Goal: Information Seeking & Learning: Find specific fact

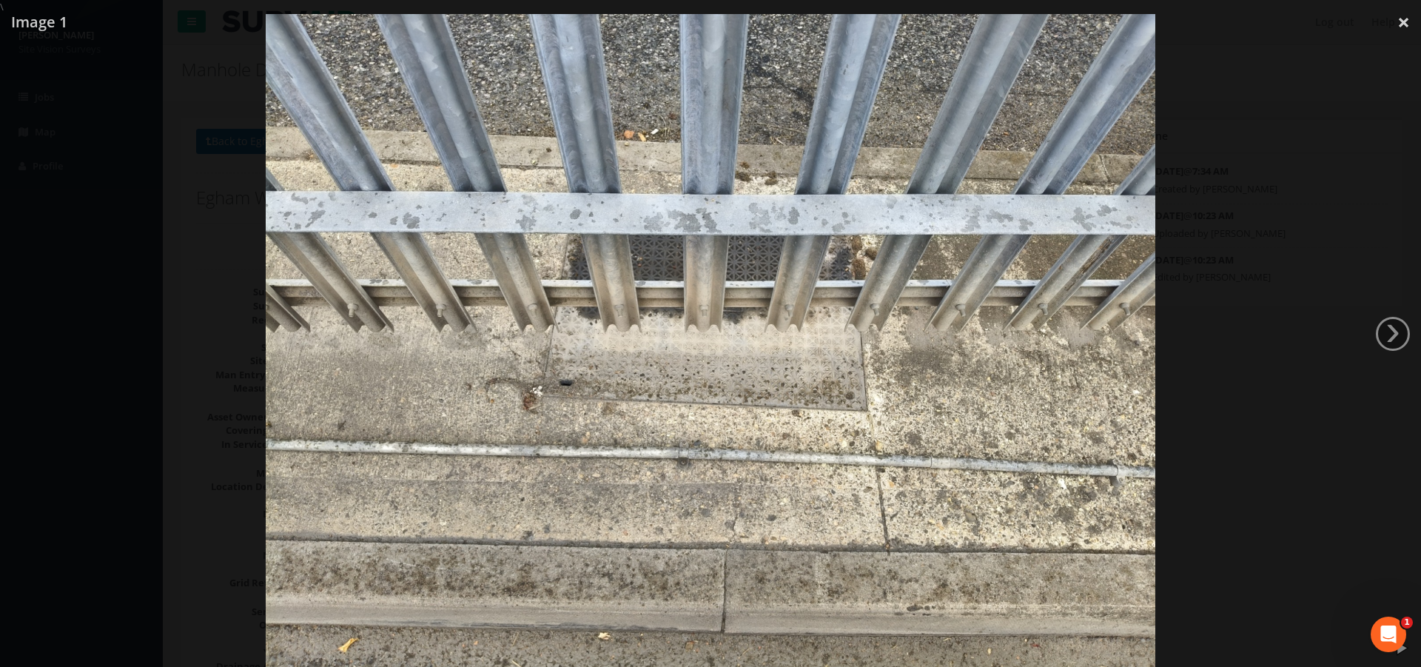
drag, startPoint x: 1410, startPoint y: 21, endPoint x: 1333, endPoint y: 36, distance: 78.5
click at [1410, 21] on link "×" at bounding box center [1403, 22] width 35 height 44
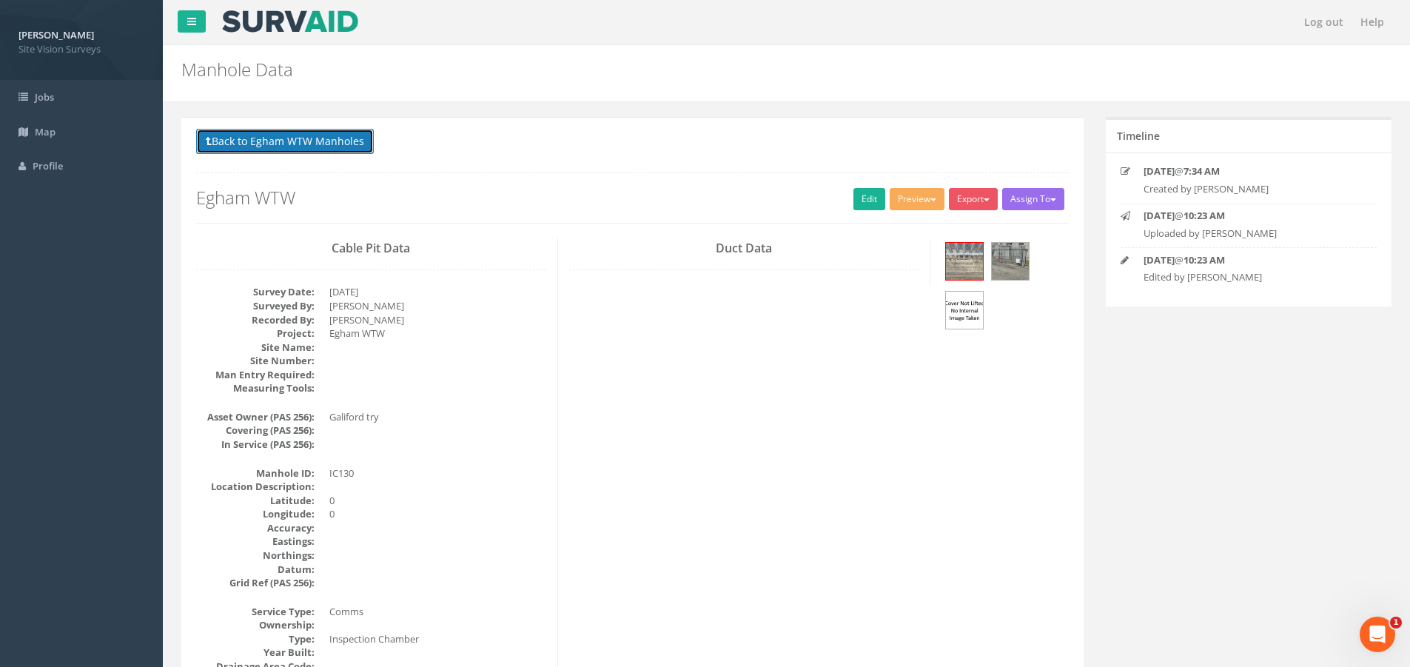
click at [233, 140] on button "Back to Egham WTW Manholes" at bounding box center [285, 141] width 178 height 25
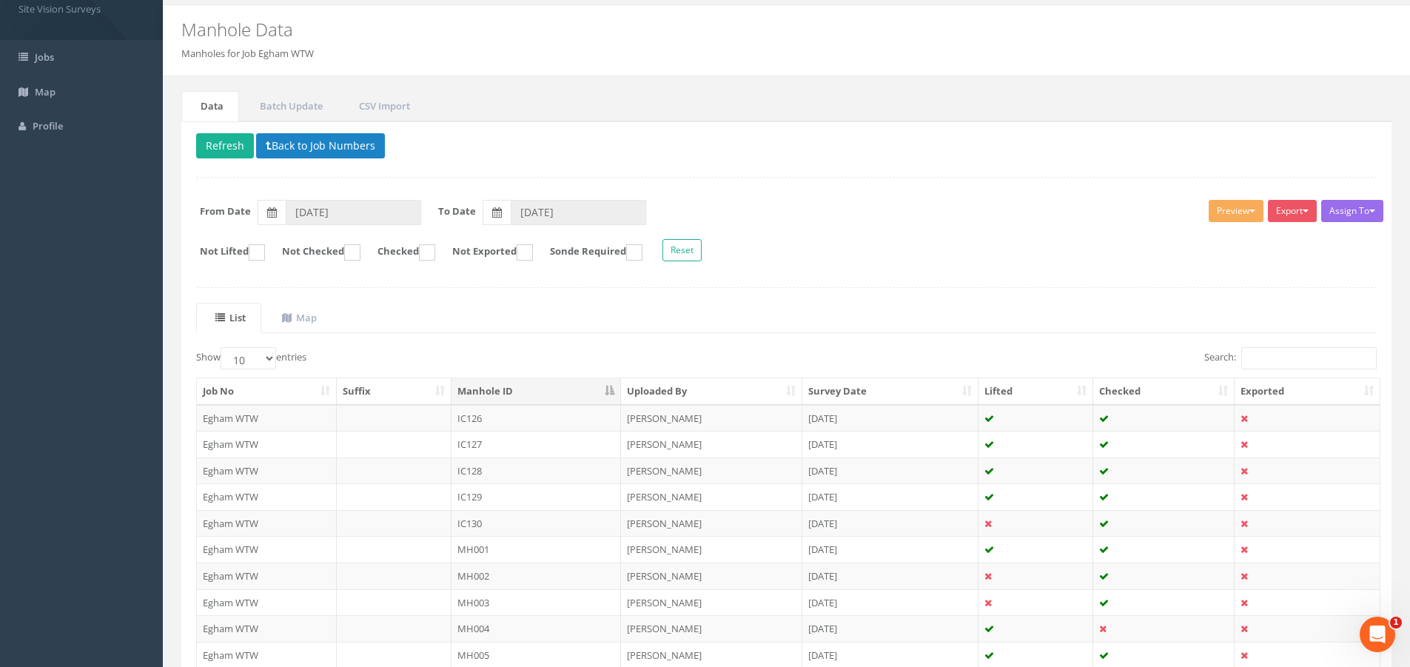
scroll to position [148, 0]
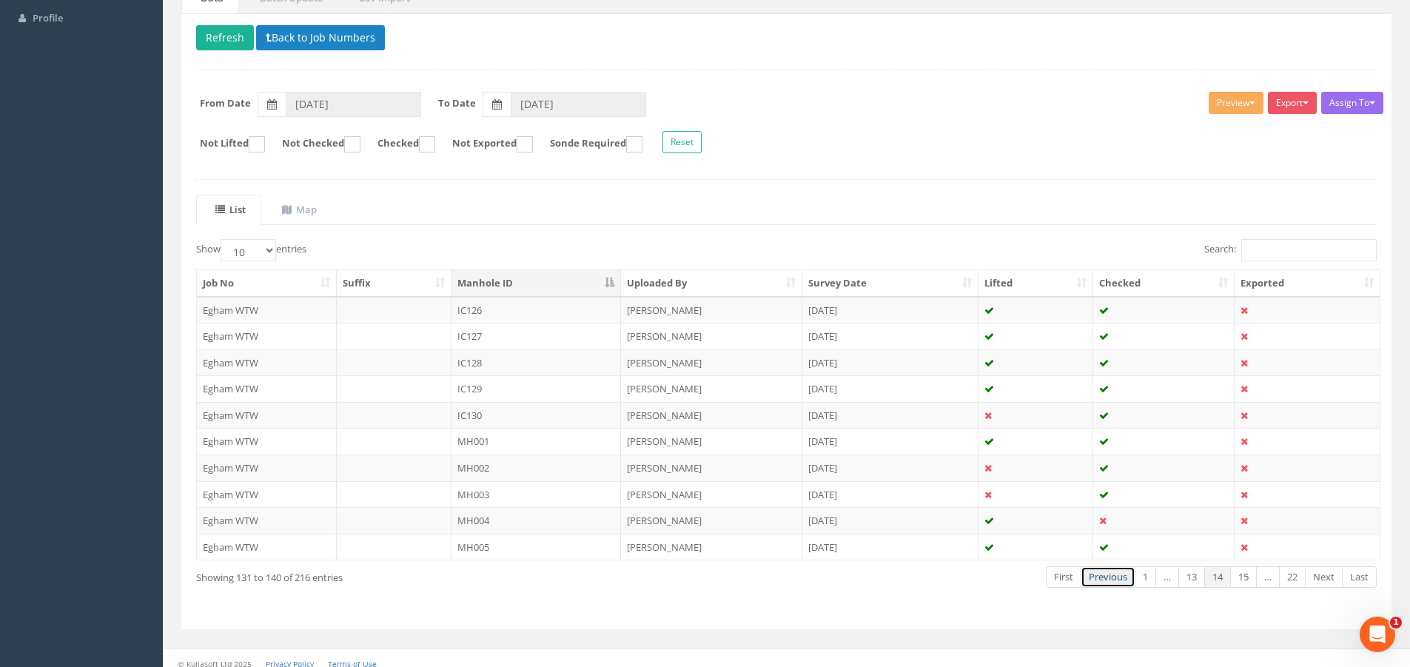
click at [1111, 574] on link "Previous" at bounding box center [1107, 576] width 55 height 21
click at [1314, 581] on link "Next" at bounding box center [1324, 576] width 38 height 21
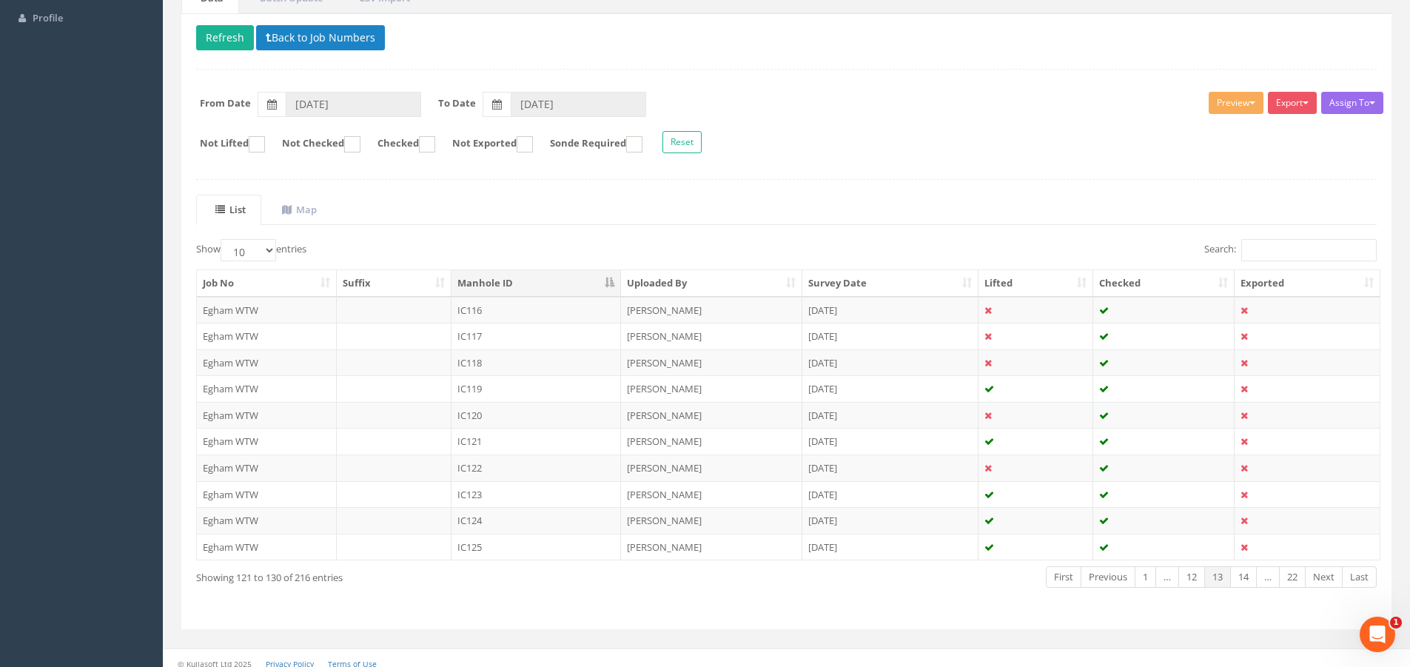
click at [1314, 581] on link "Next" at bounding box center [1324, 576] width 38 height 21
click at [1113, 576] on link "Previous" at bounding box center [1107, 576] width 55 height 21
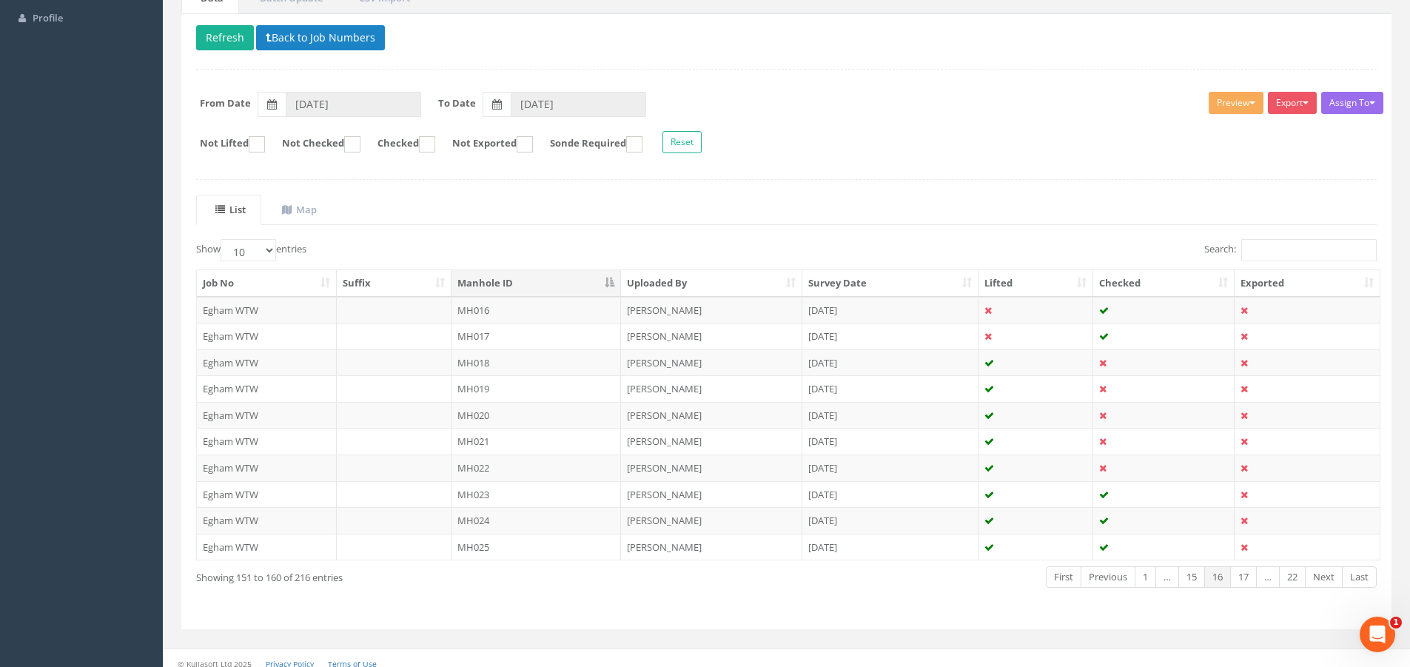
click at [1113, 576] on link "Previous" at bounding box center [1107, 576] width 55 height 21
click at [1113, 576] on link "Previous" at bounding box center [1113, 576] width 55 height 21
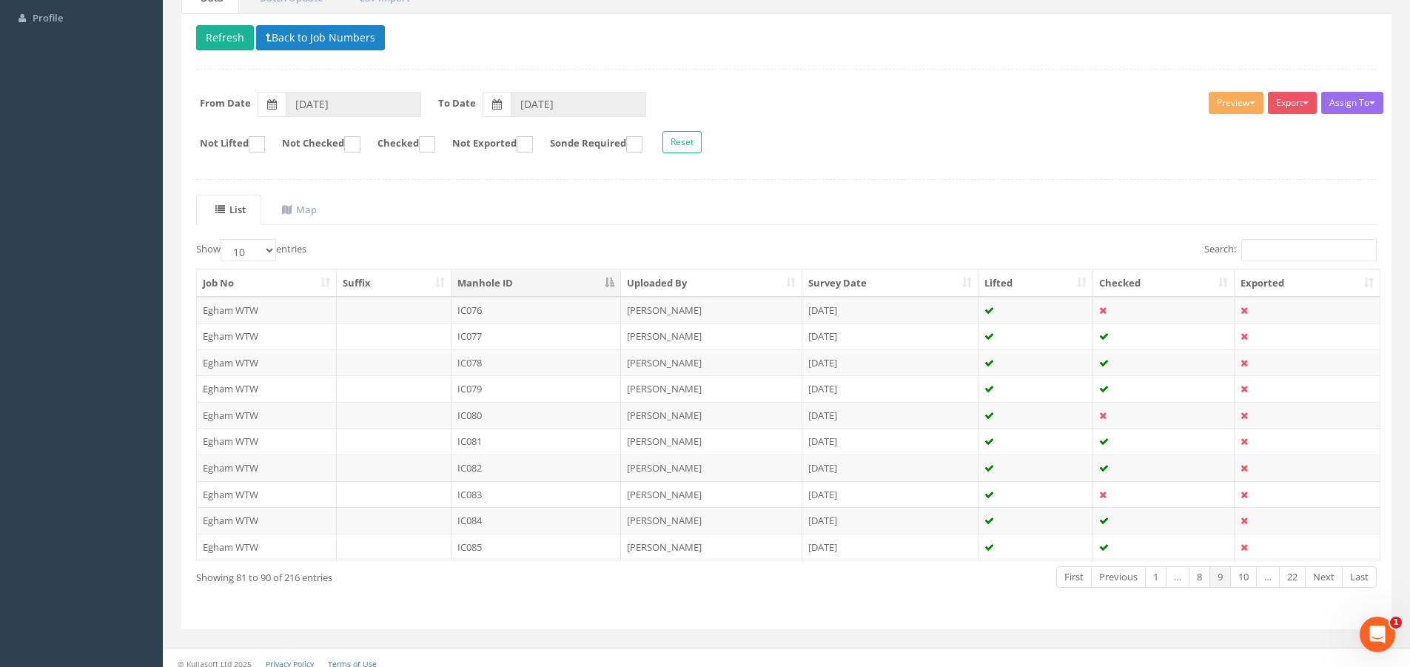
click at [1113, 576] on link "Previous" at bounding box center [1118, 576] width 55 height 21
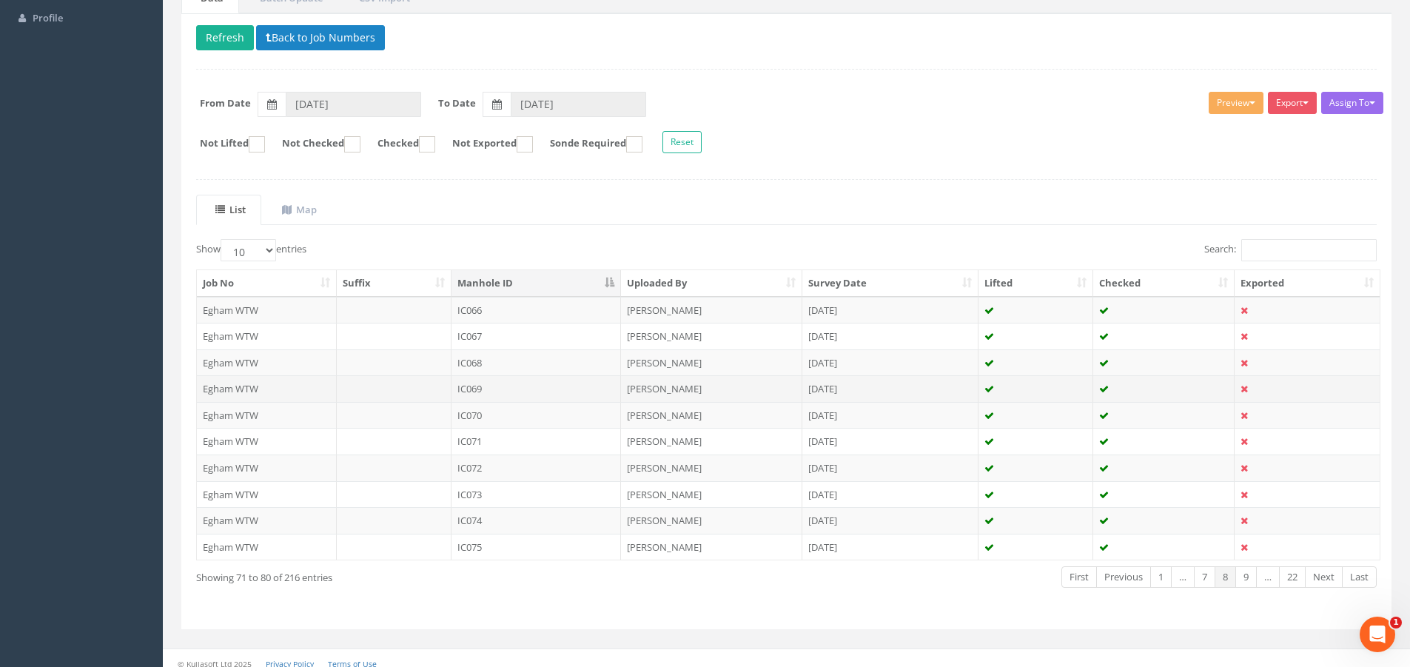
click at [503, 389] on td "IC069" at bounding box center [536, 388] width 170 height 27
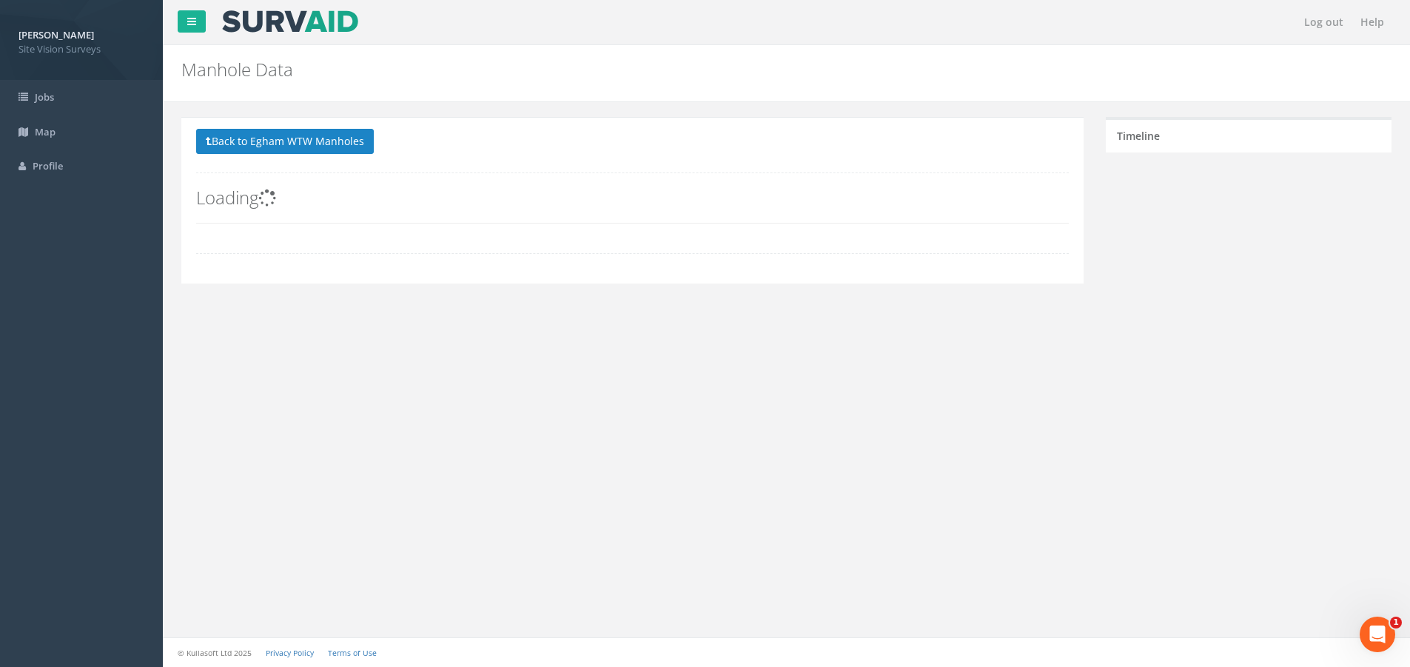
scroll to position [0, 0]
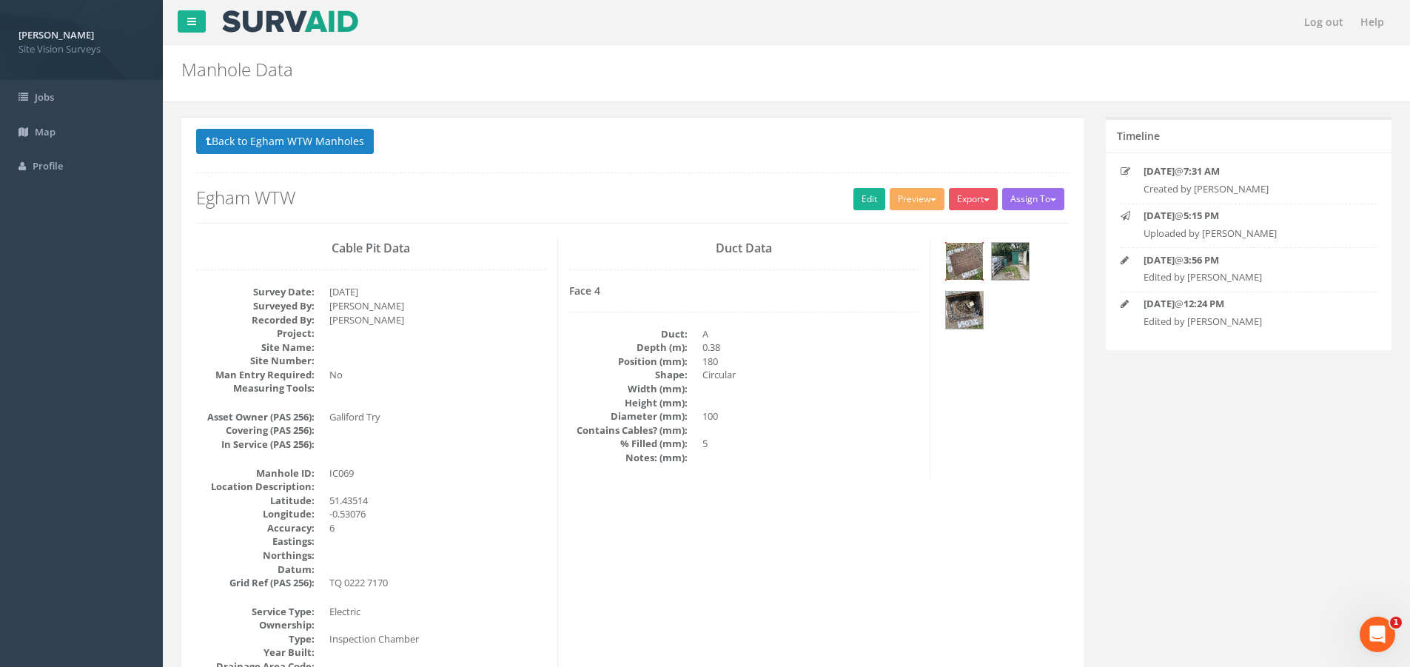
click at [958, 261] on img at bounding box center [964, 261] width 37 height 37
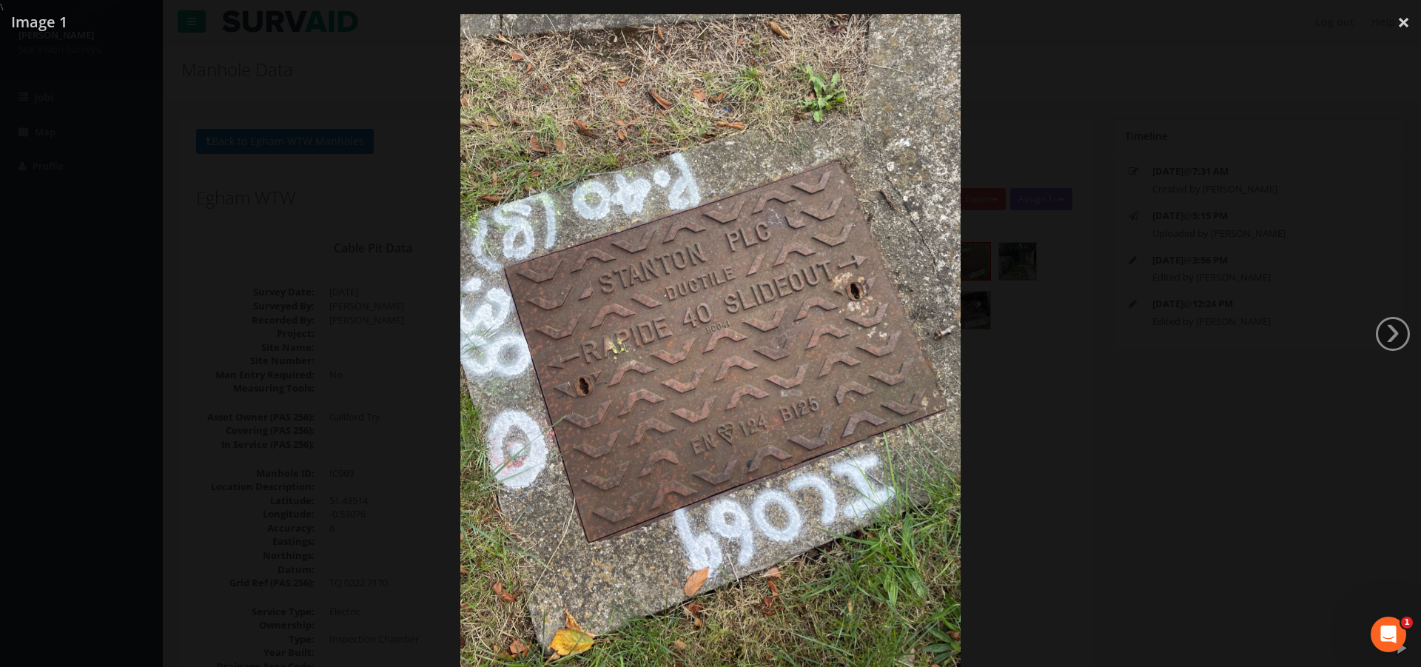
drag, startPoint x: 1394, startPoint y: 22, endPoint x: 1381, endPoint y: 30, distance: 15.2
click at [1396, 22] on link "×" at bounding box center [1403, 22] width 35 height 44
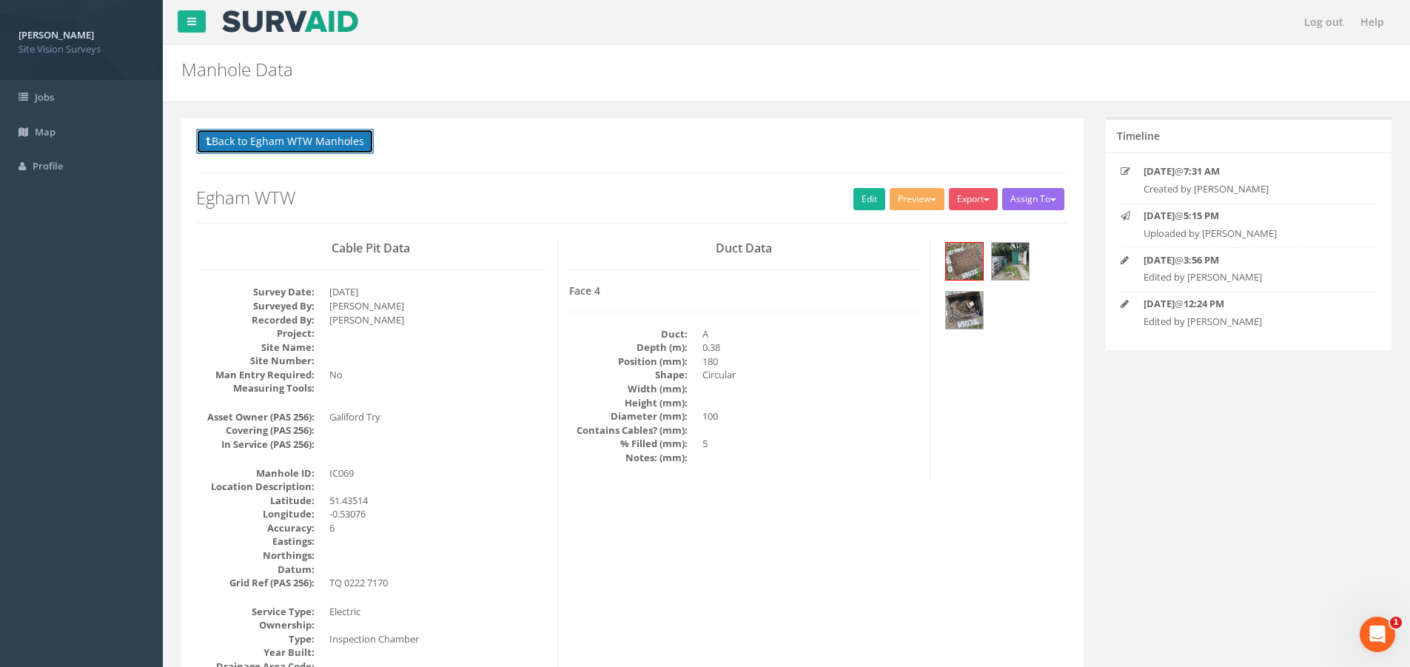
click at [230, 130] on button "Back to Egham WTW Manholes" at bounding box center [285, 141] width 178 height 25
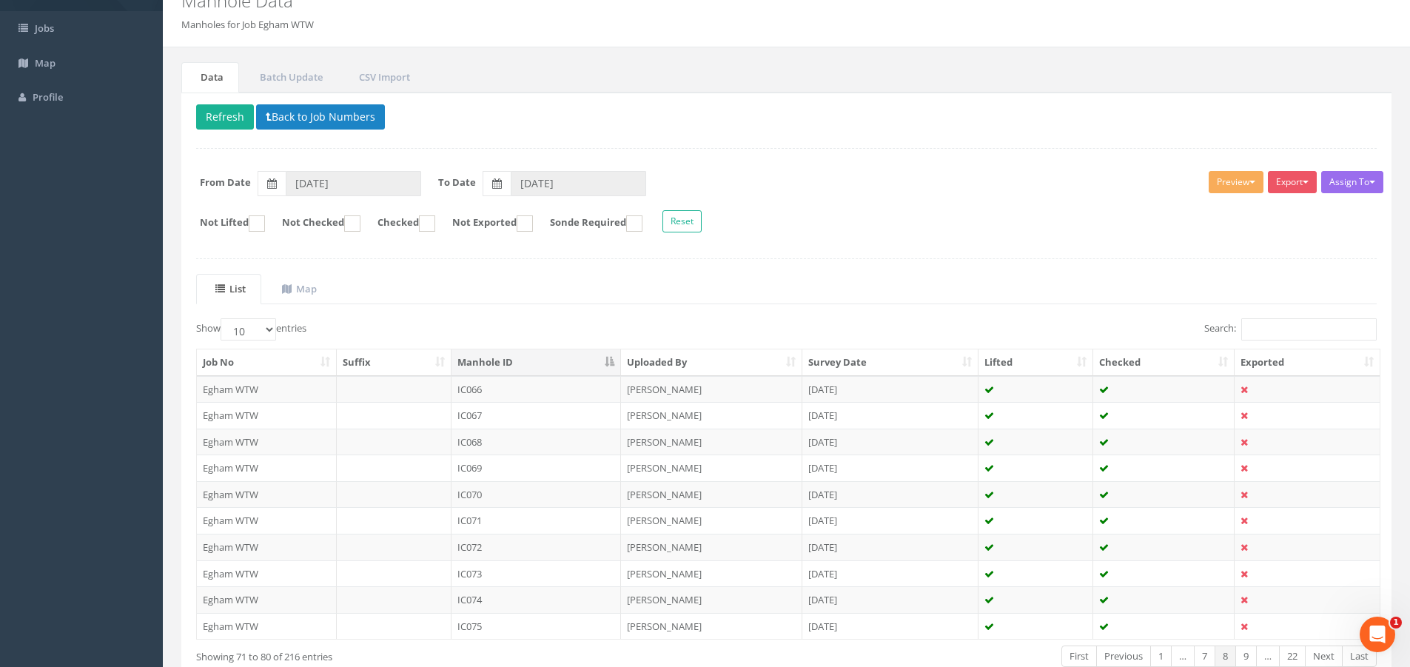
scroll to position [158, 0]
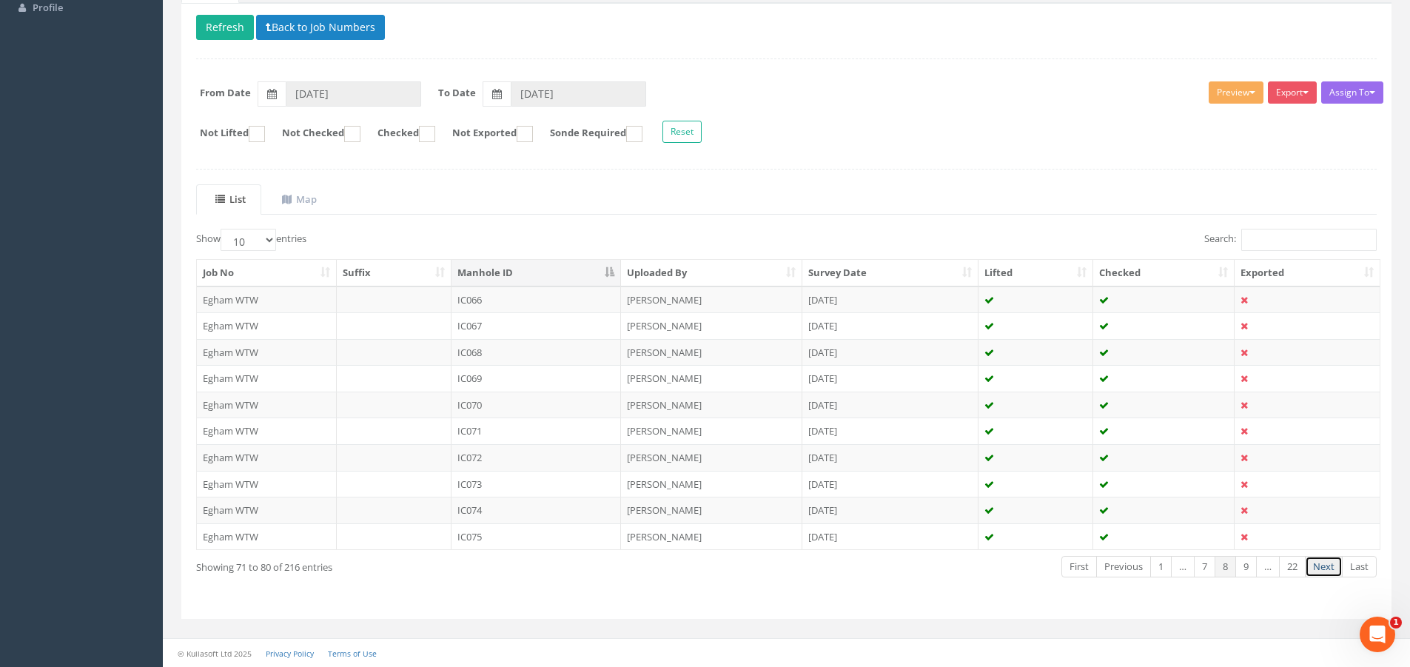
click at [1331, 568] on link "Next" at bounding box center [1324, 566] width 38 height 21
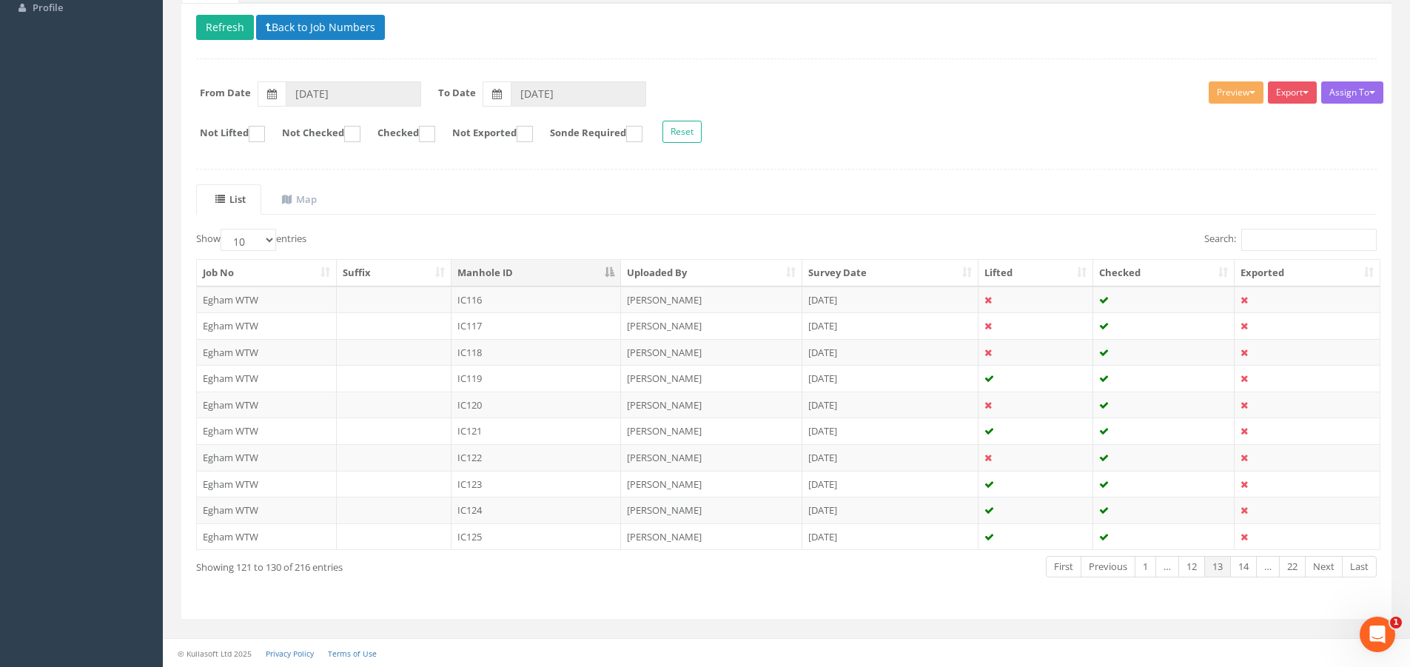
click at [1331, 568] on link "Next" at bounding box center [1324, 566] width 38 height 21
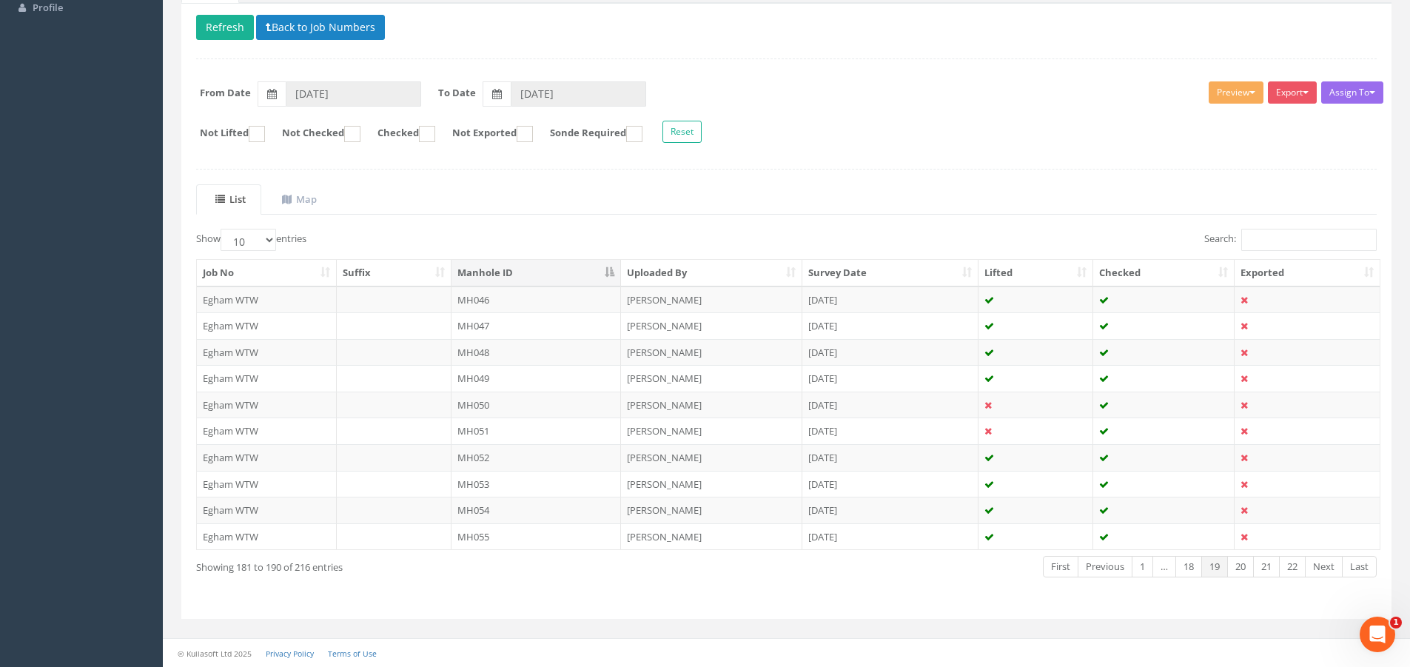
click at [1331, 568] on link "Next" at bounding box center [1324, 566] width 38 height 21
click at [1317, 562] on link "Next" at bounding box center [1324, 566] width 38 height 21
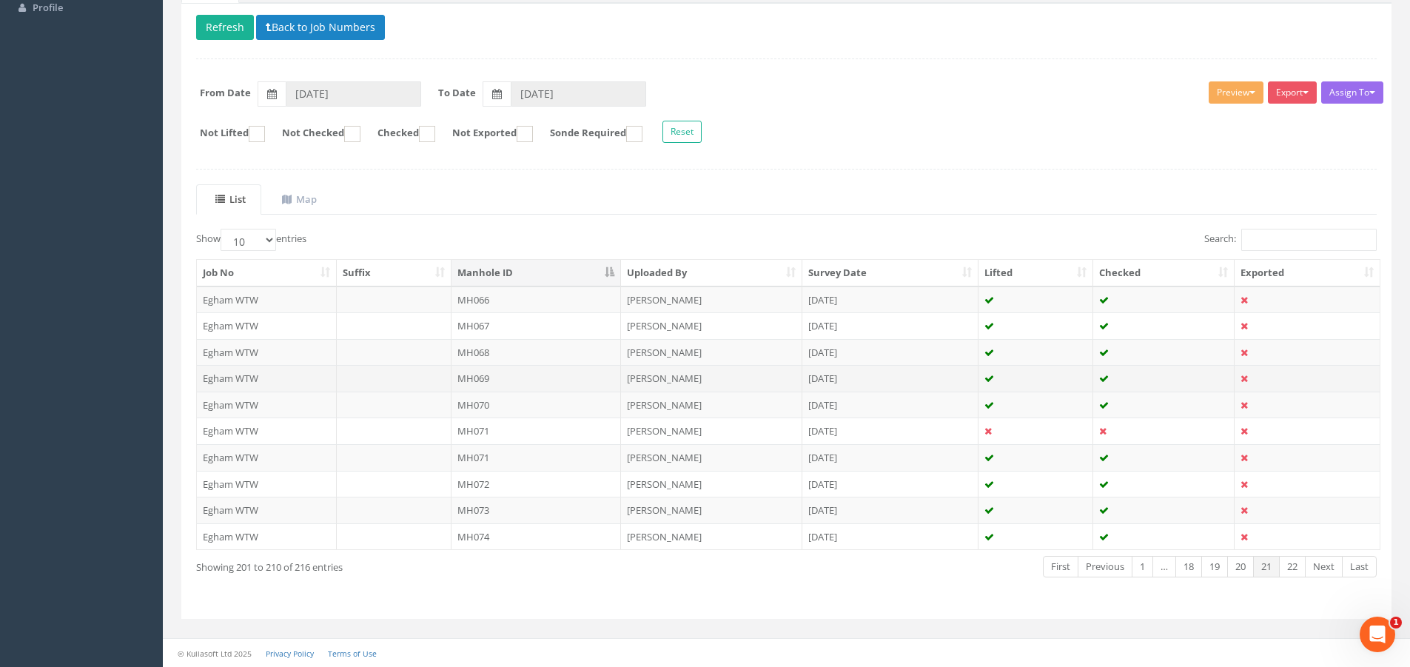
click at [428, 377] on td at bounding box center [394, 378] width 115 height 27
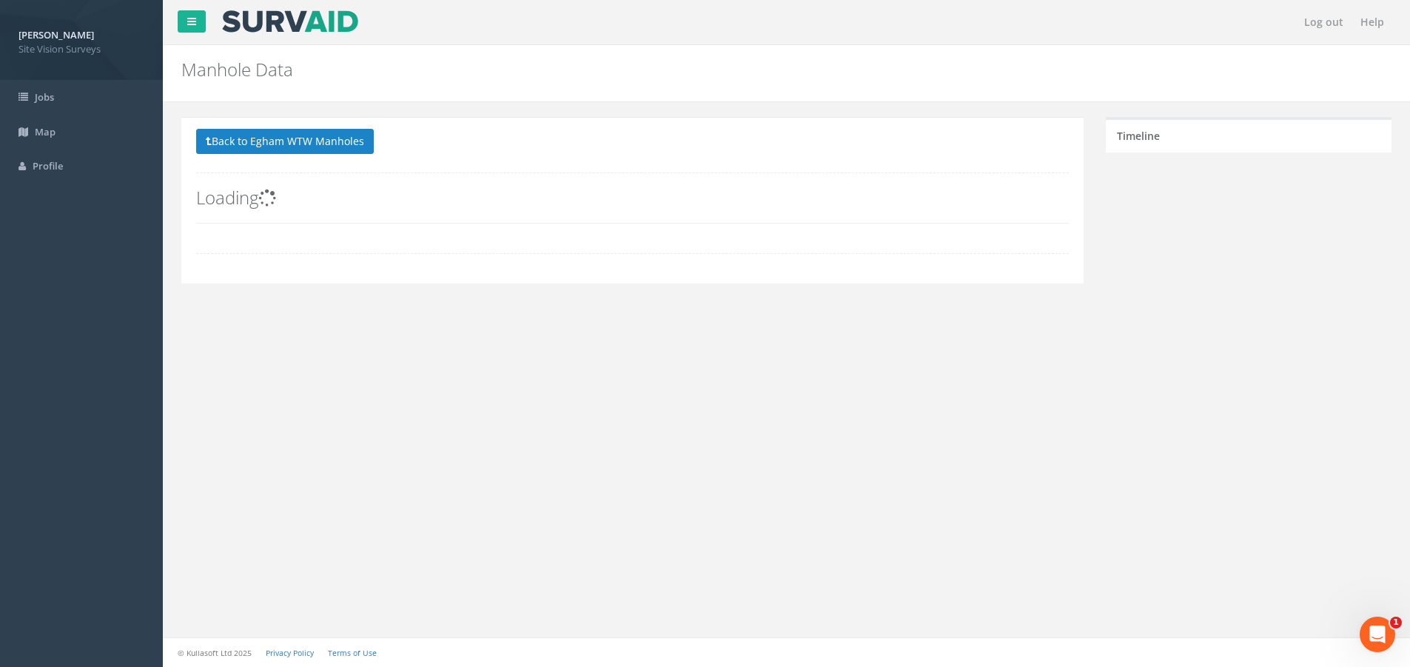
scroll to position [0, 0]
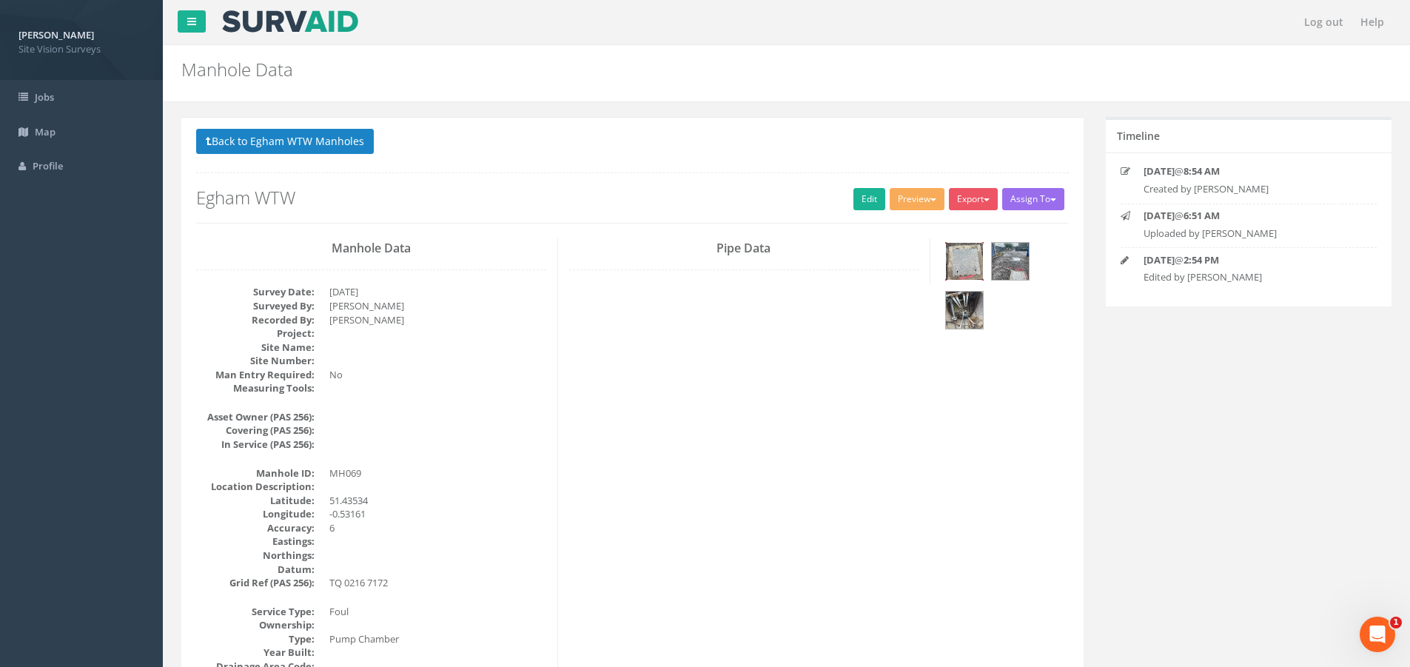
click at [967, 259] on img at bounding box center [964, 261] width 37 height 37
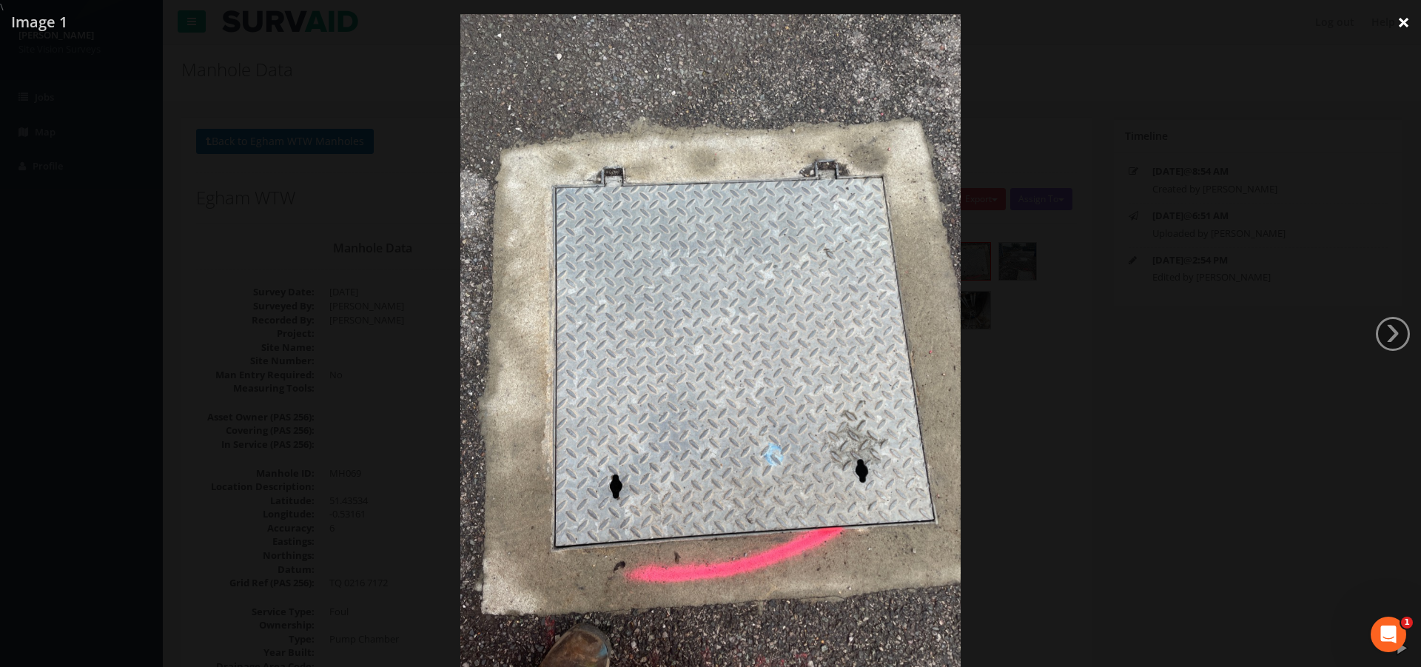
click at [1411, 25] on link "×" at bounding box center [1403, 22] width 35 height 44
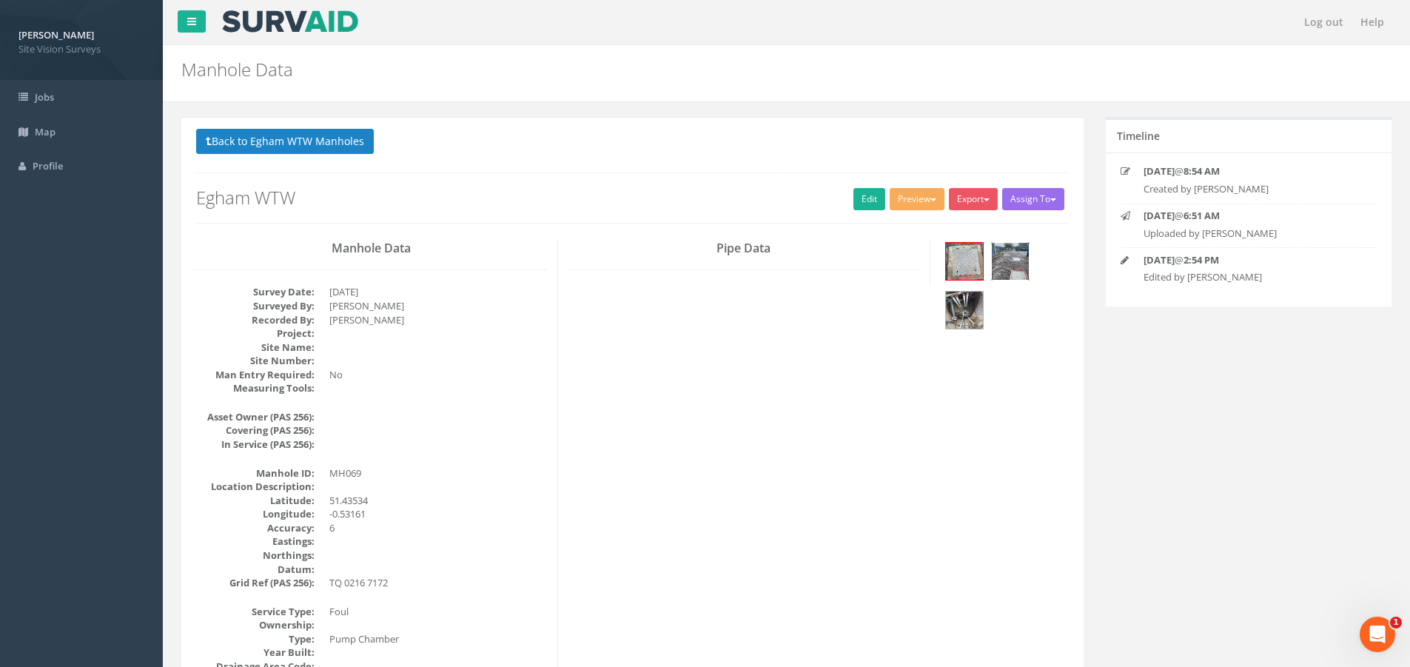
click at [1023, 260] on img at bounding box center [1010, 261] width 37 height 37
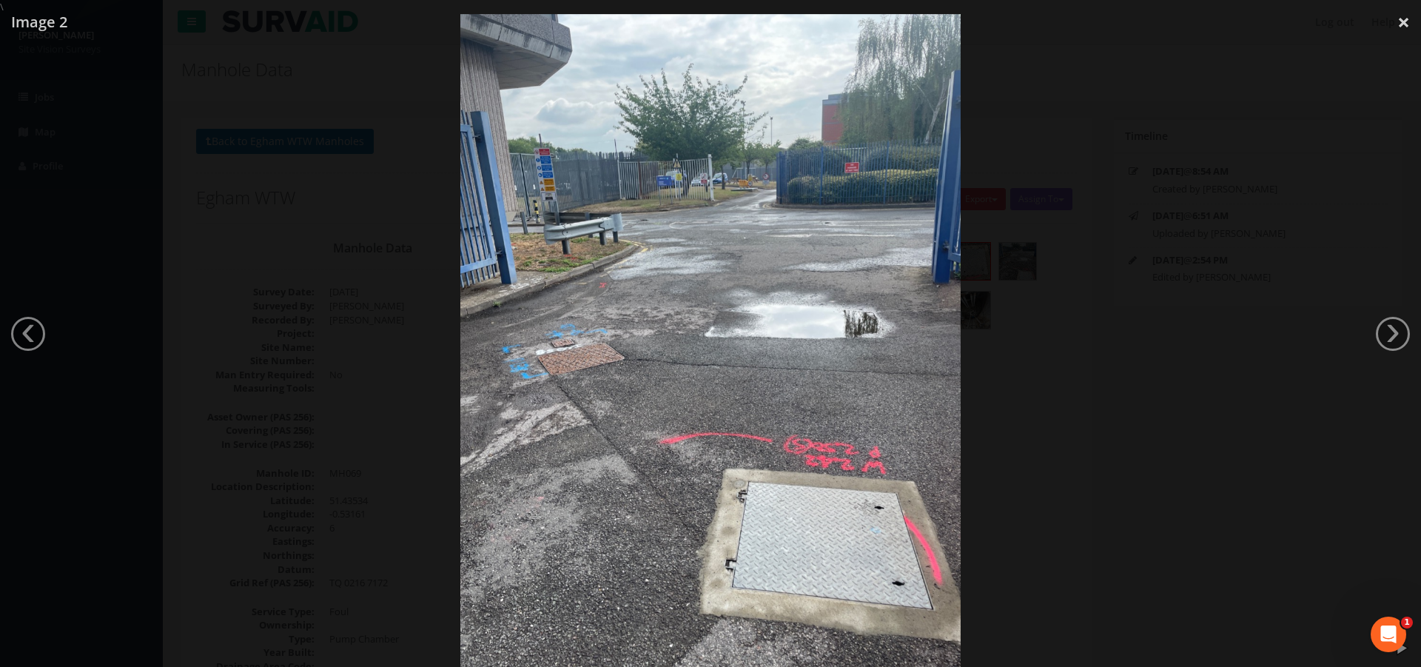
drag, startPoint x: 1403, startPoint y: 25, endPoint x: 1379, endPoint y: 40, distance: 27.9
click at [1403, 25] on link "×" at bounding box center [1403, 22] width 35 height 44
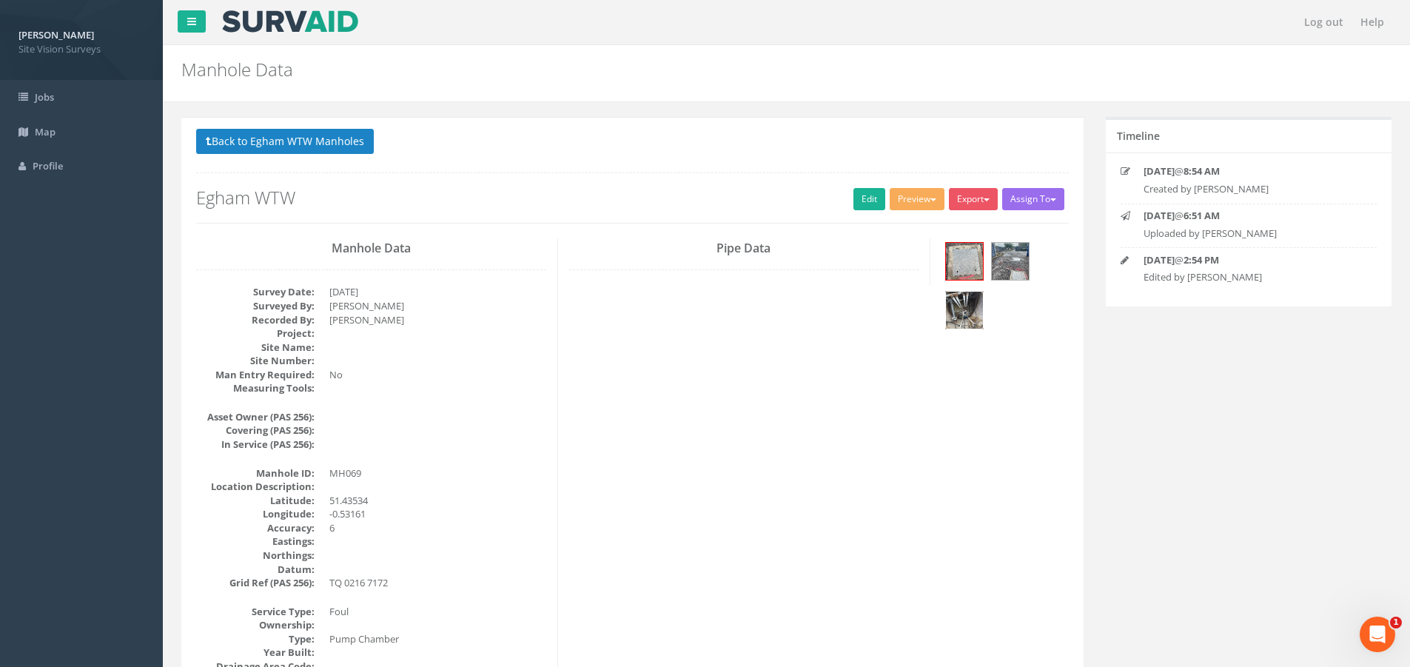
click at [970, 302] on img at bounding box center [964, 310] width 37 height 37
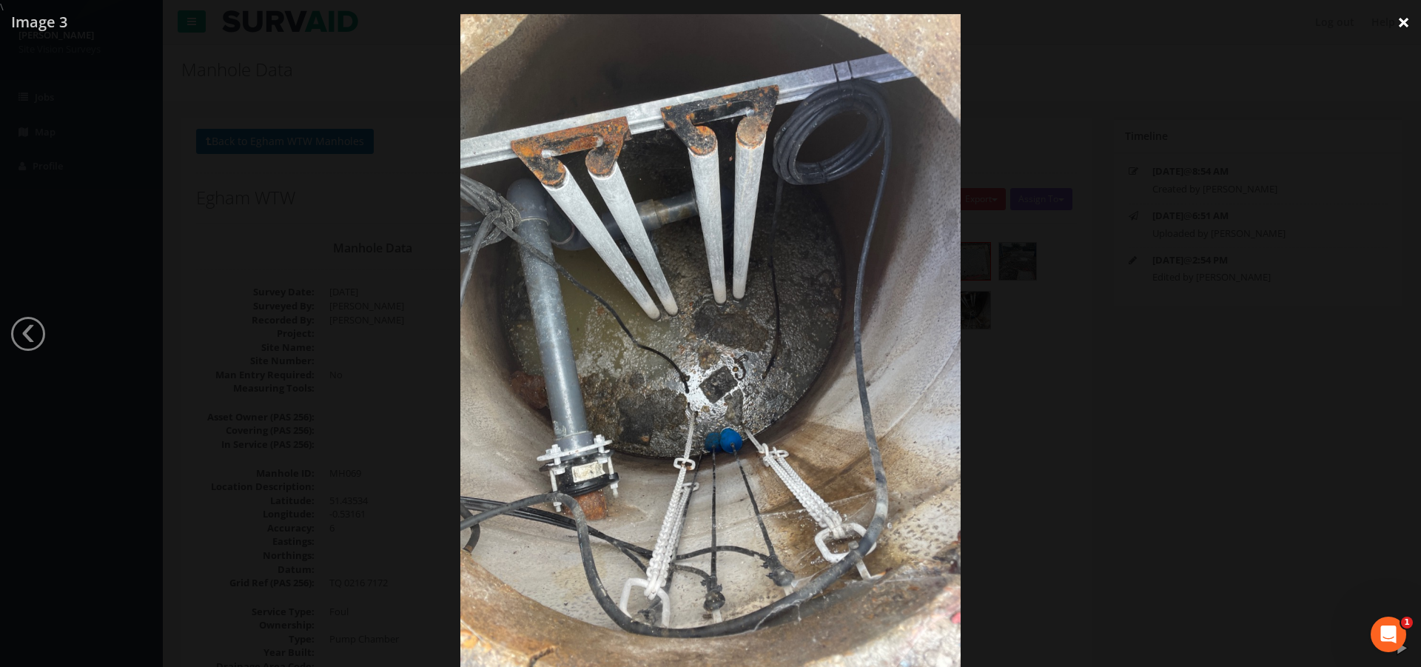
click at [1401, 17] on link "×" at bounding box center [1403, 22] width 35 height 44
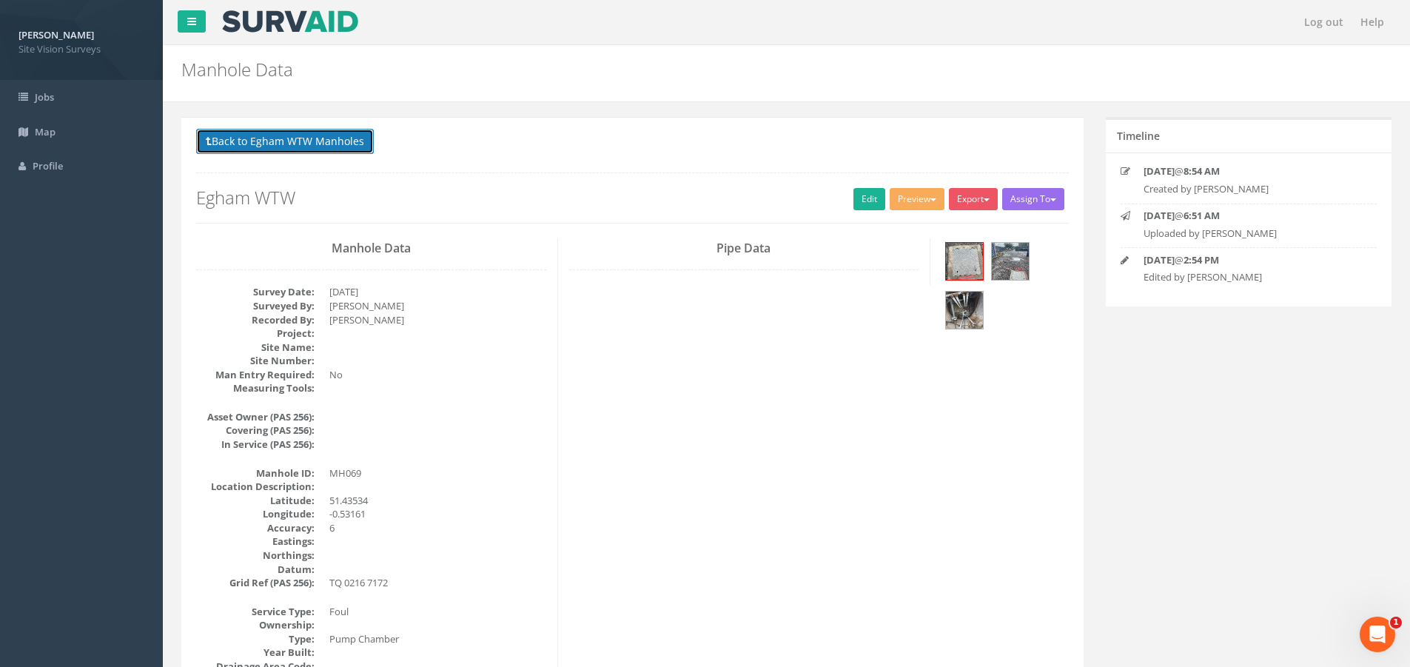
click at [269, 147] on button "Back to Egham WTW Manholes" at bounding box center [285, 141] width 178 height 25
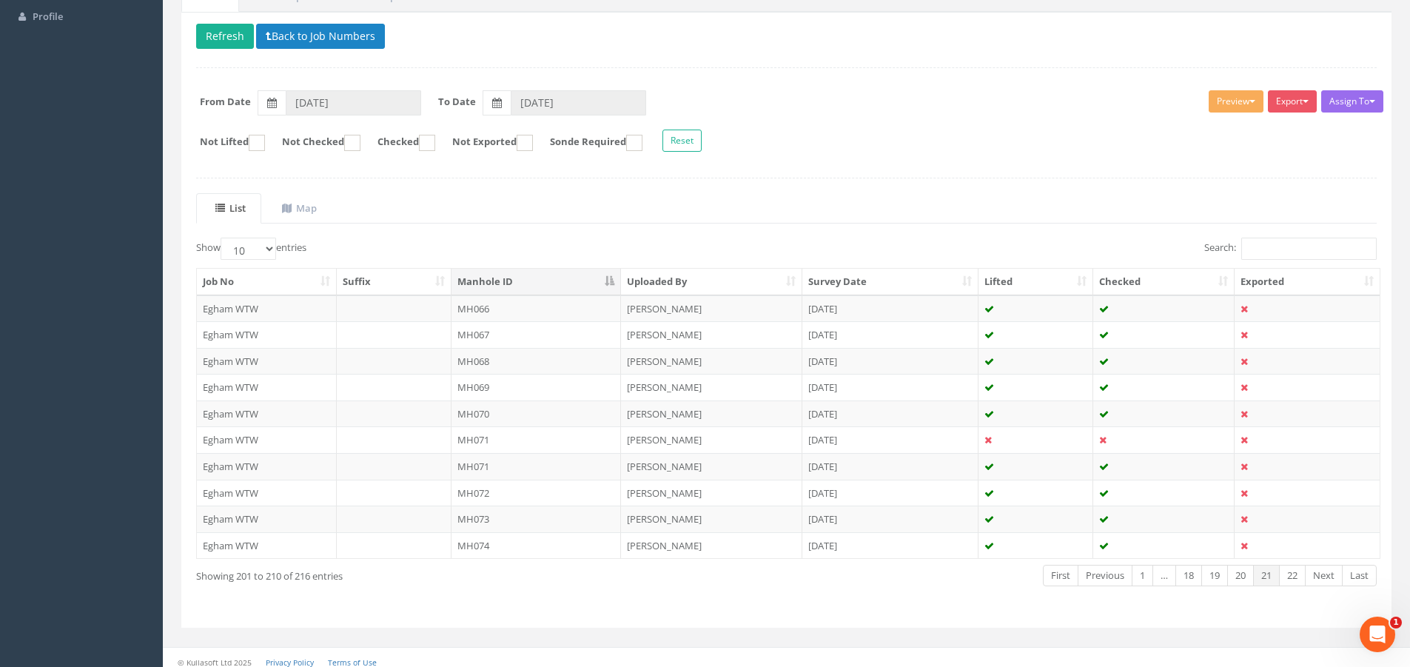
scroll to position [158, 0]
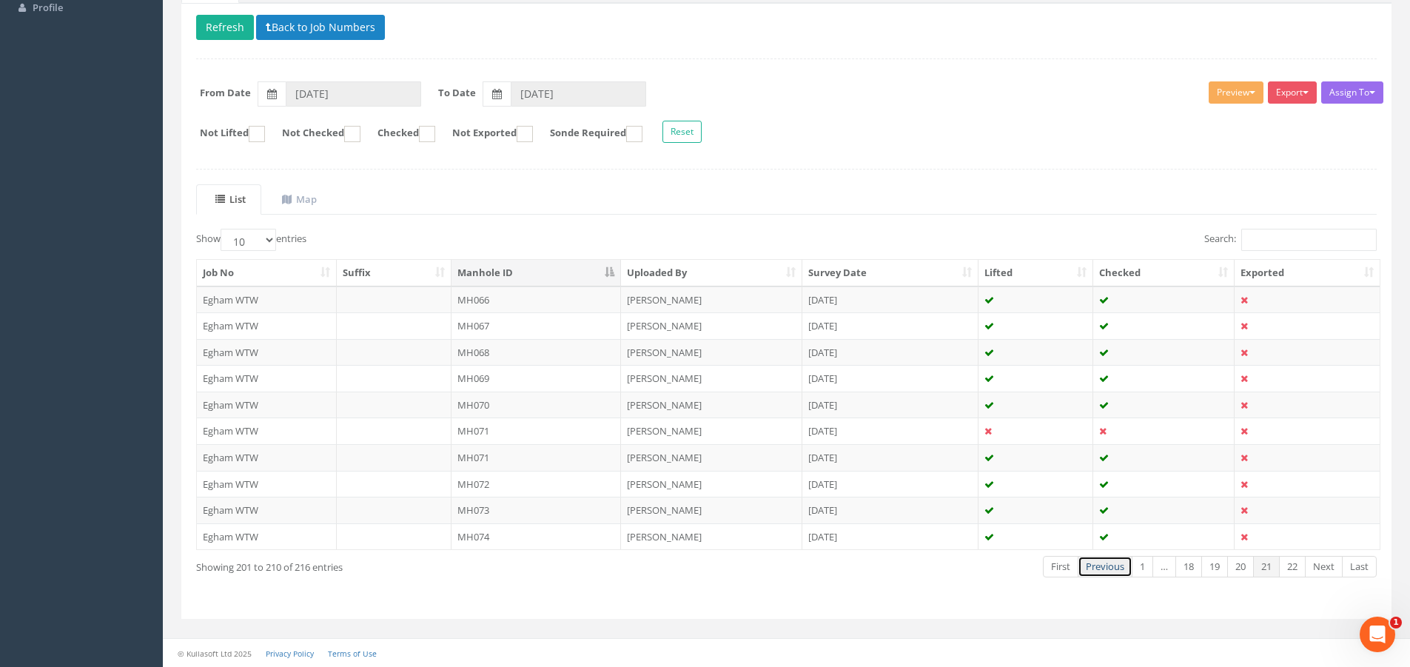
click at [1114, 569] on link "Previous" at bounding box center [1104, 566] width 55 height 21
click at [1114, 568] on link "Previous" at bounding box center [1104, 566] width 55 height 21
click at [1114, 568] on link "Previous" at bounding box center [1107, 566] width 55 height 21
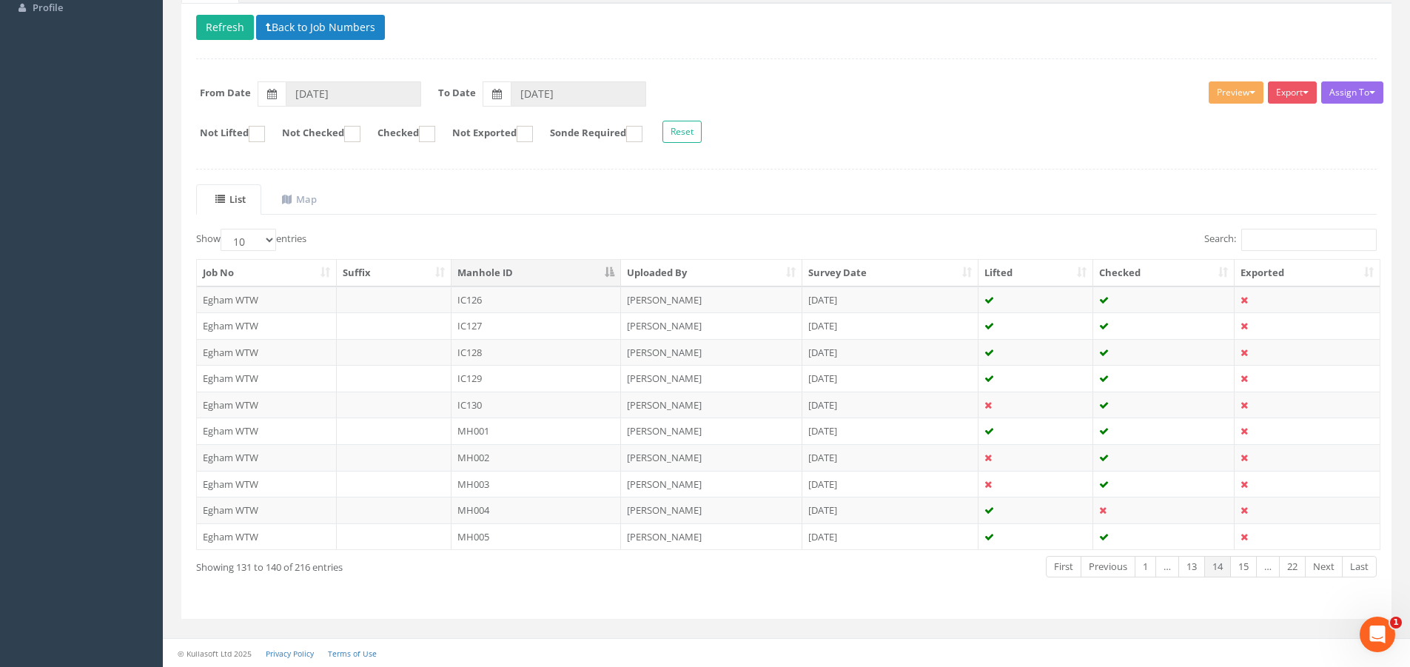
click at [1114, 568] on link "Previous" at bounding box center [1107, 566] width 55 height 21
click at [505, 326] on td "IC117" at bounding box center [536, 325] width 170 height 27
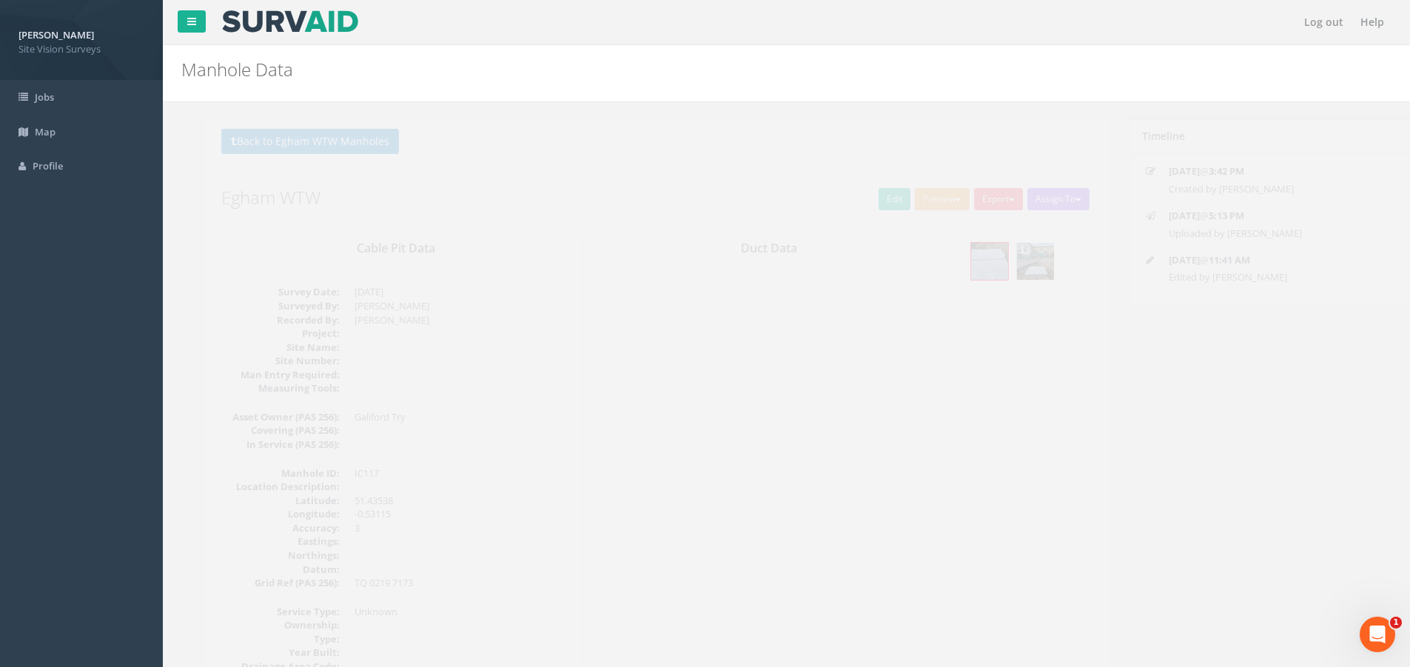
click at [1025, 263] on img at bounding box center [1010, 261] width 37 height 37
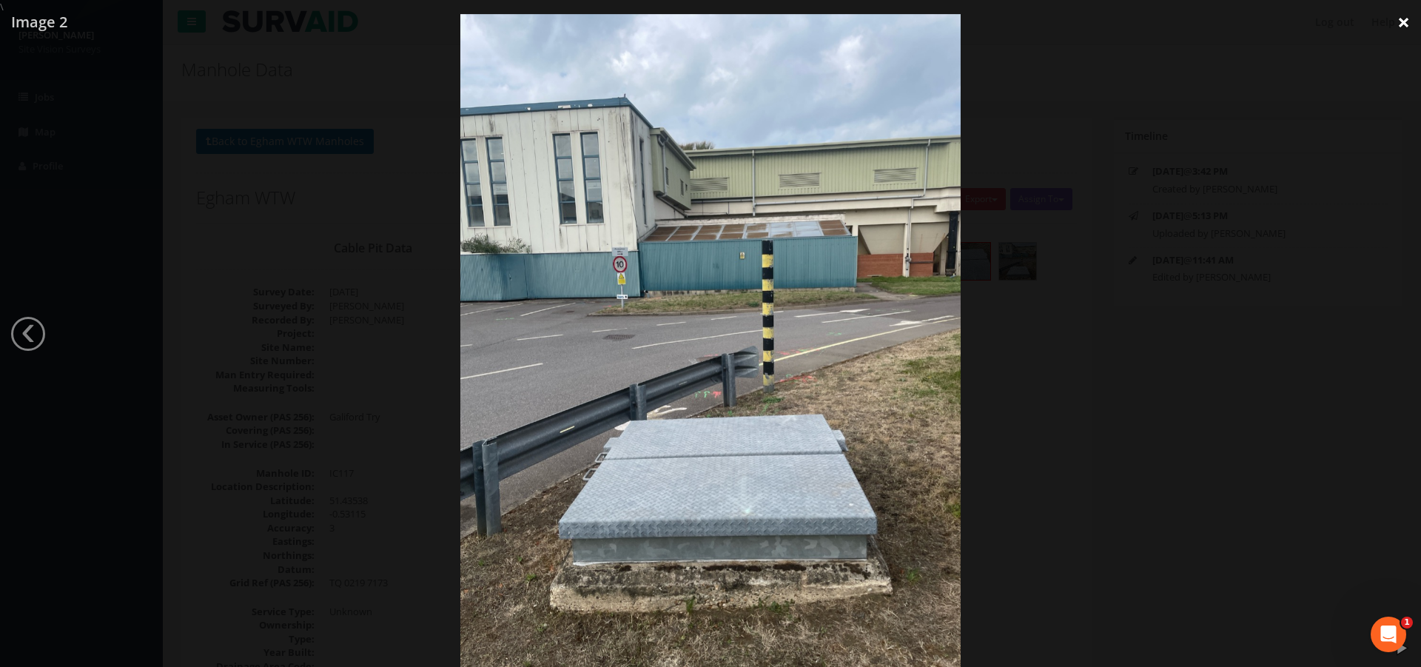
click at [1399, 21] on link "×" at bounding box center [1403, 22] width 35 height 44
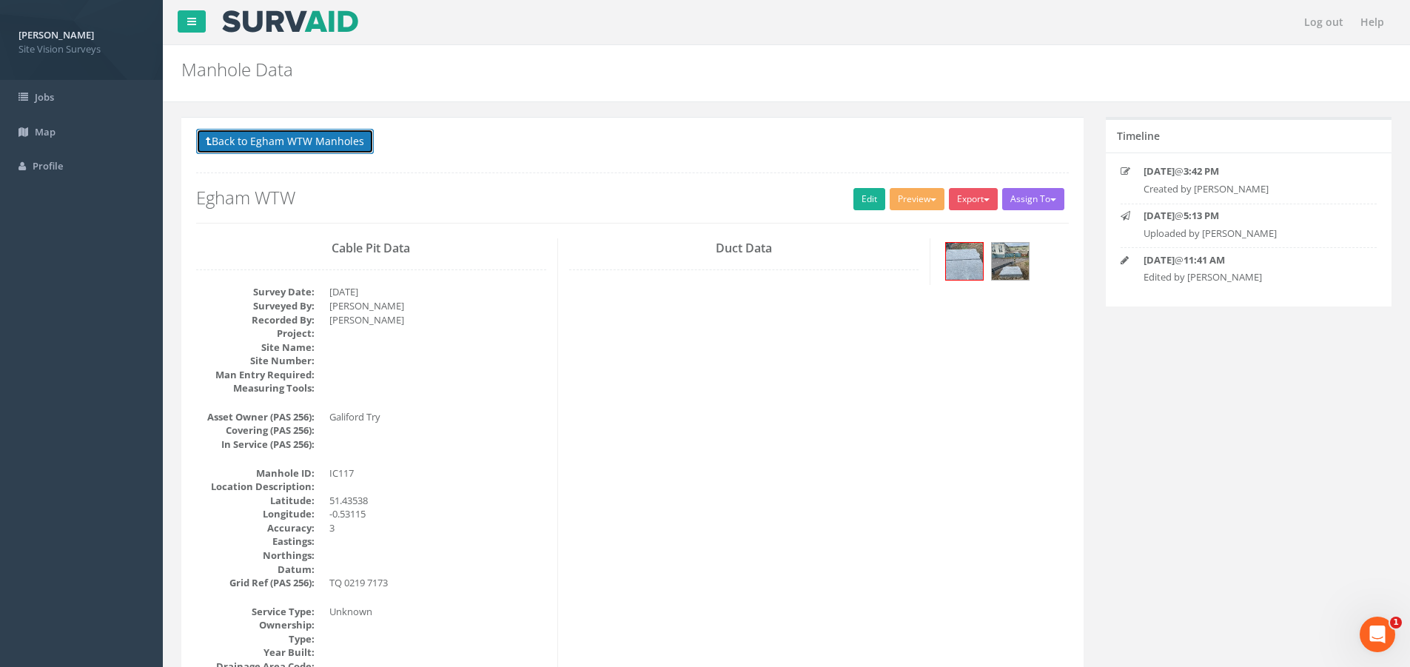
click at [243, 147] on button "Back to Egham WTW Manholes" at bounding box center [285, 141] width 178 height 25
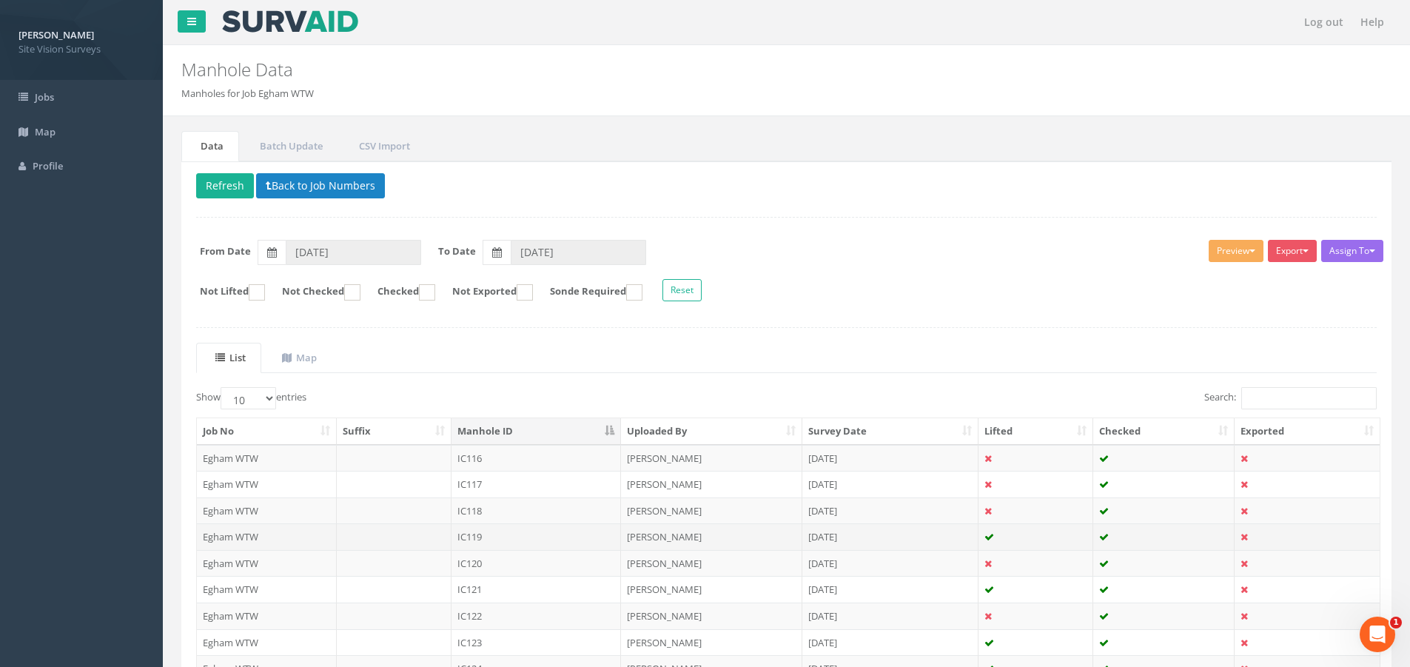
click at [440, 531] on td at bounding box center [394, 536] width 115 height 27
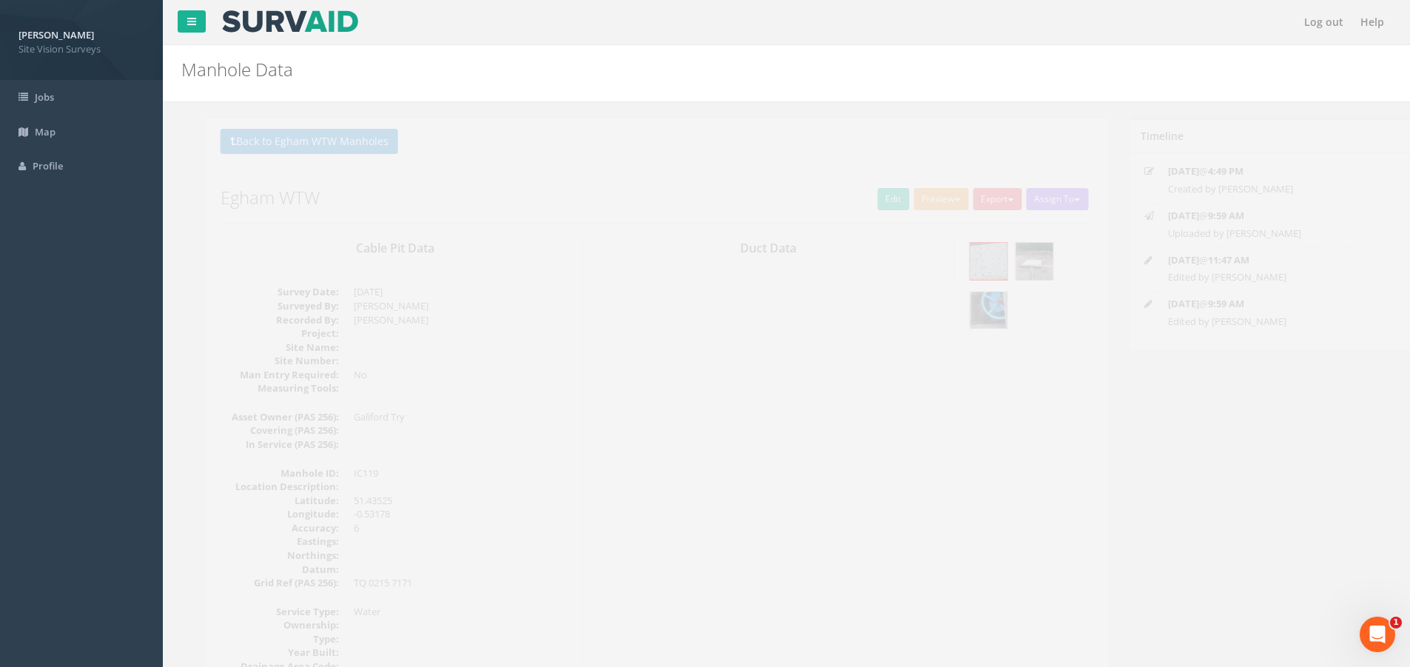
click at [963, 305] on img at bounding box center [964, 310] width 37 height 37
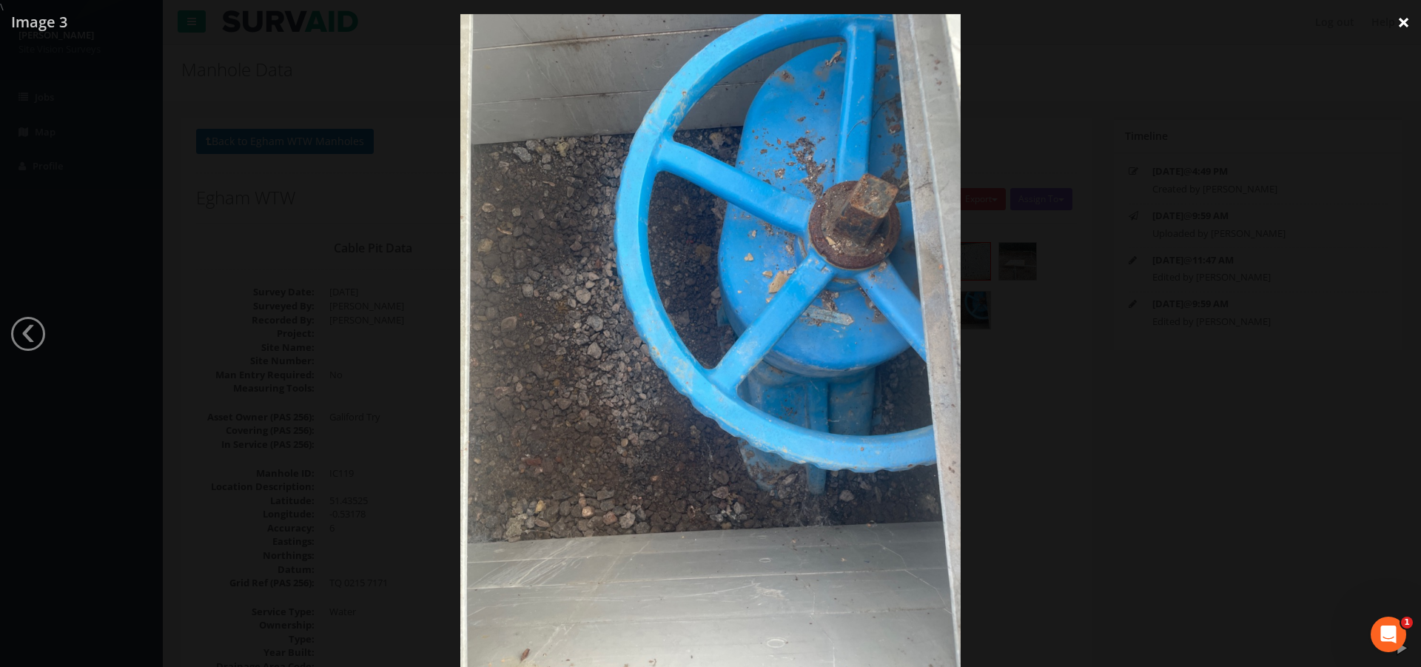
click at [1401, 17] on link "×" at bounding box center [1403, 22] width 35 height 44
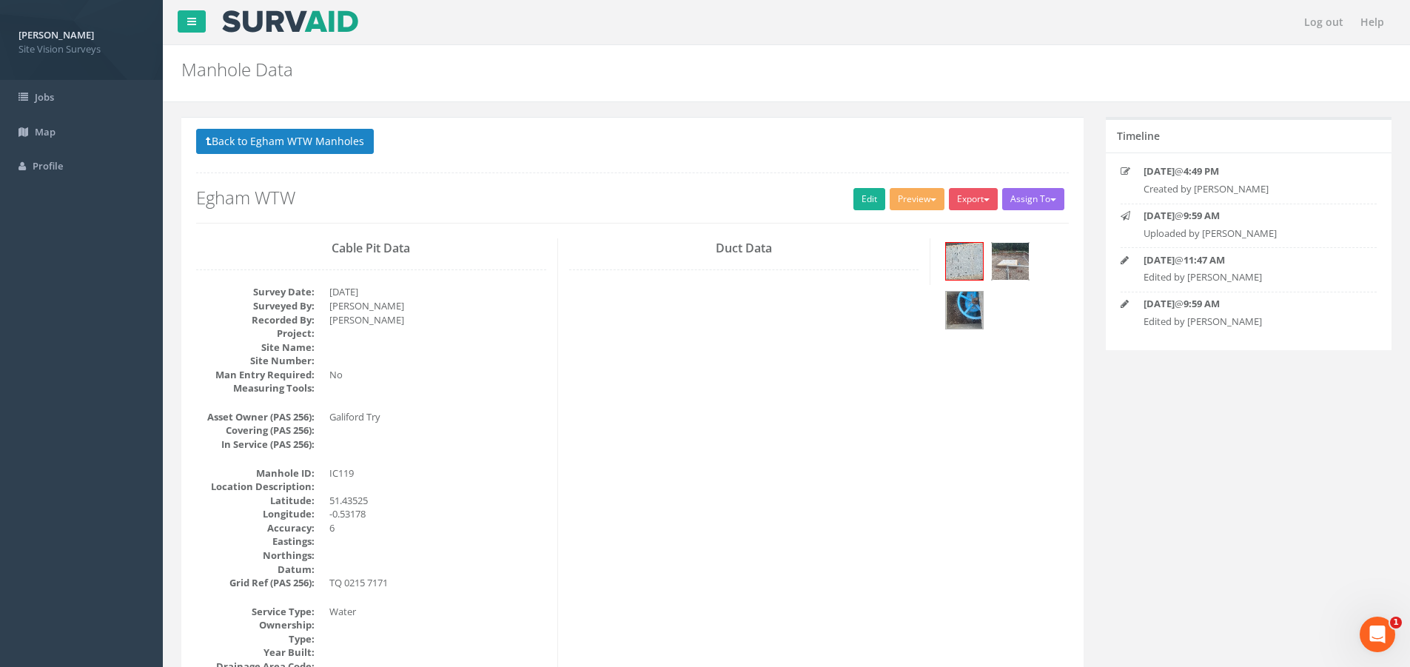
click at [1019, 246] on img at bounding box center [1010, 261] width 37 height 37
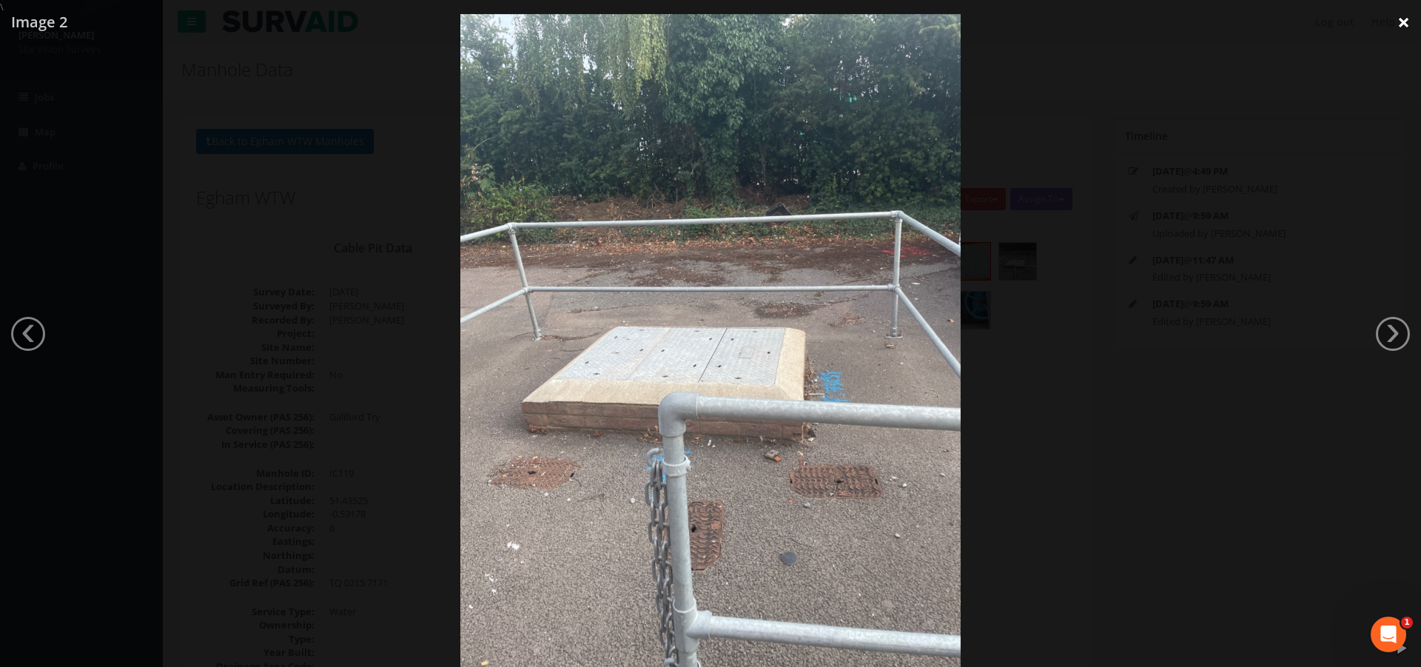
click at [1402, 21] on link "×" at bounding box center [1403, 22] width 35 height 44
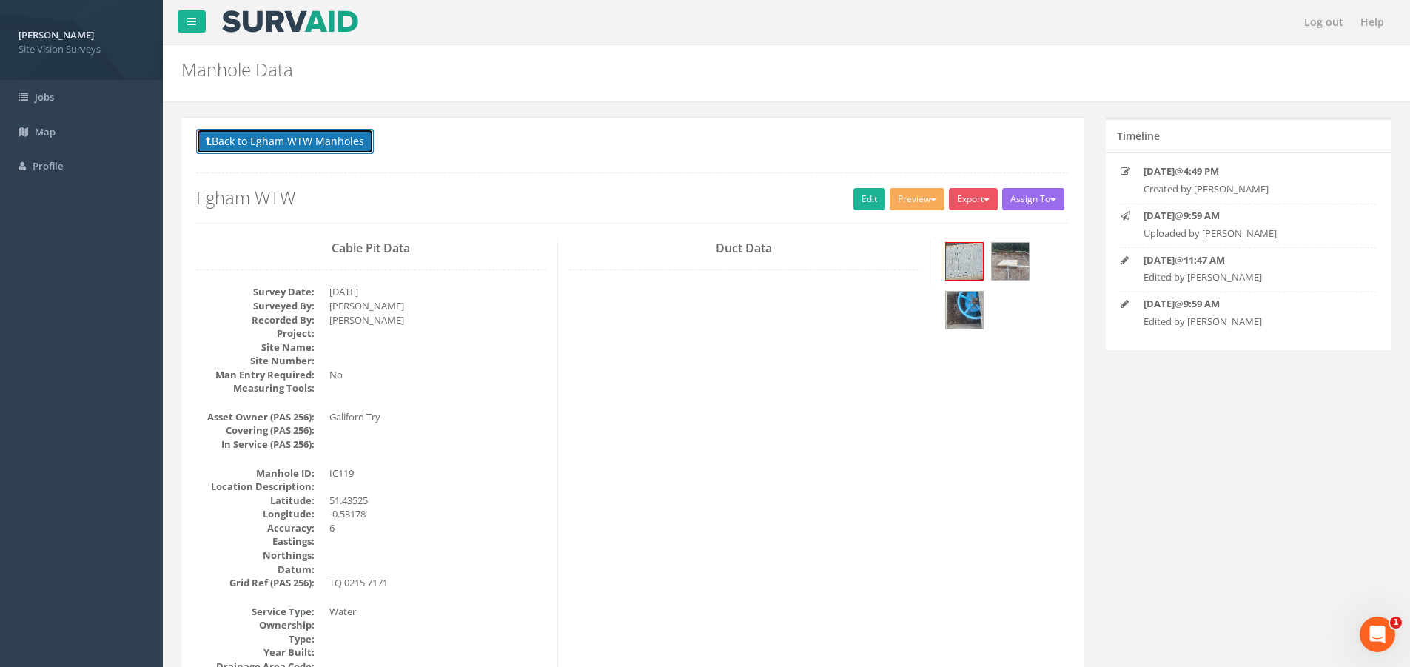
click at [276, 144] on button "Back to Egham WTW Manholes" at bounding box center [285, 141] width 178 height 25
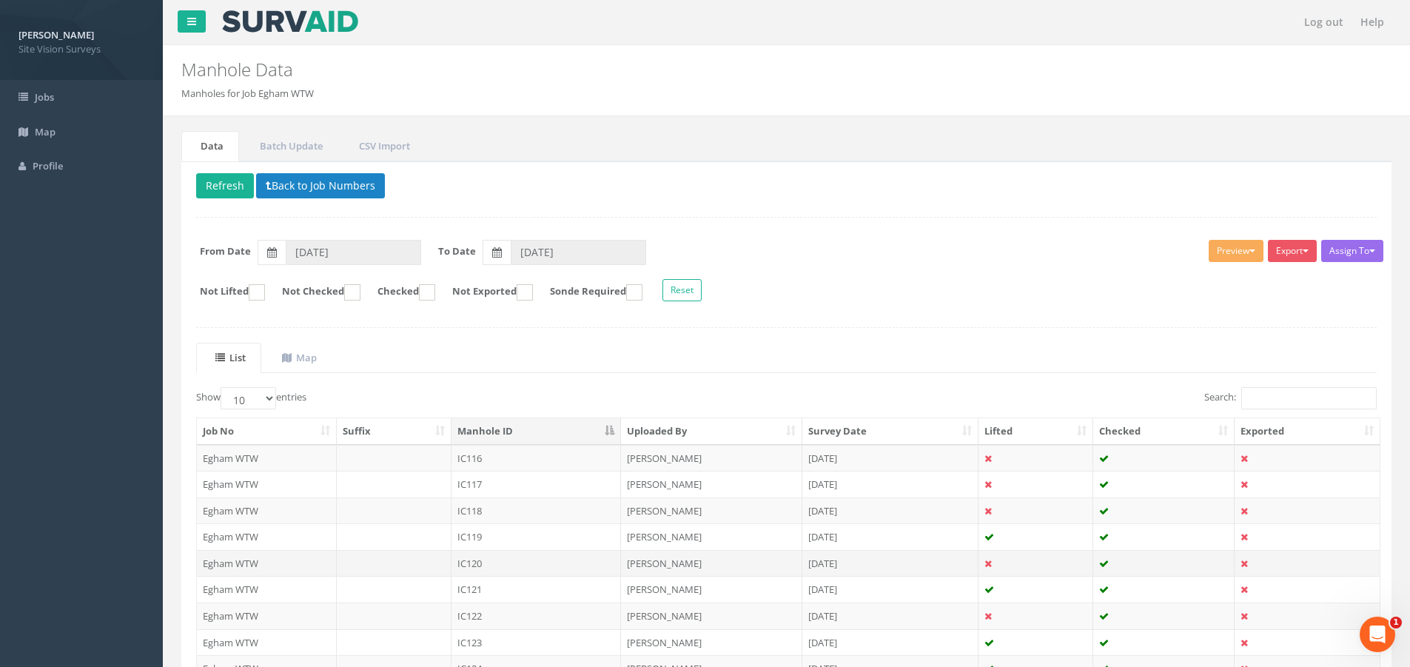
click at [488, 565] on td "IC120" at bounding box center [536, 563] width 170 height 27
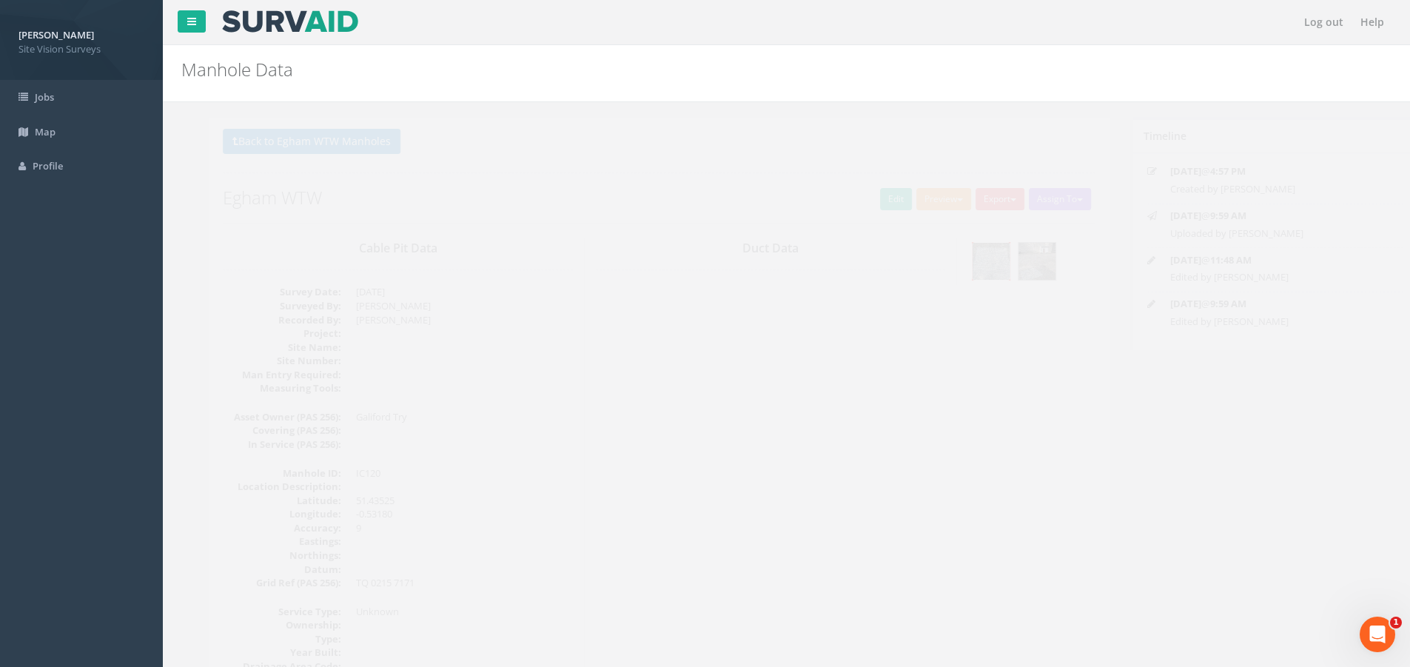
click at [962, 259] on img at bounding box center [964, 261] width 37 height 37
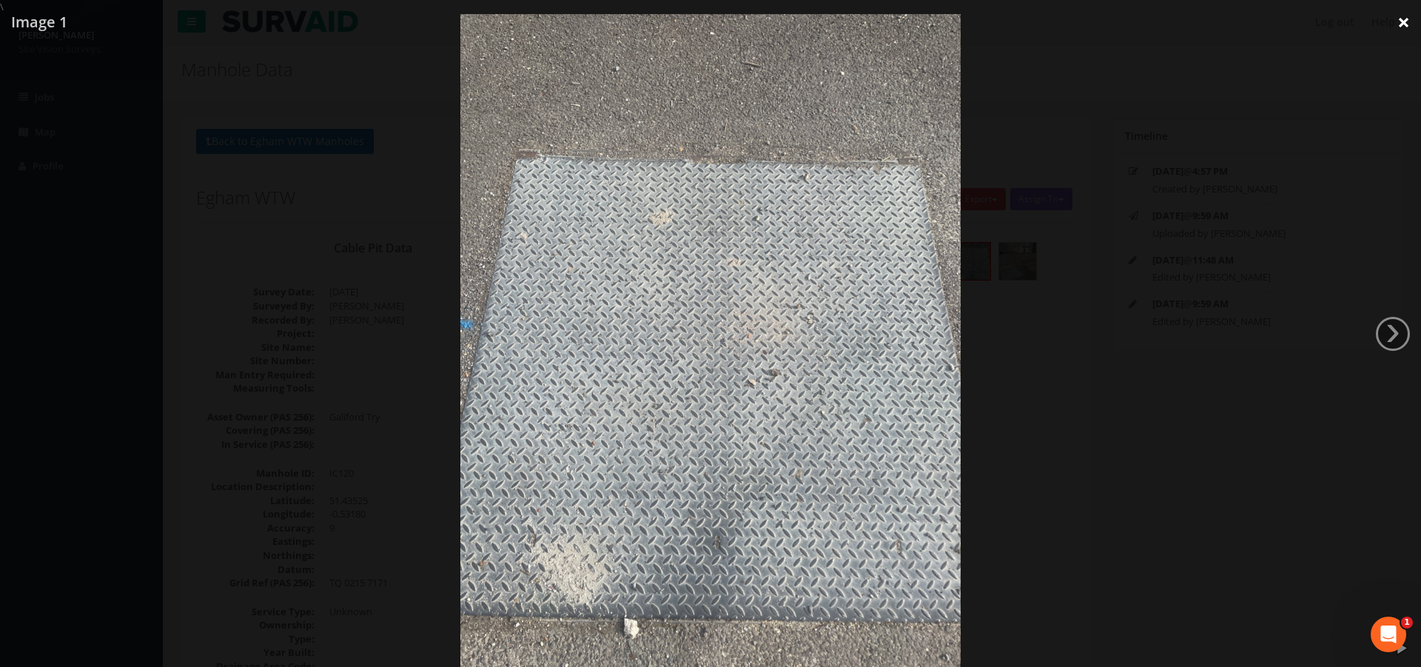
click at [1405, 23] on link "×" at bounding box center [1403, 22] width 35 height 44
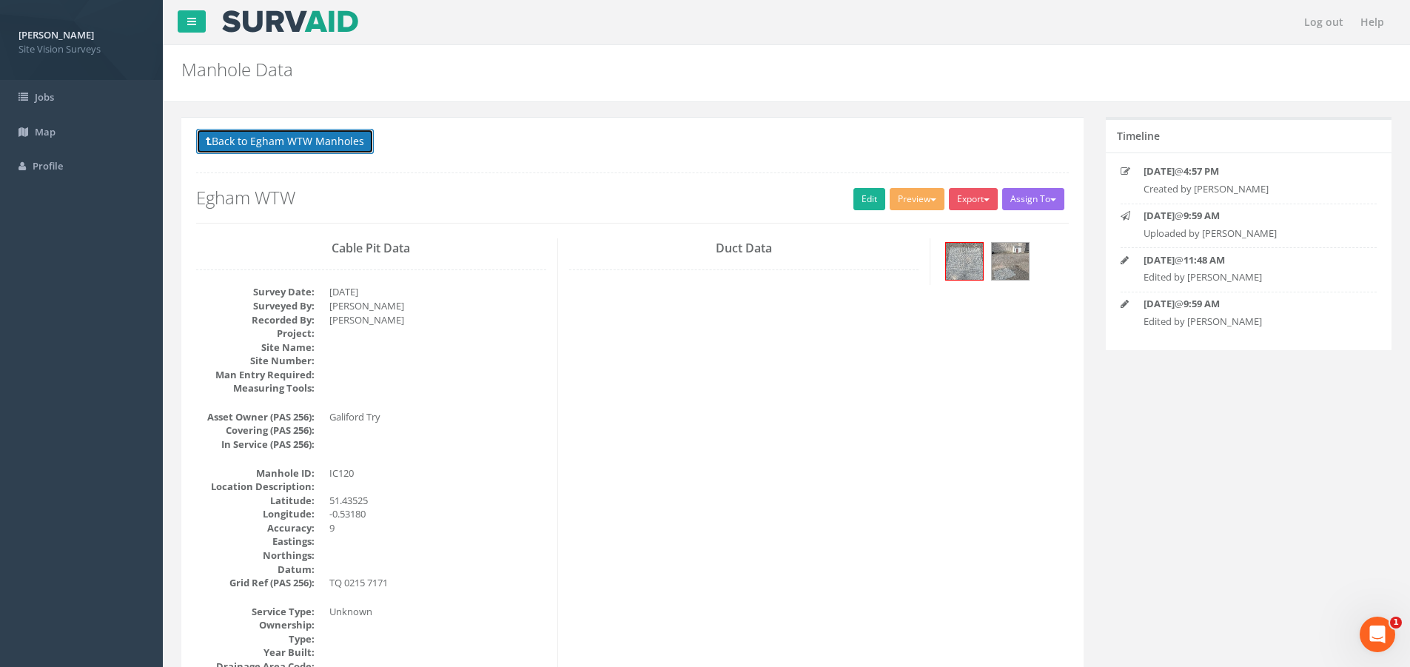
click at [309, 135] on button "Back to Egham WTW Manholes" at bounding box center [285, 141] width 178 height 25
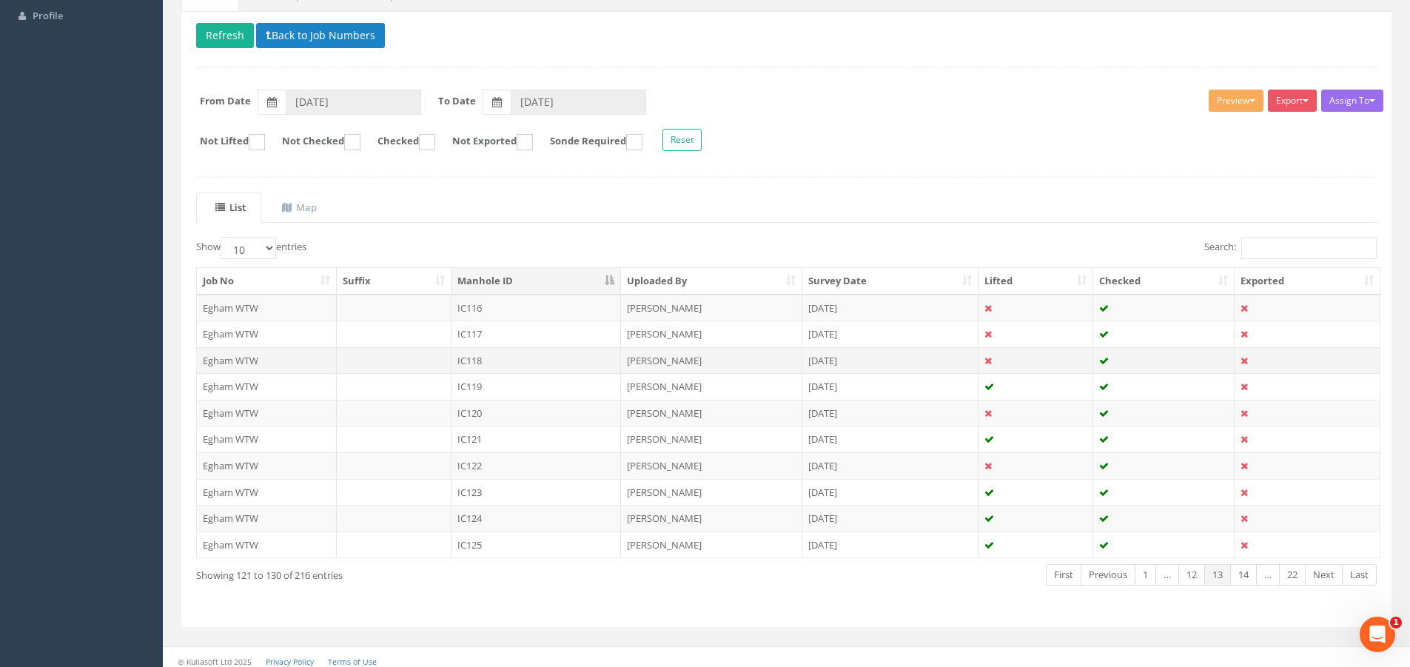
scroll to position [158, 0]
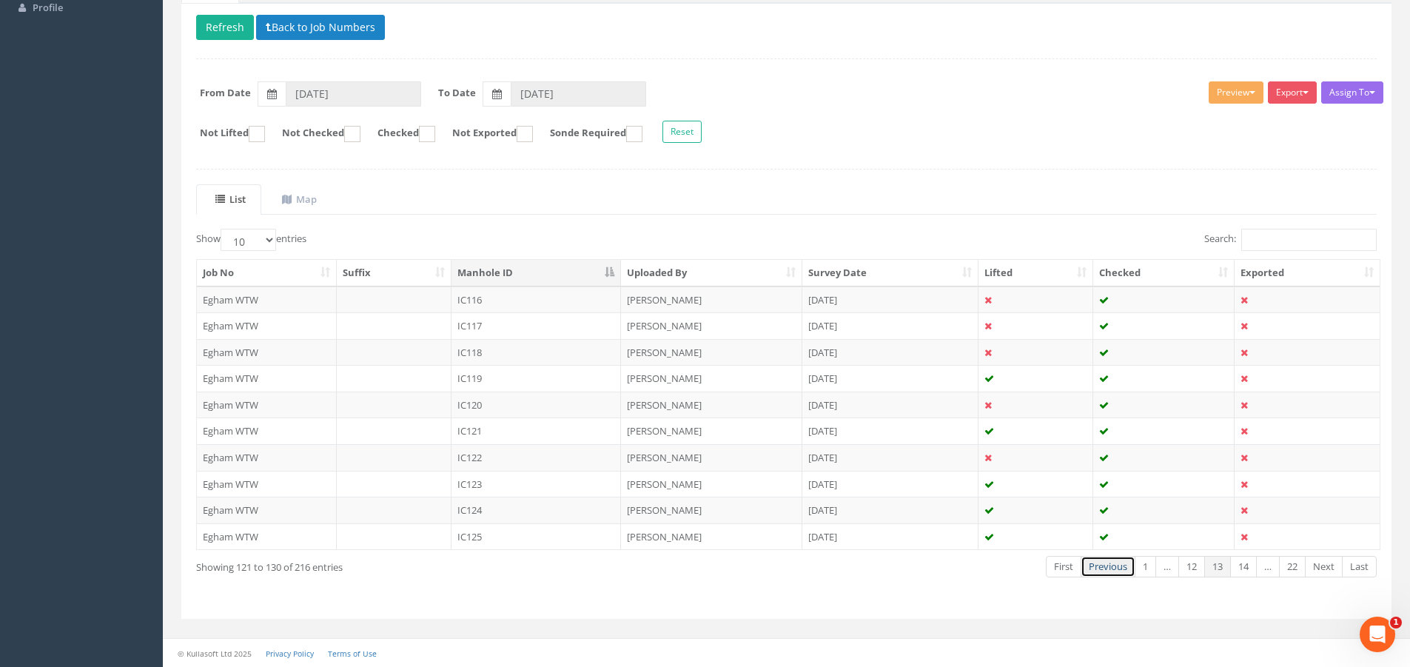
click at [1106, 569] on link "Previous" at bounding box center [1107, 566] width 55 height 21
click at [593, 295] on td "IC086" at bounding box center [536, 299] width 170 height 27
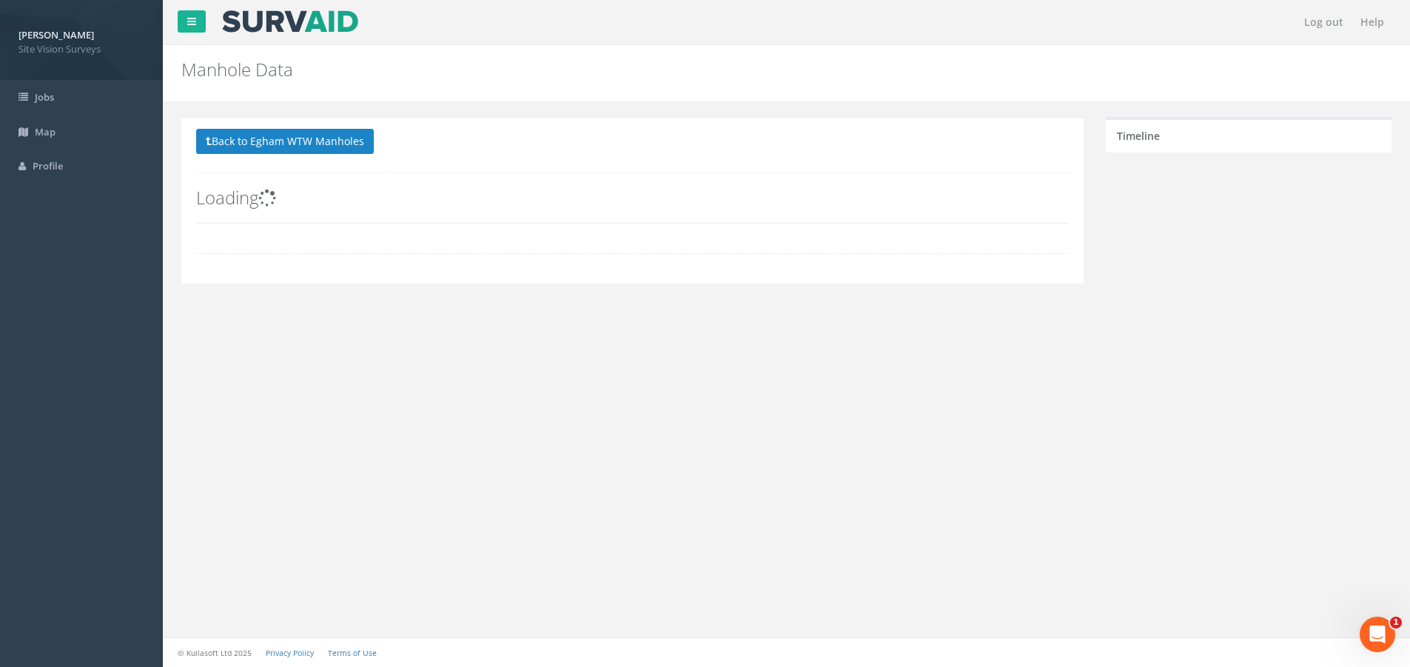
scroll to position [0, 0]
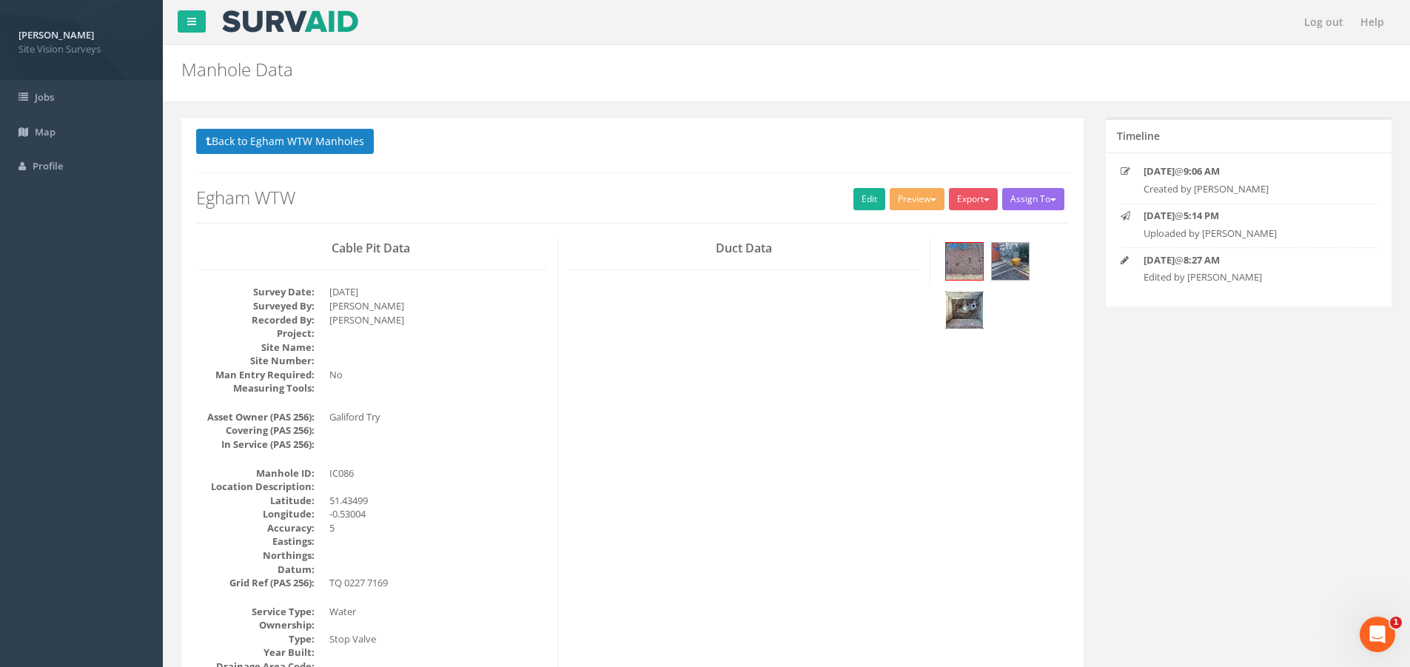
click at [969, 301] on img at bounding box center [964, 310] width 37 height 37
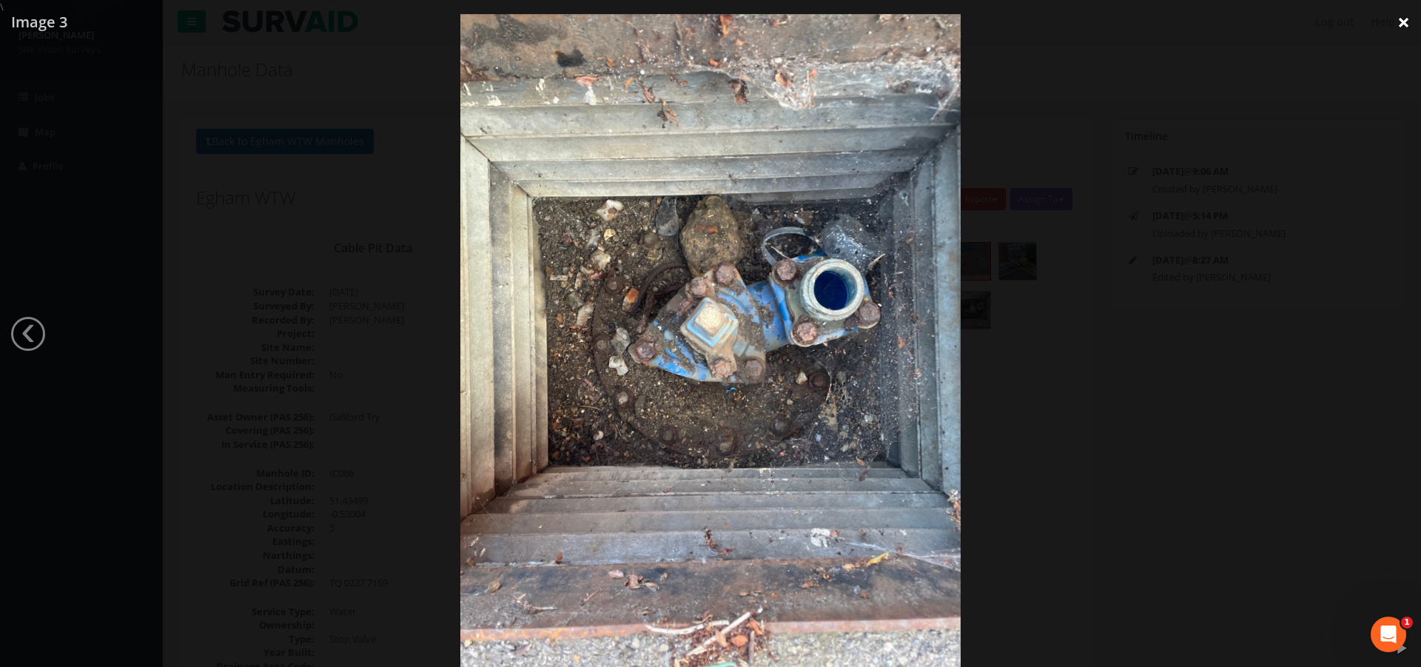
click at [1403, 27] on link "×" at bounding box center [1403, 22] width 35 height 44
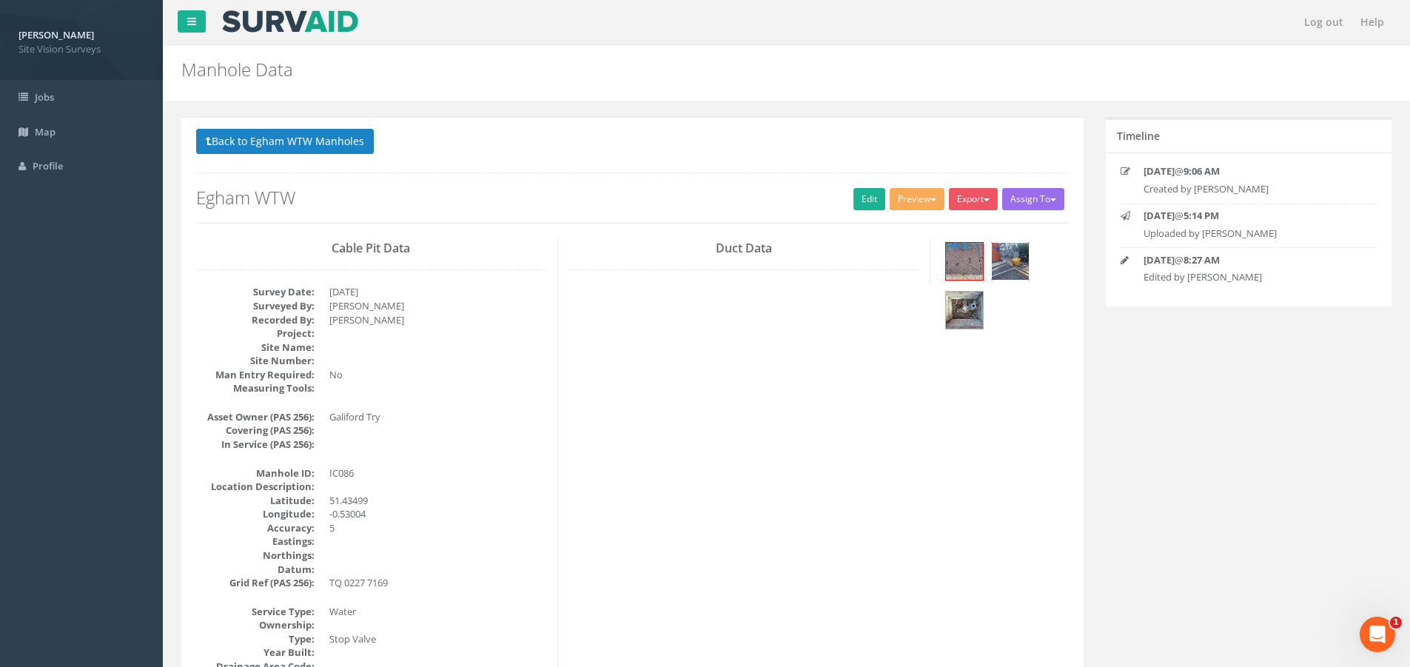
click at [1023, 256] on img at bounding box center [1010, 261] width 37 height 37
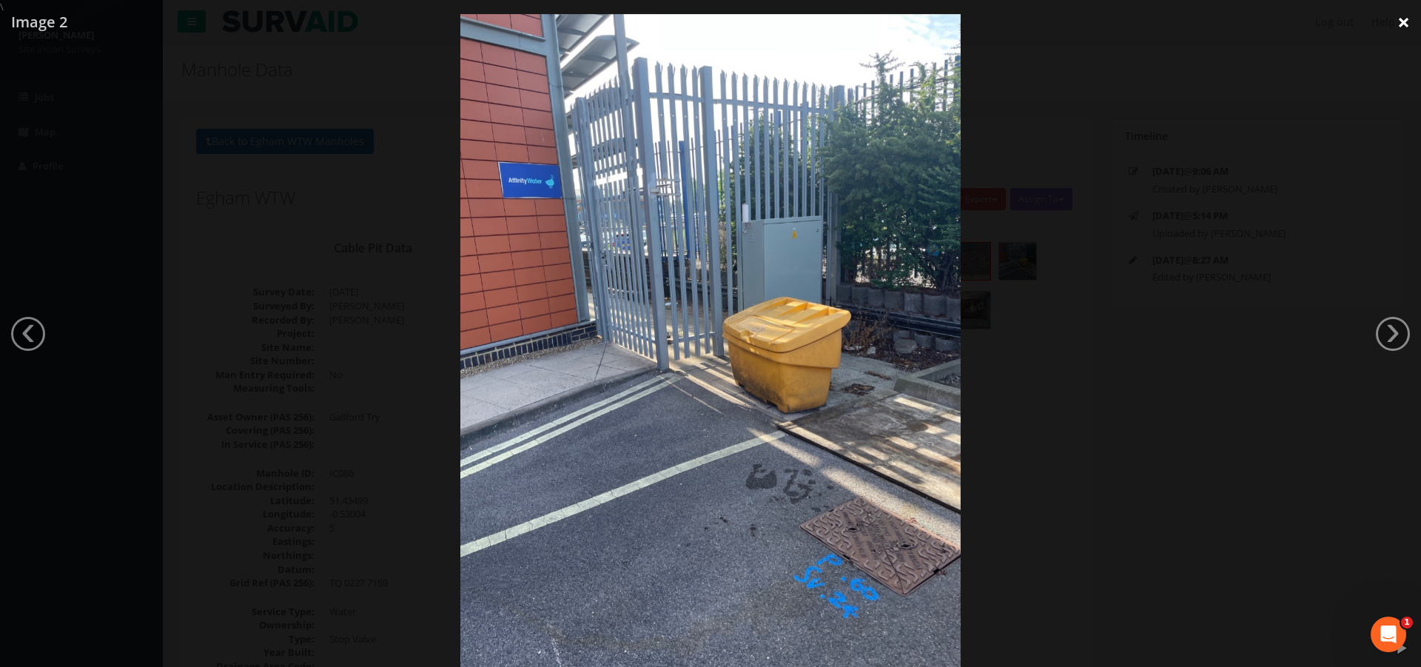
click at [1404, 21] on link "×" at bounding box center [1403, 22] width 35 height 44
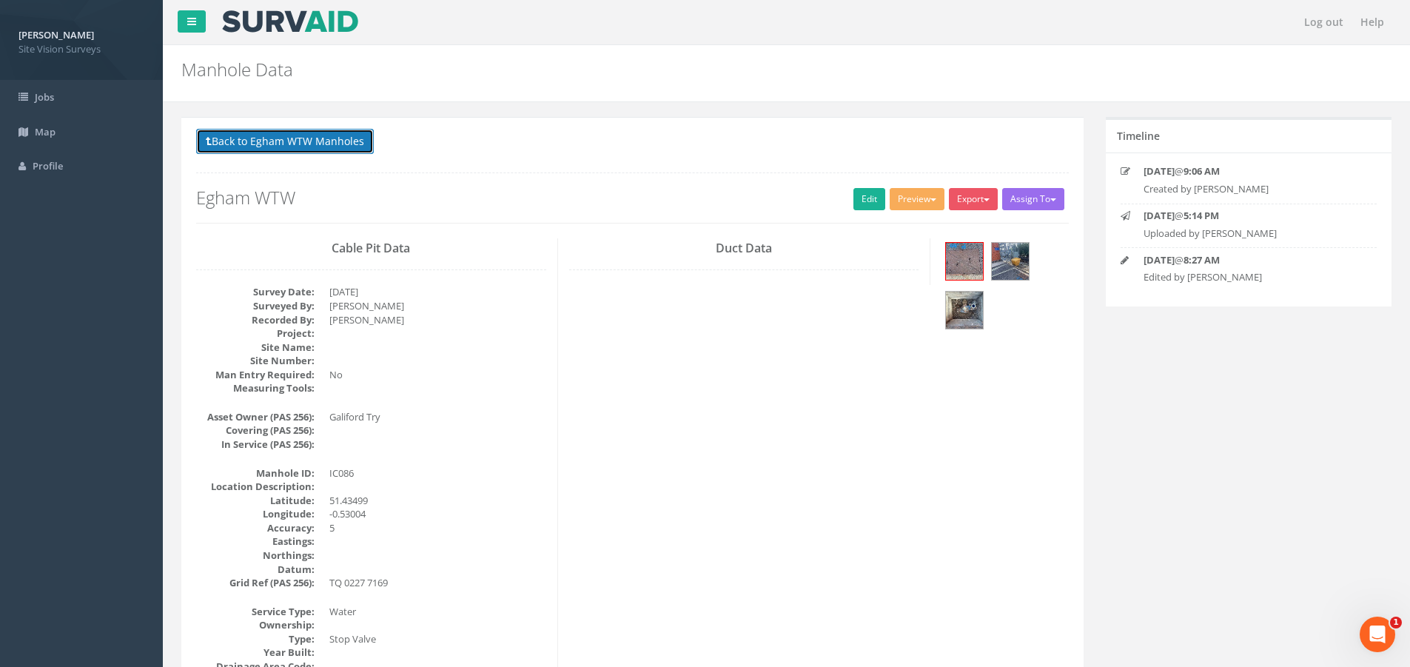
click at [234, 140] on button "Back to Egham WTW Manholes" at bounding box center [285, 141] width 178 height 25
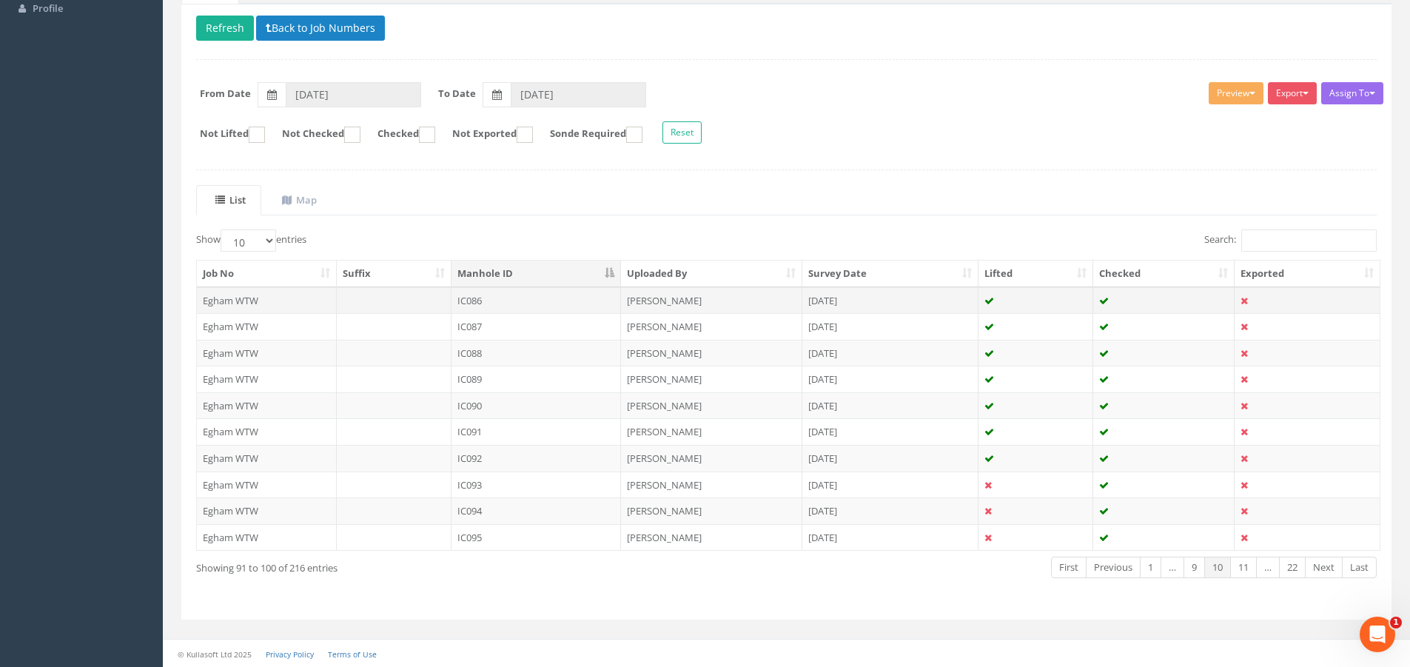
scroll to position [158, 0]
click at [1100, 561] on link "Previous" at bounding box center [1113, 566] width 55 height 21
click at [1100, 561] on link "Previous" at bounding box center [1118, 566] width 55 height 21
click at [494, 400] on td "IC070" at bounding box center [536, 404] width 170 height 27
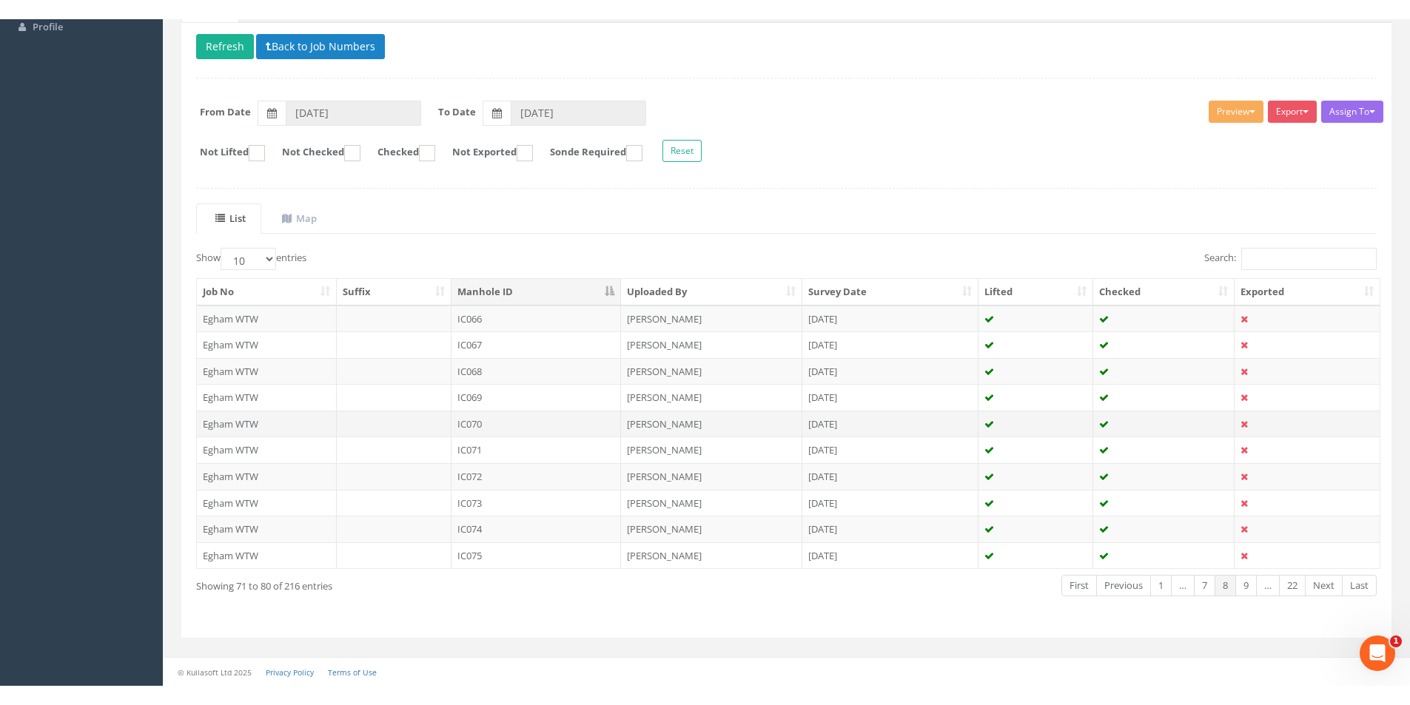
scroll to position [0, 0]
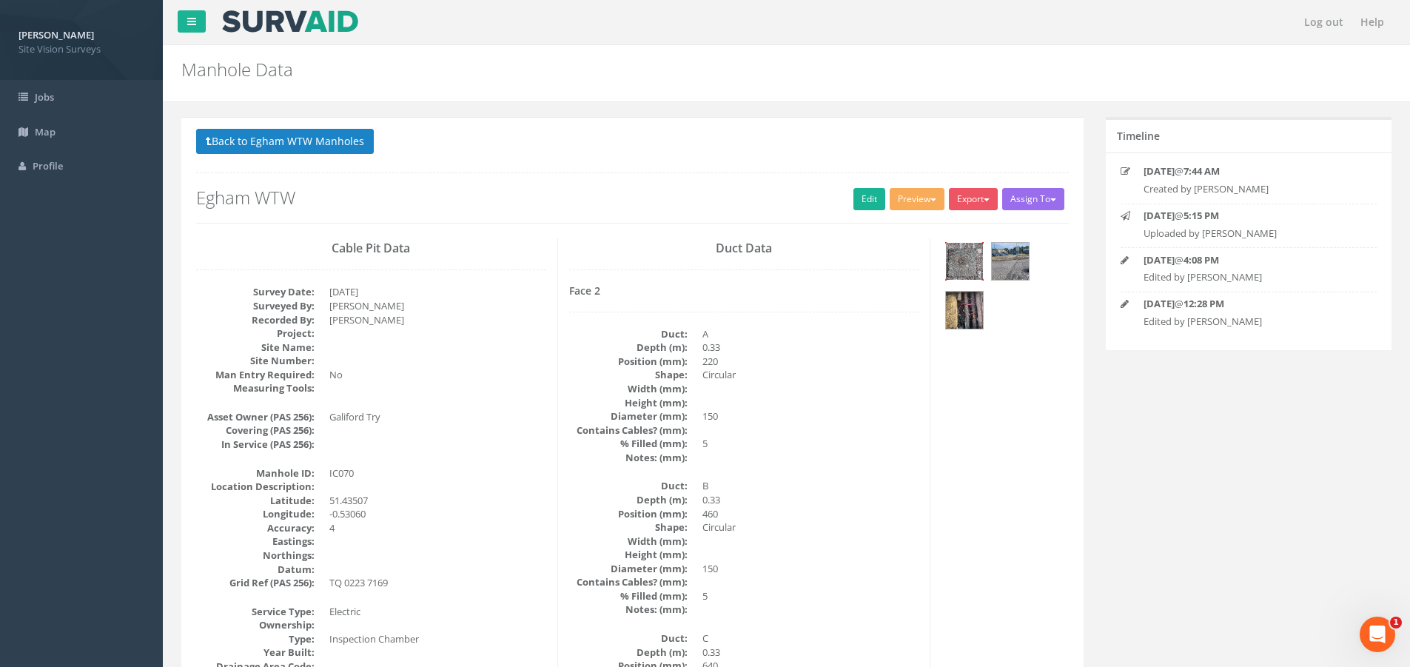
click at [961, 264] on img at bounding box center [964, 261] width 37 height 37
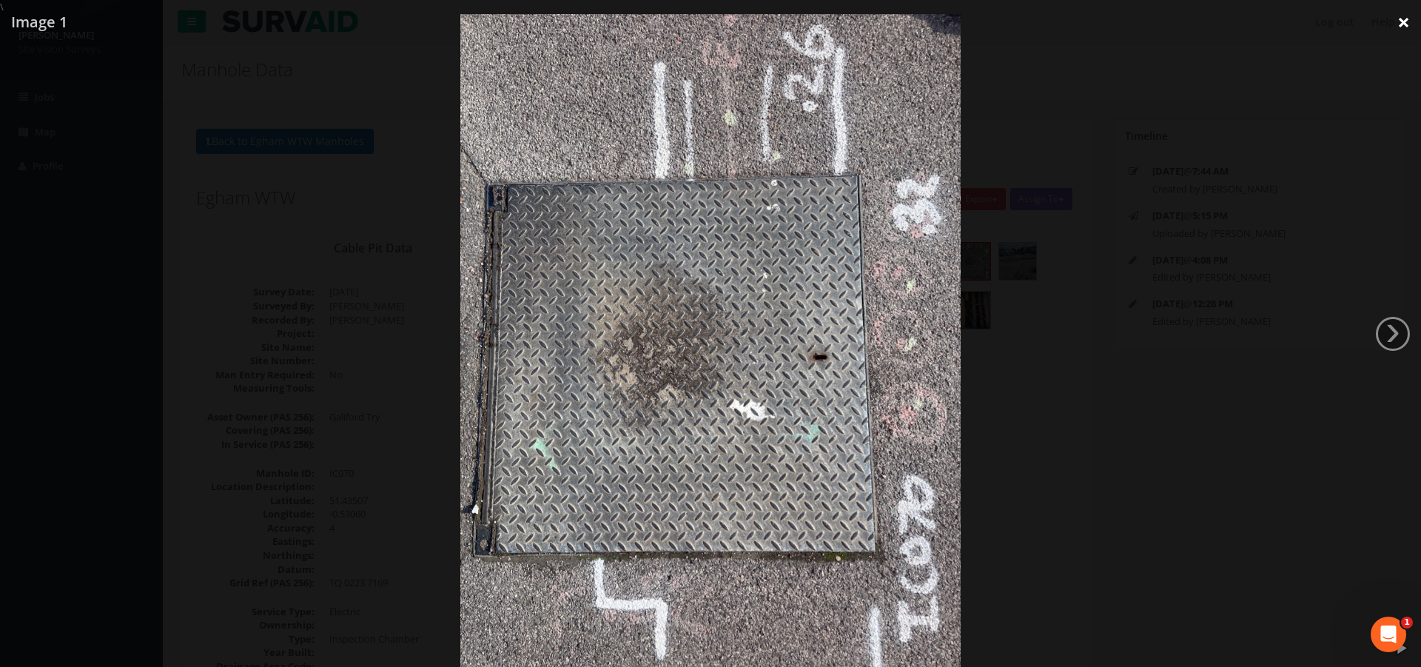
click at [1402, 24] on link "×" at bounding box center [1403, 22] width 35 height 44
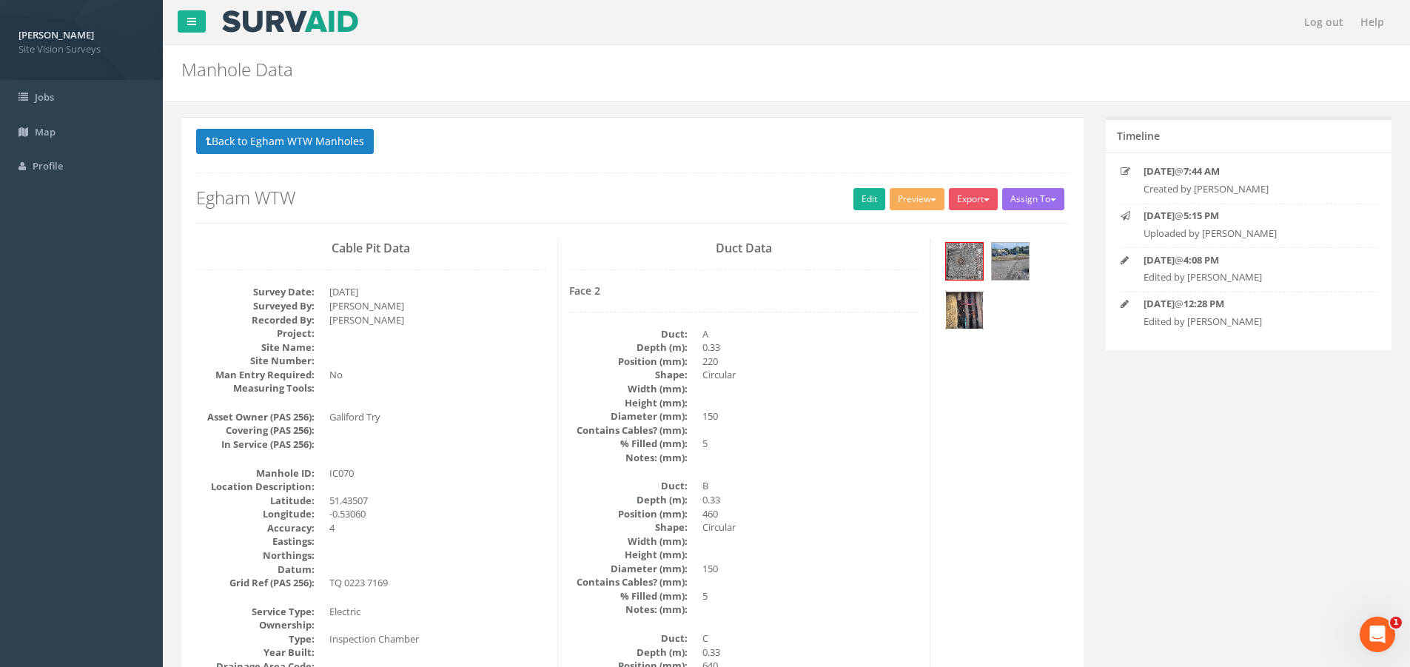
click at [971, 310] on img at bounding box center [964, 310] width 37 height 37
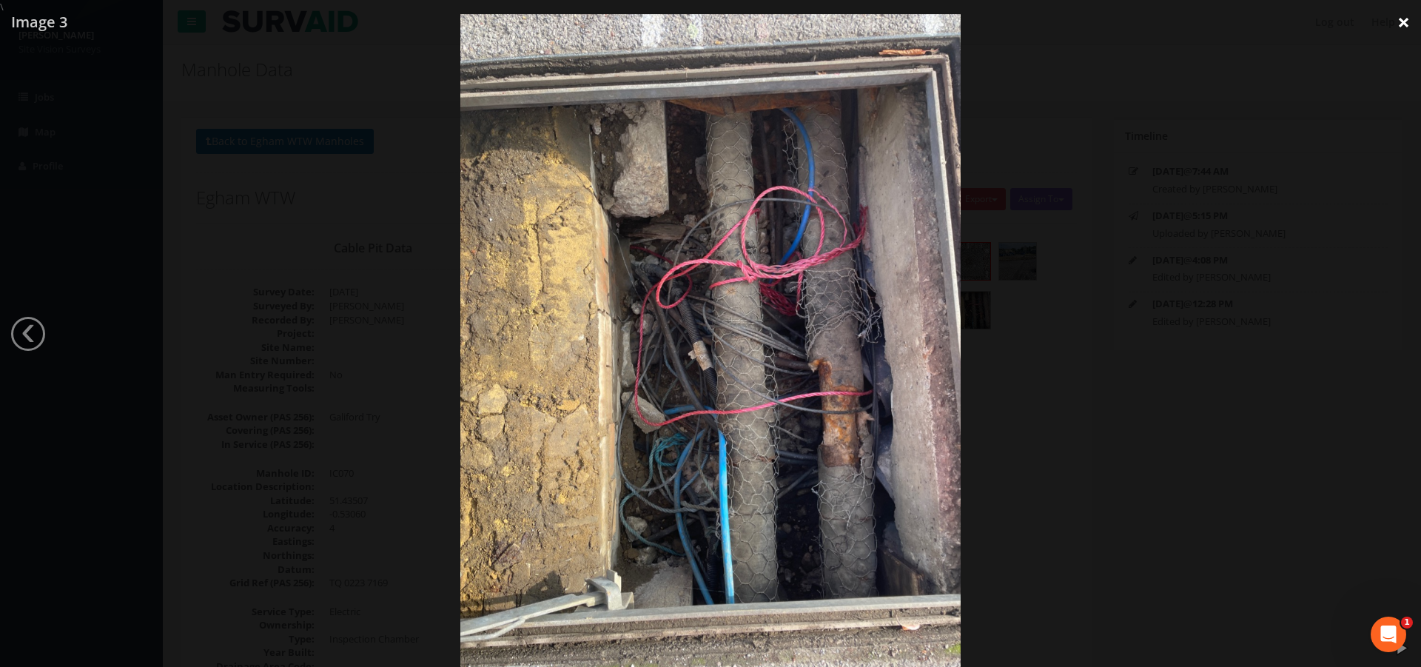
click at [1399, 19] on link "×" at bounding box center [1403, 22] width 35 height 44
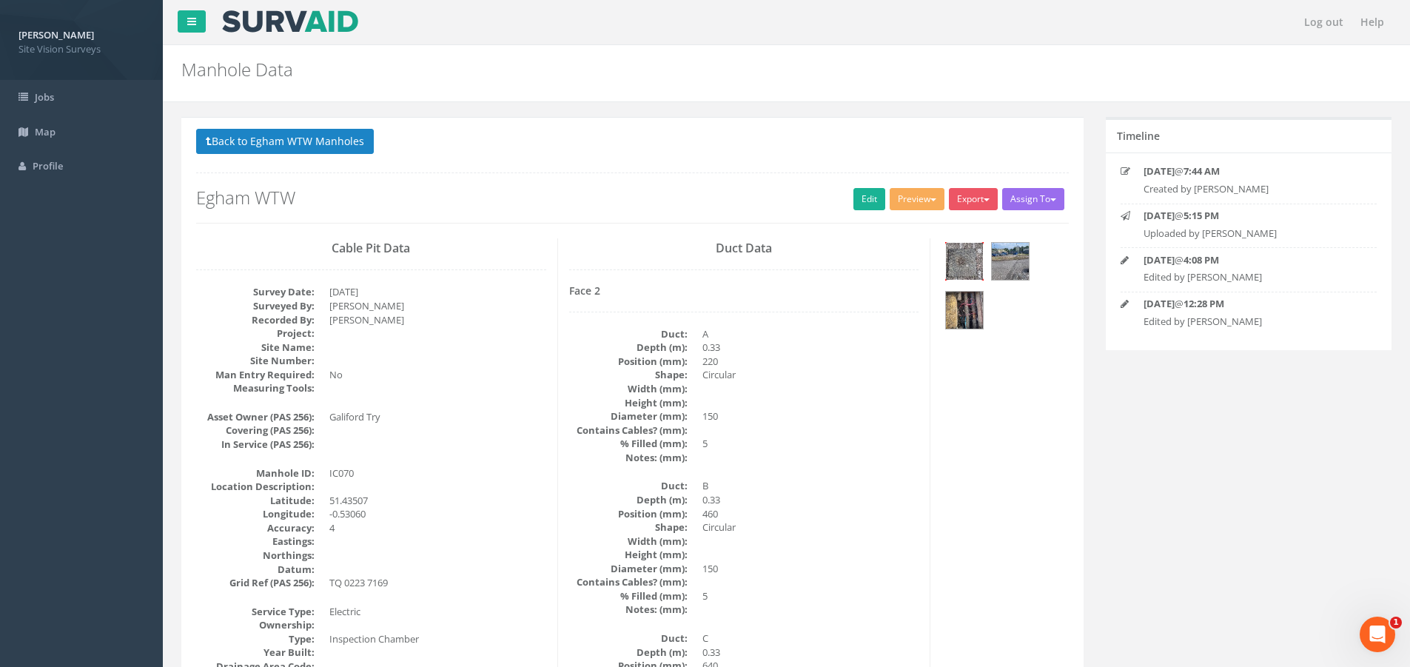
click at [963, 261] on img at bounding box center [964, 261] width 37 height 37
click at [970, 256] on img at bounding box center [964, 261] width 37 height 37
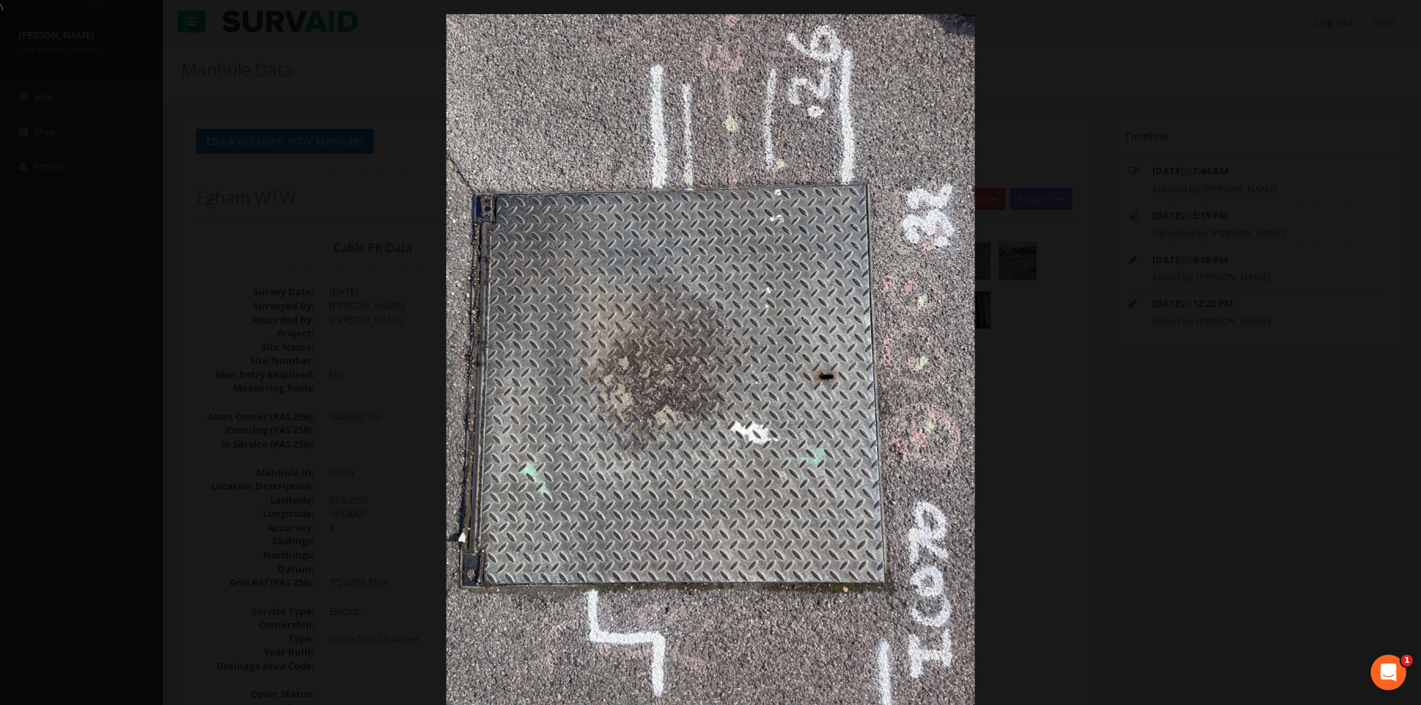
click at [1299, 72] on div at bounding box center [710, 366] width 1421 height 705
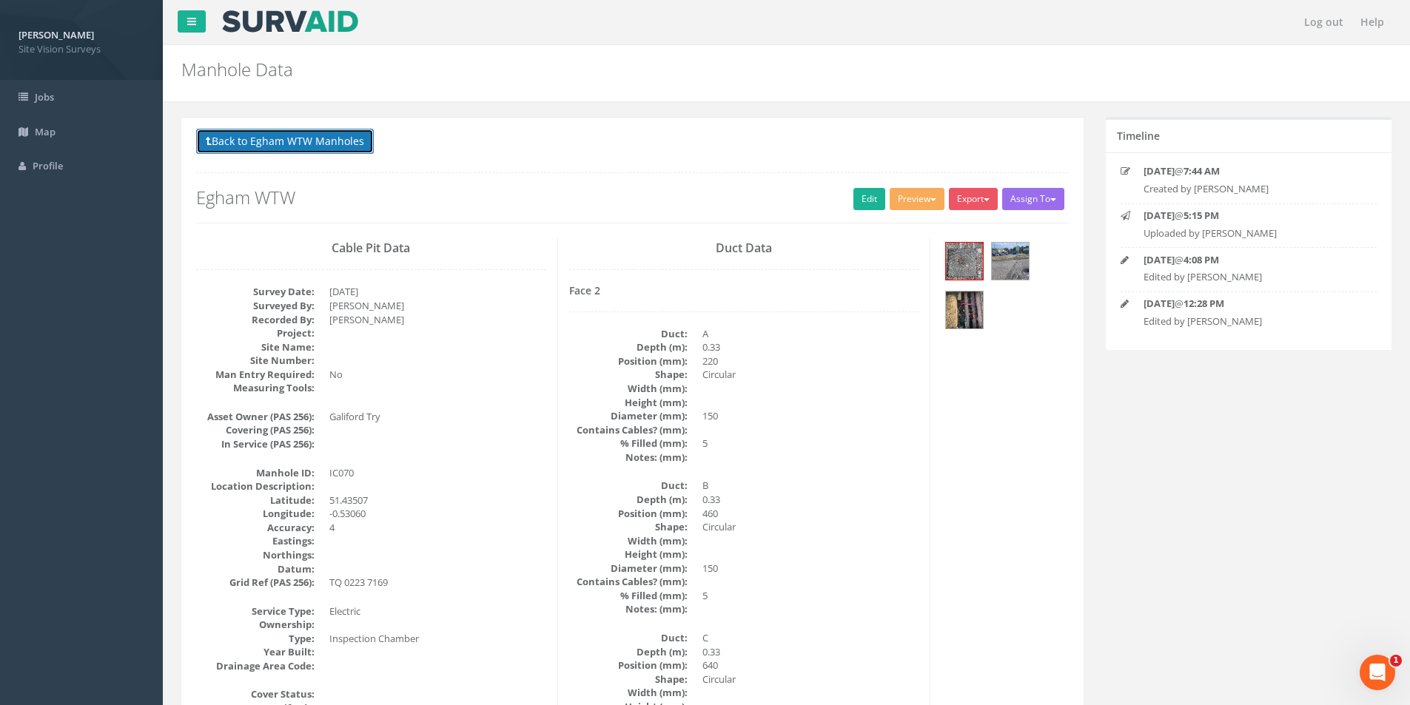
click at [230, 141] on button "Back to Egham WTW Manholes" at bounding box center [285, 141] width 178 height 25
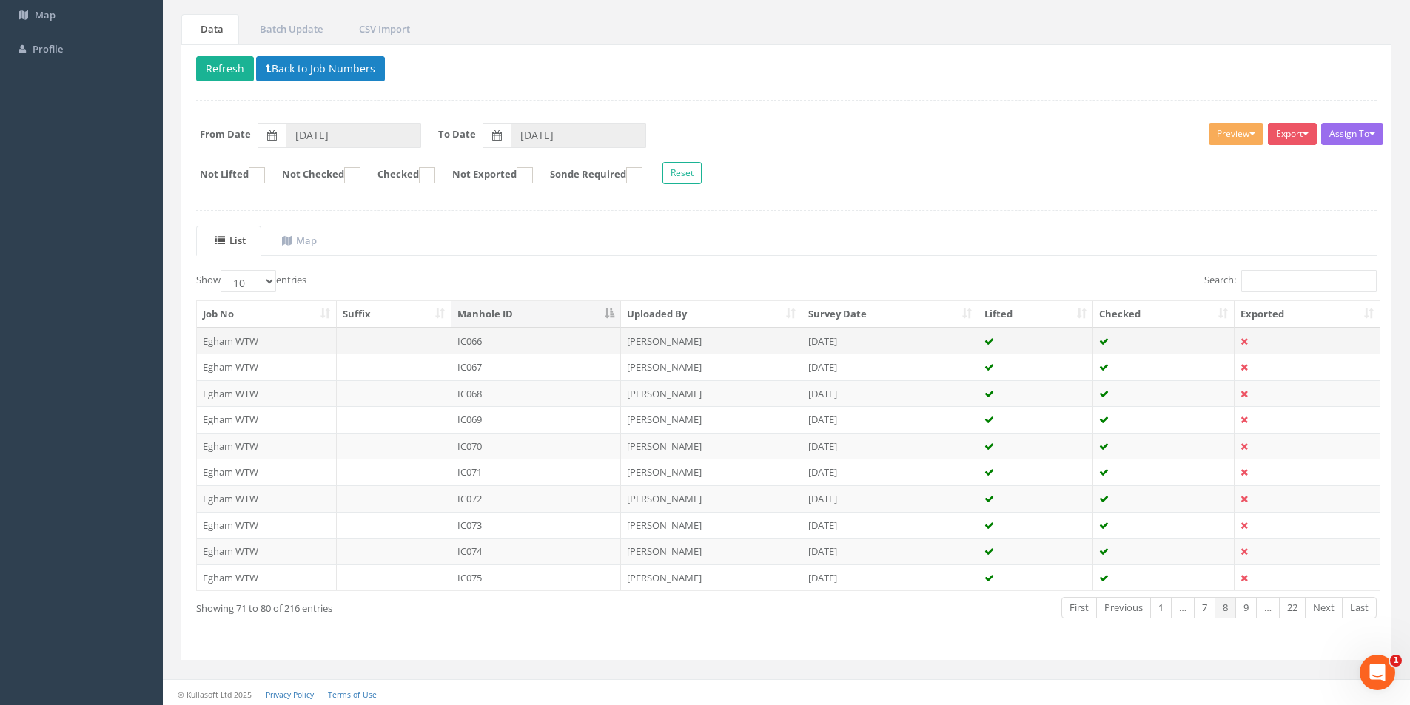
scroll to position [120, 0]
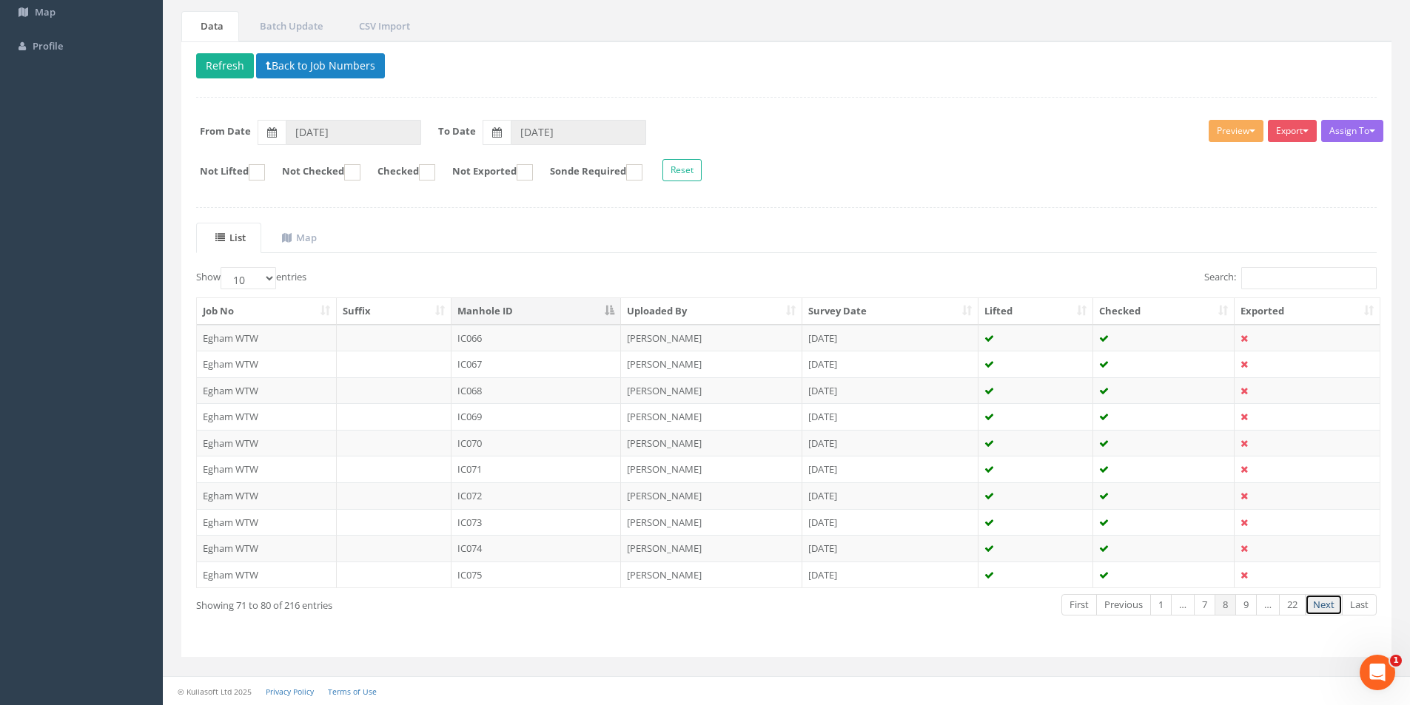
click at [1330, 606] on link "Next" at bounding box center [1324, 604] width 38 height 21
click at [1331, 602] on link "Next" at bounding box center [1324, 604] width 38 height 21
click at [514, 340] on td "IC086" at bounding box center [536, 338] width 170 height 27
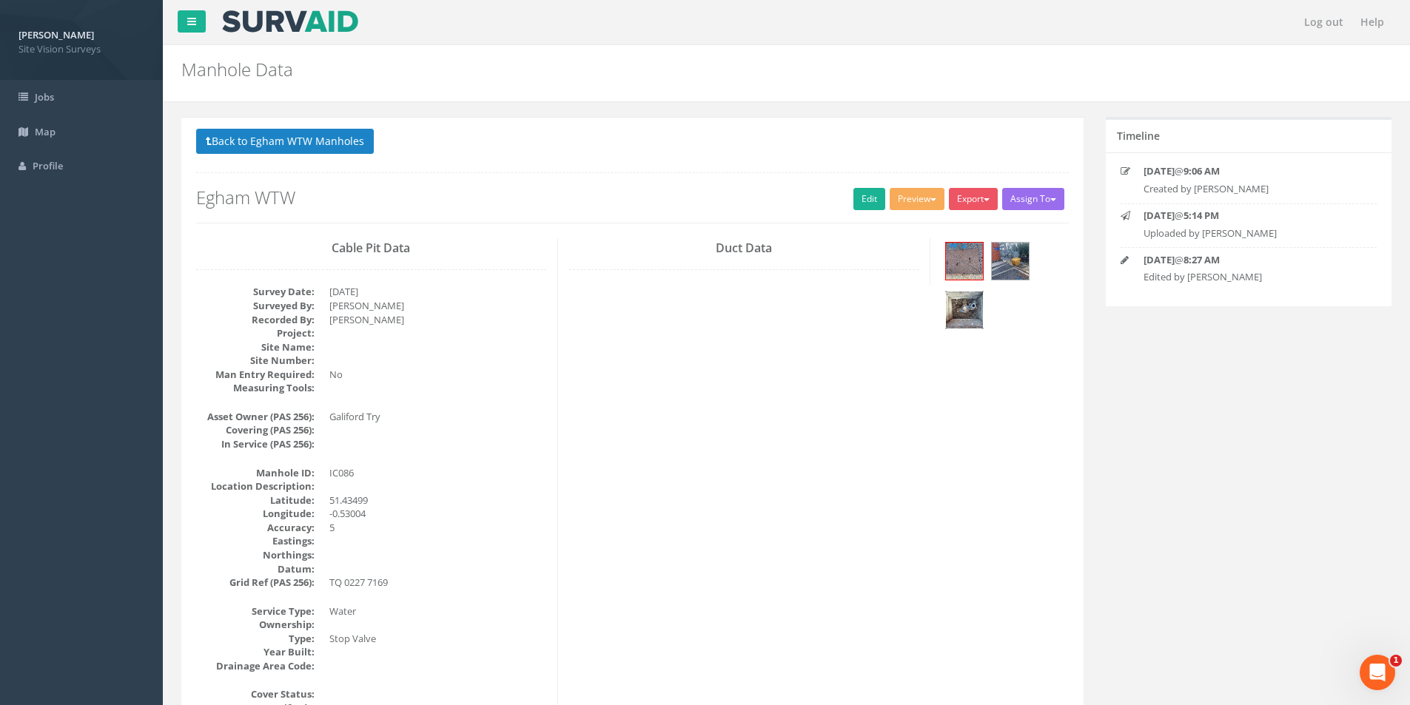
click at [968, 310] on img at bounding box center [964, 310] width 37 height 37
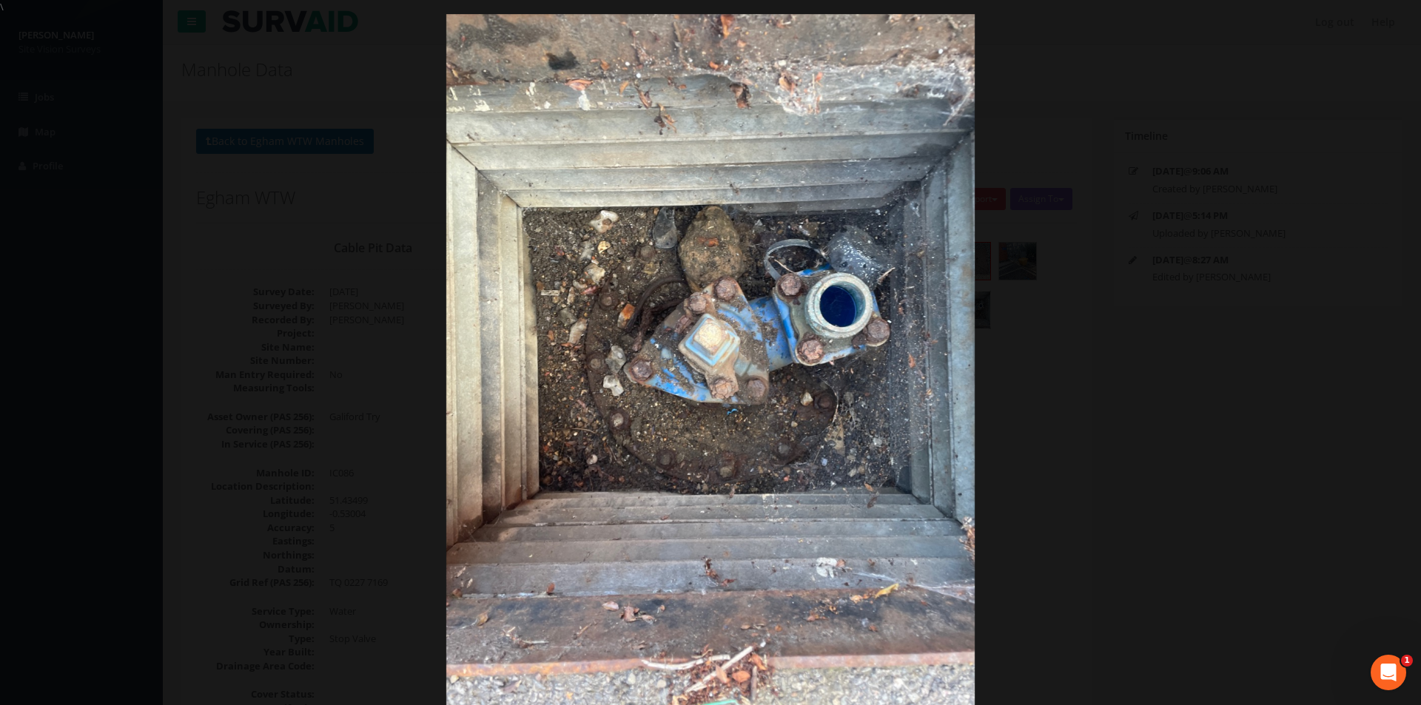
click at [1136, 114] on div at bounding box center [710, 366] width 1421 height 705
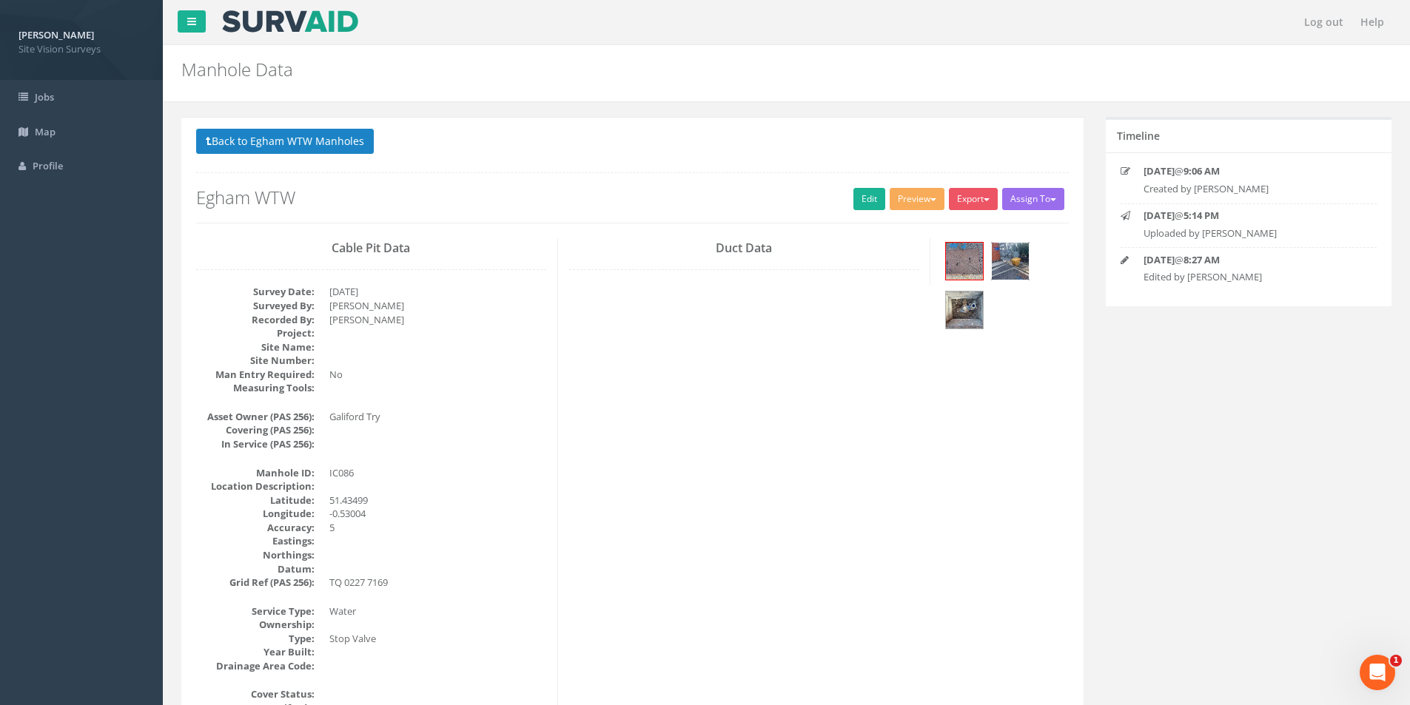
click at [1010, 262] on img at bounding box center [1010, 261] width 37 height 37
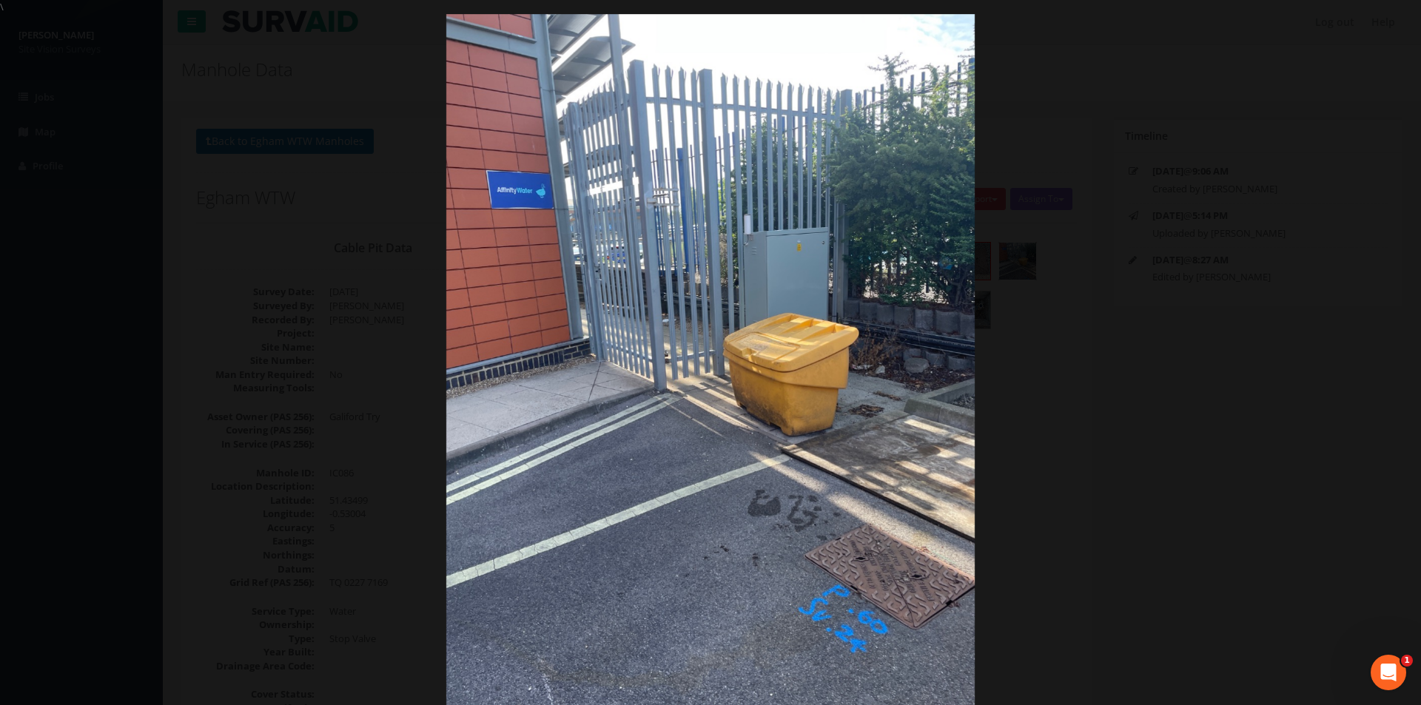
click at [1143, 169] on div at bounding box center [710, 366] width 1421 height 705
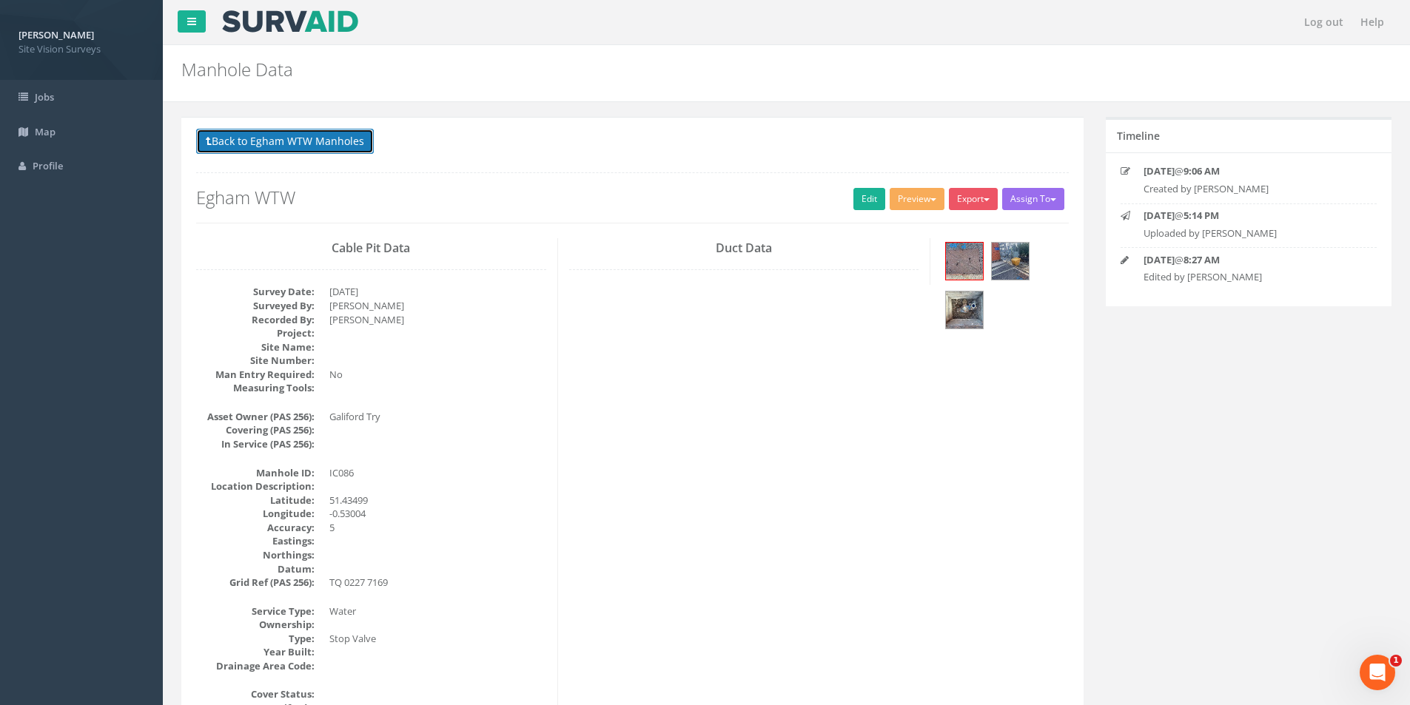
click at [255, 137] on button "Back to Egham WTW Manholes" at bounding box center [285, 141] width 178 height 25
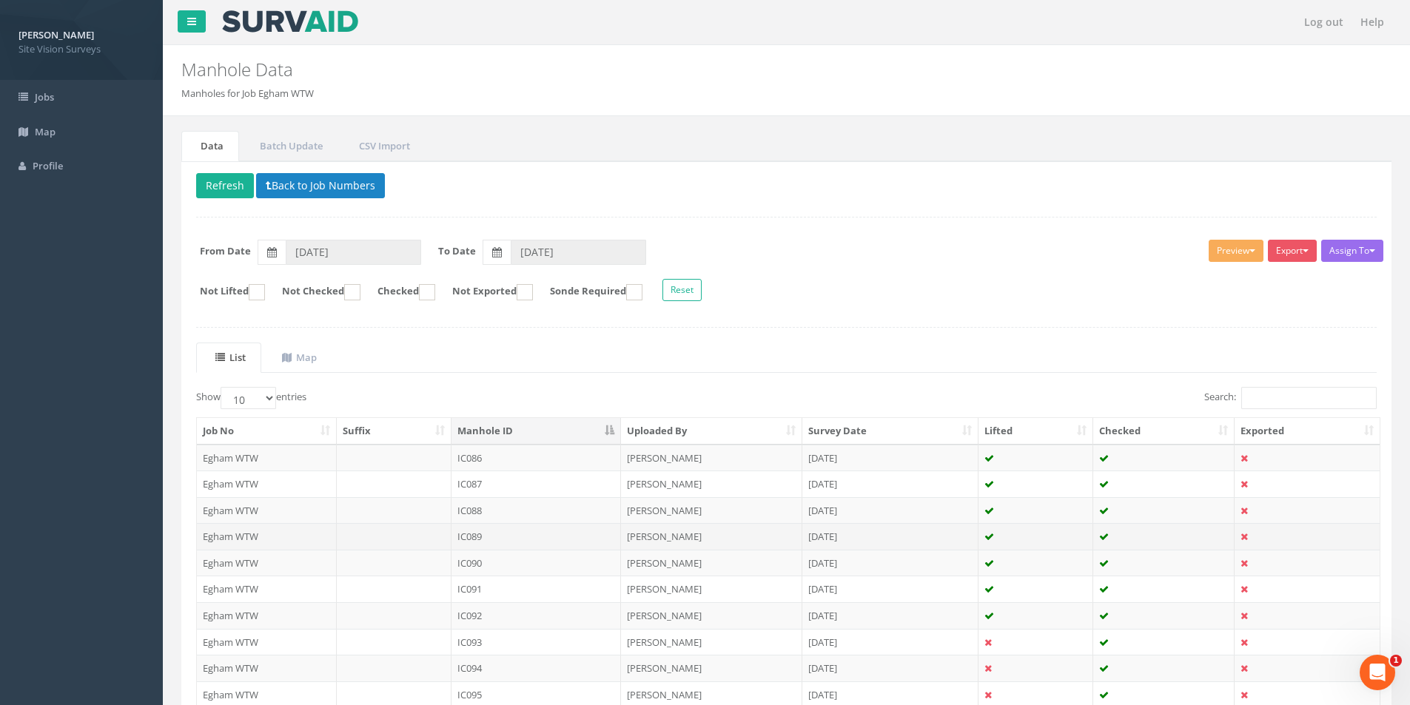
click at [491, 534] on td "IC089" at bounding box center [536, 536] width 170 height 27
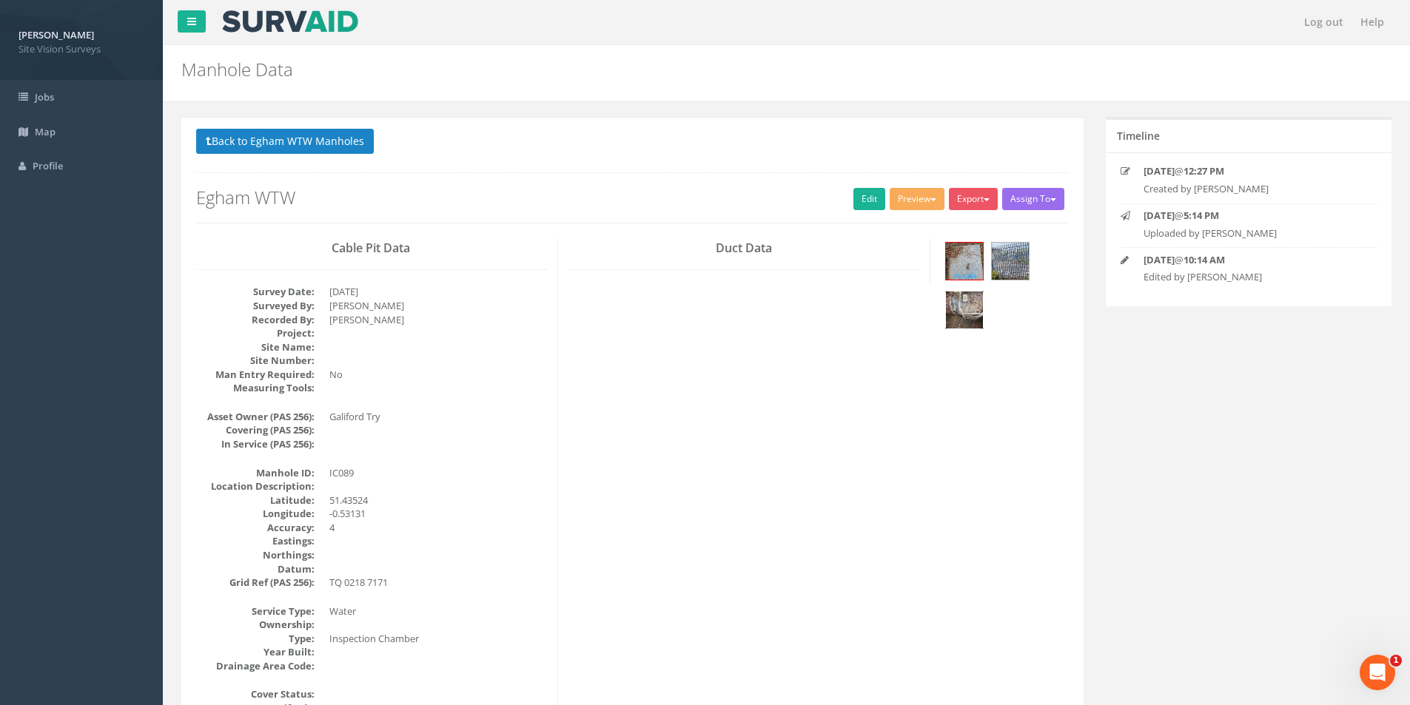
click at [970, 312] on img at bounding box center [964, 310] width 37 height 37
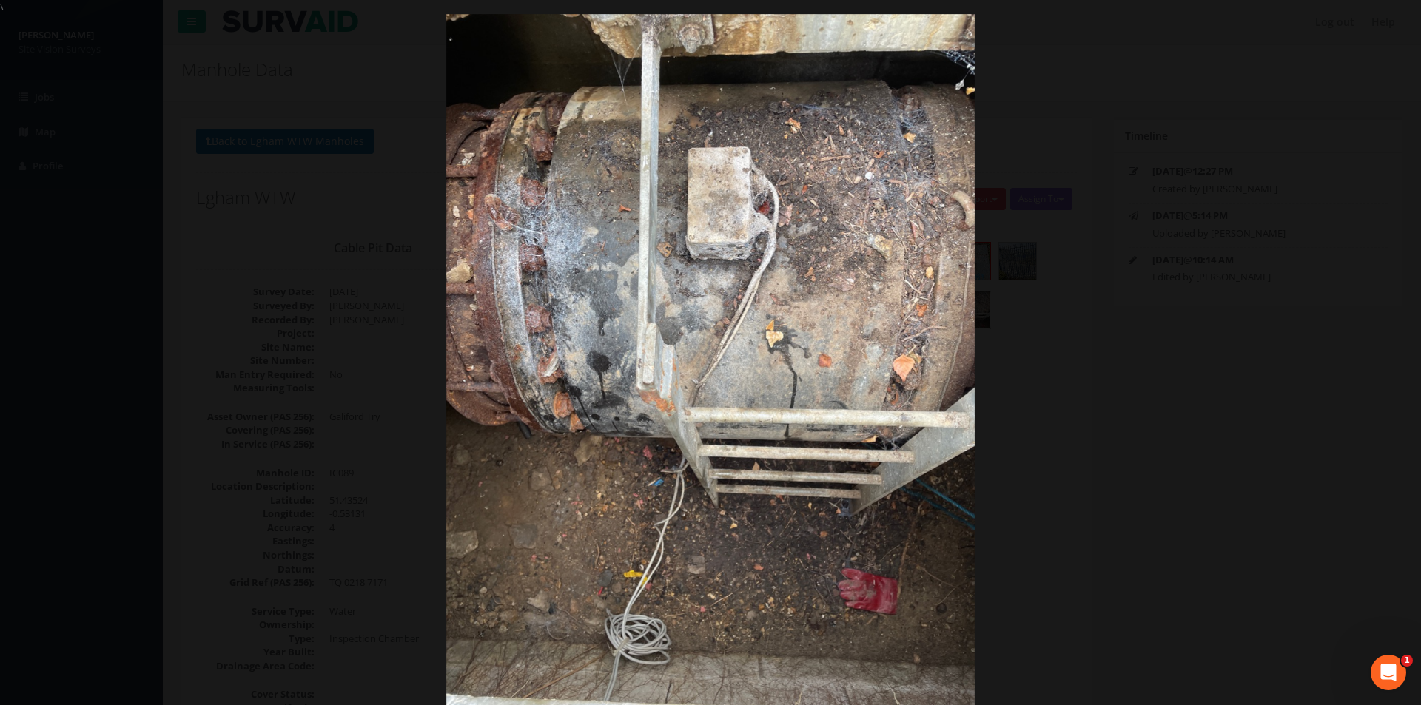
click at [1197, 209] on div at bounding box center [710, 366] width 1421 height 705
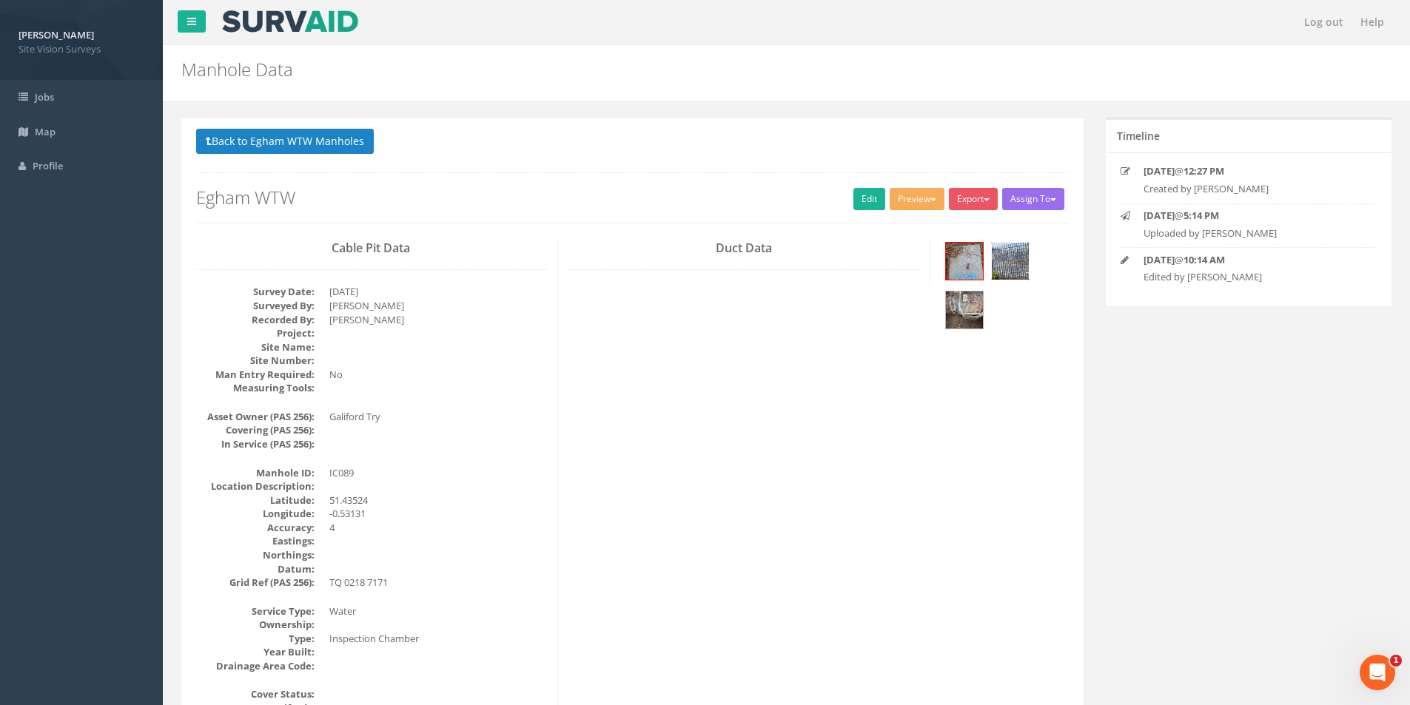
click at [1015, 272] on img at bounding box center [1010, 261] width 37 height 37
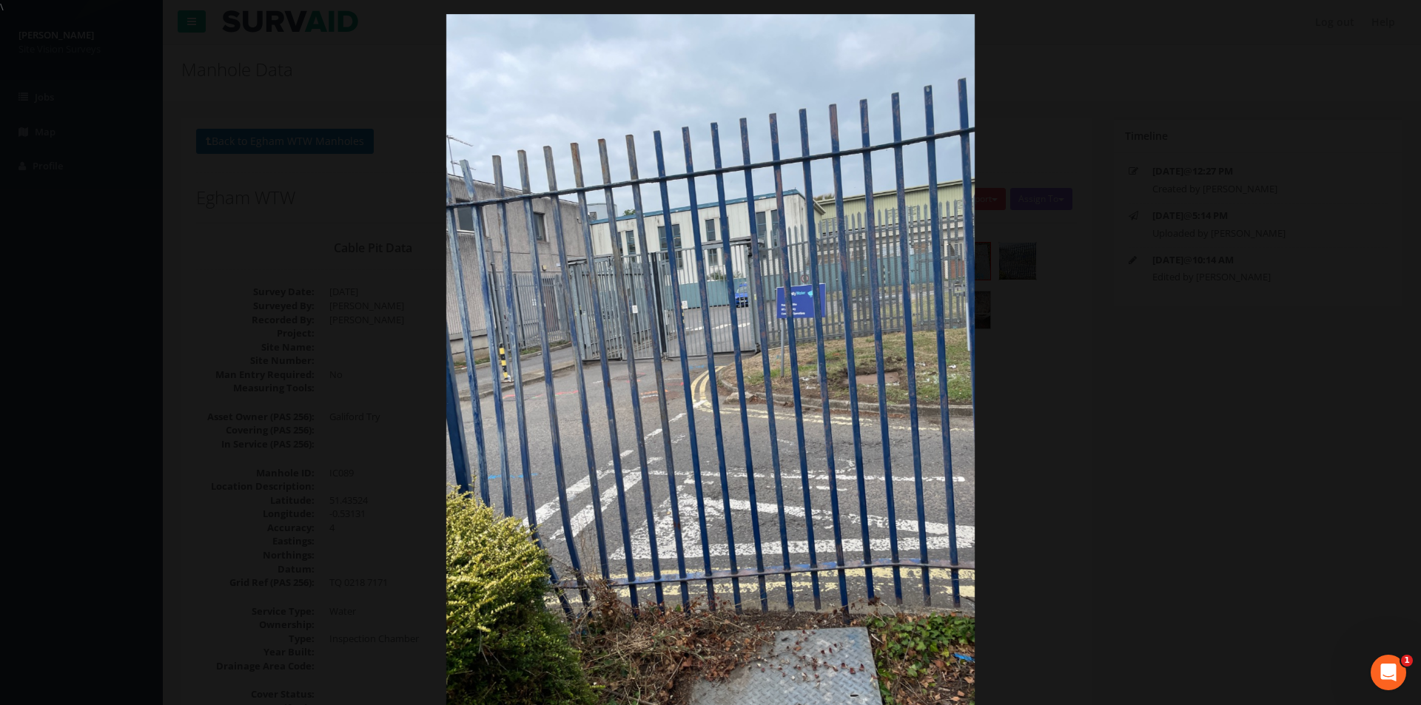
click at [1214, 408] on div at bounding box center [710, 366] width 1421 height 705
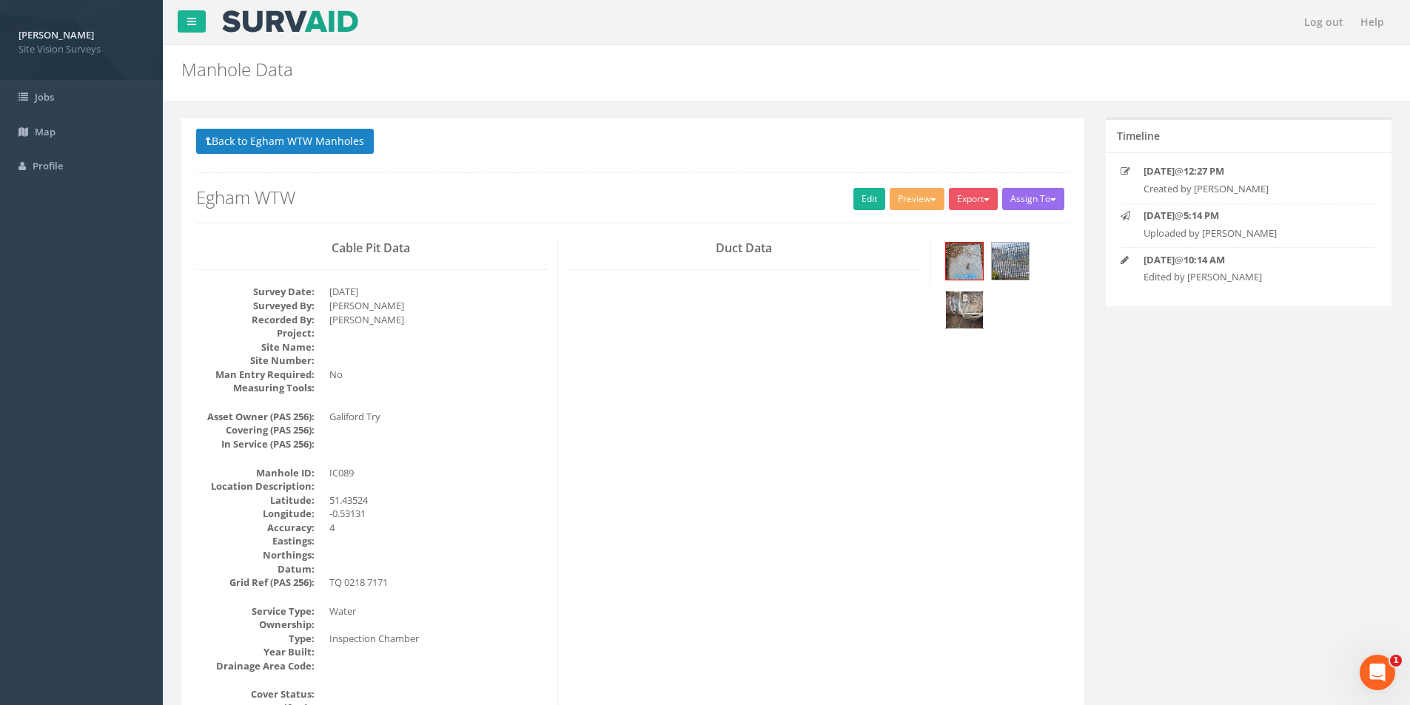
click at [976, 313] on img at bounding box center [964, 310] width 37 height 37
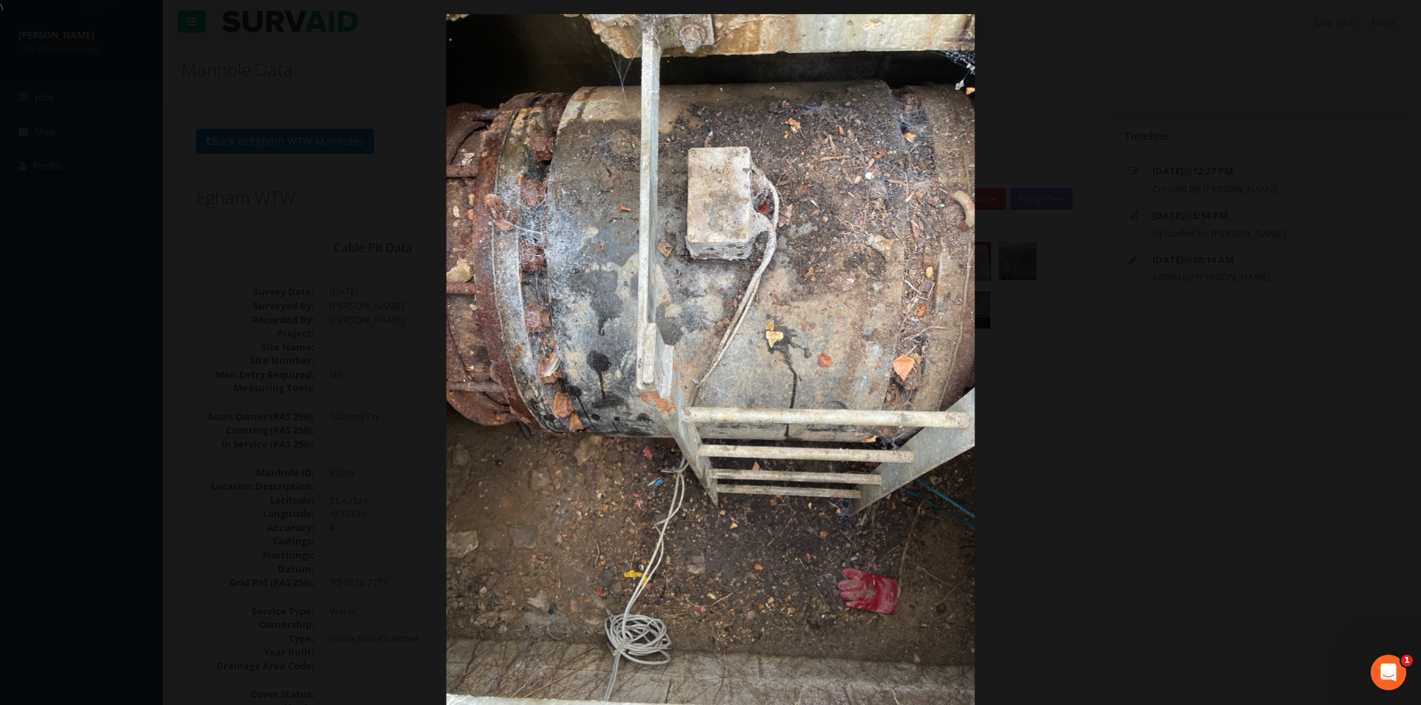
click at [1124, 597] on div at bounding box center [710, 366] width 1421 height 705
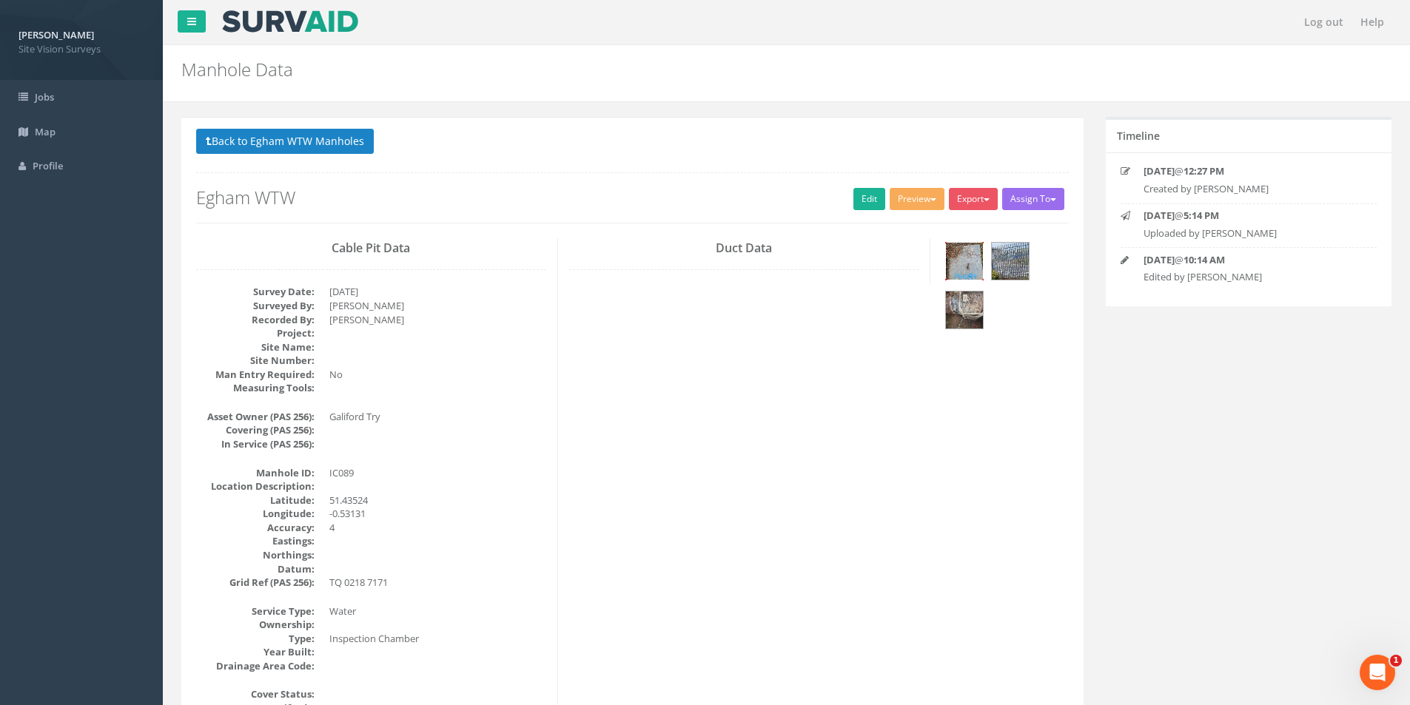
click at [976, 271] on img at bounding box center [964, 261] width 37 height 37
click at [975, 307] on img at bounding box center [964, 310] width 37 height 37
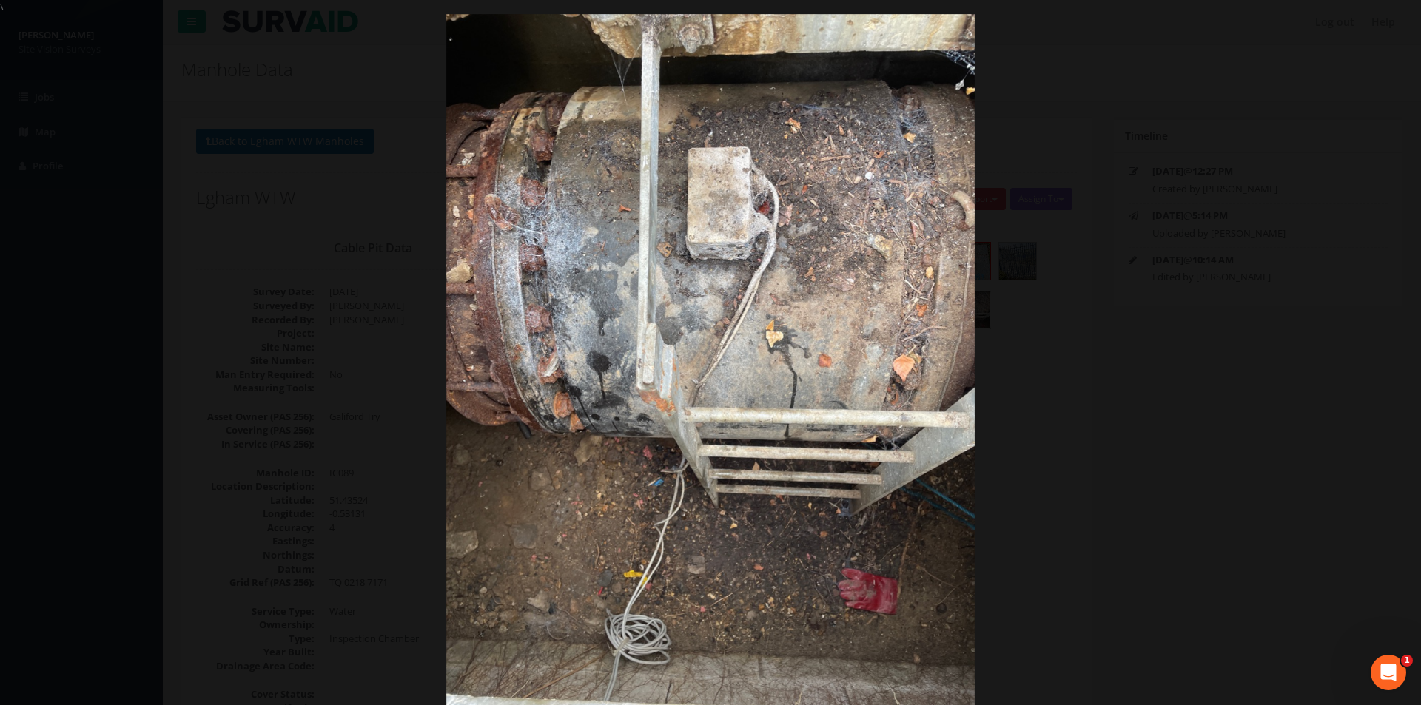
click at [1153, 88] on div at bounding box center [710, 366] width 1421 height 705
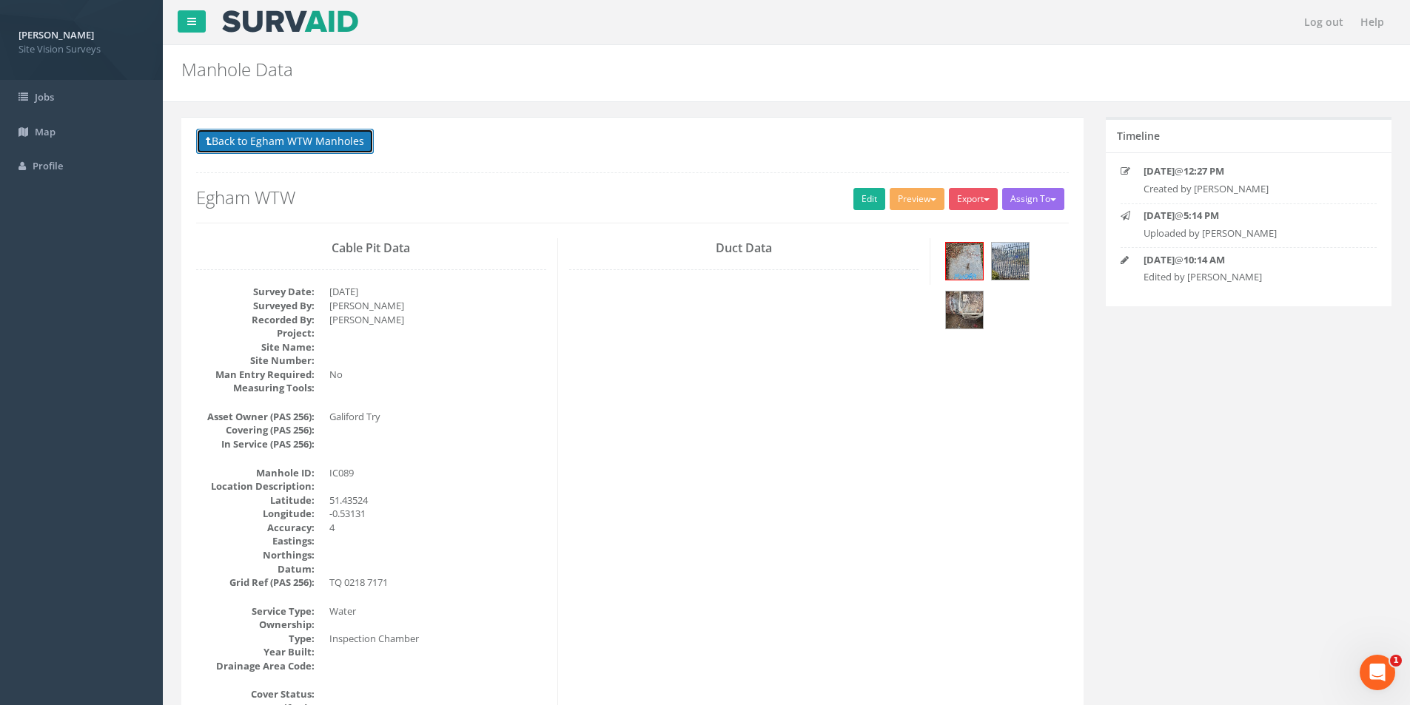
click at [305, 139] on button "Back to Egham WTW Manholes" at bounding box center [285, 141] width 178 height 25
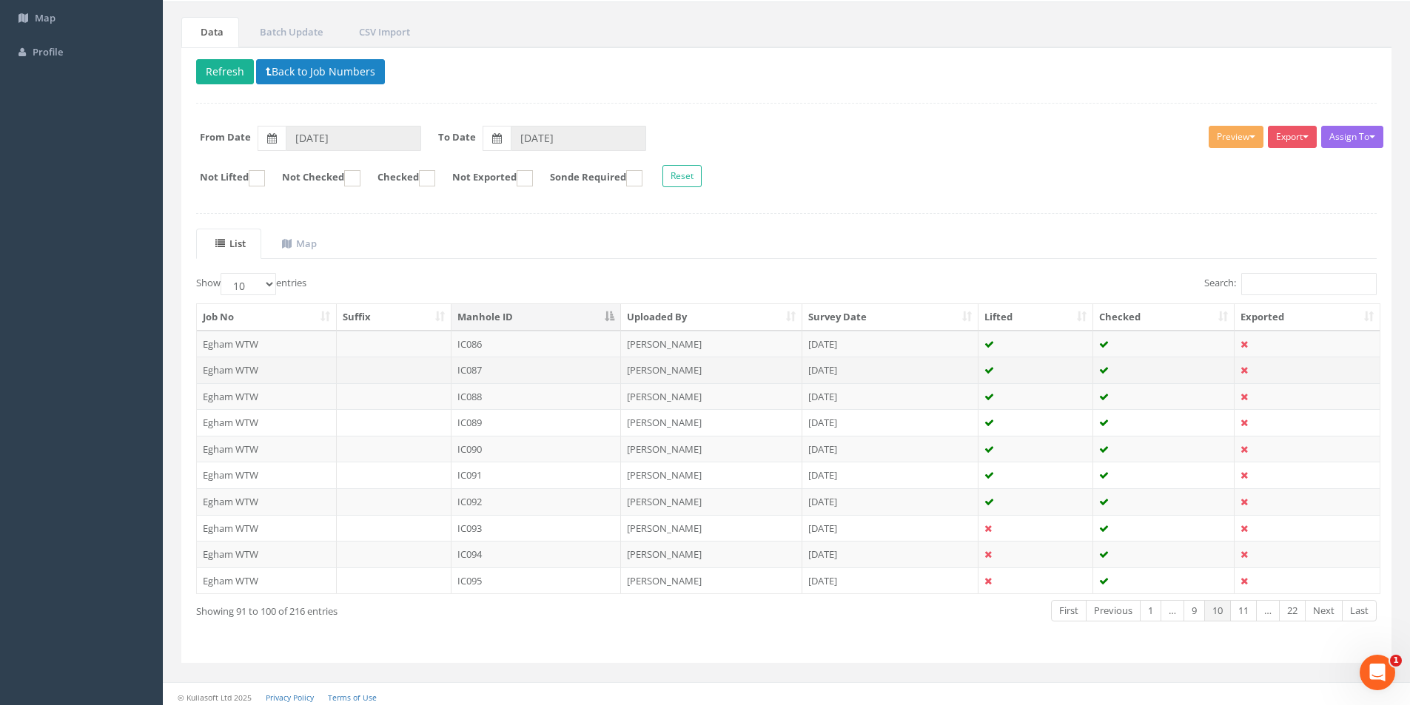
scroll to position [120, 0]
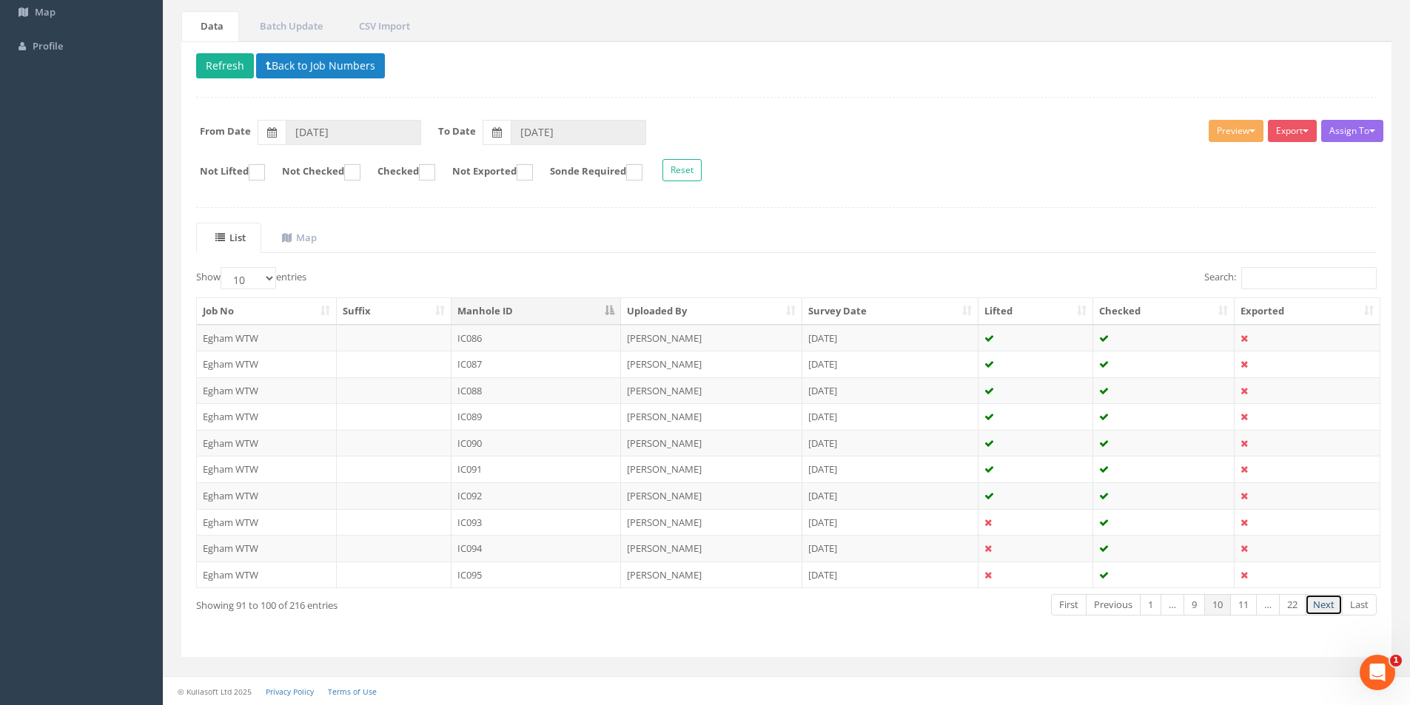
click at [1314, 602] on link "Next" at bounding box center [1324, 604] width 38 height 21
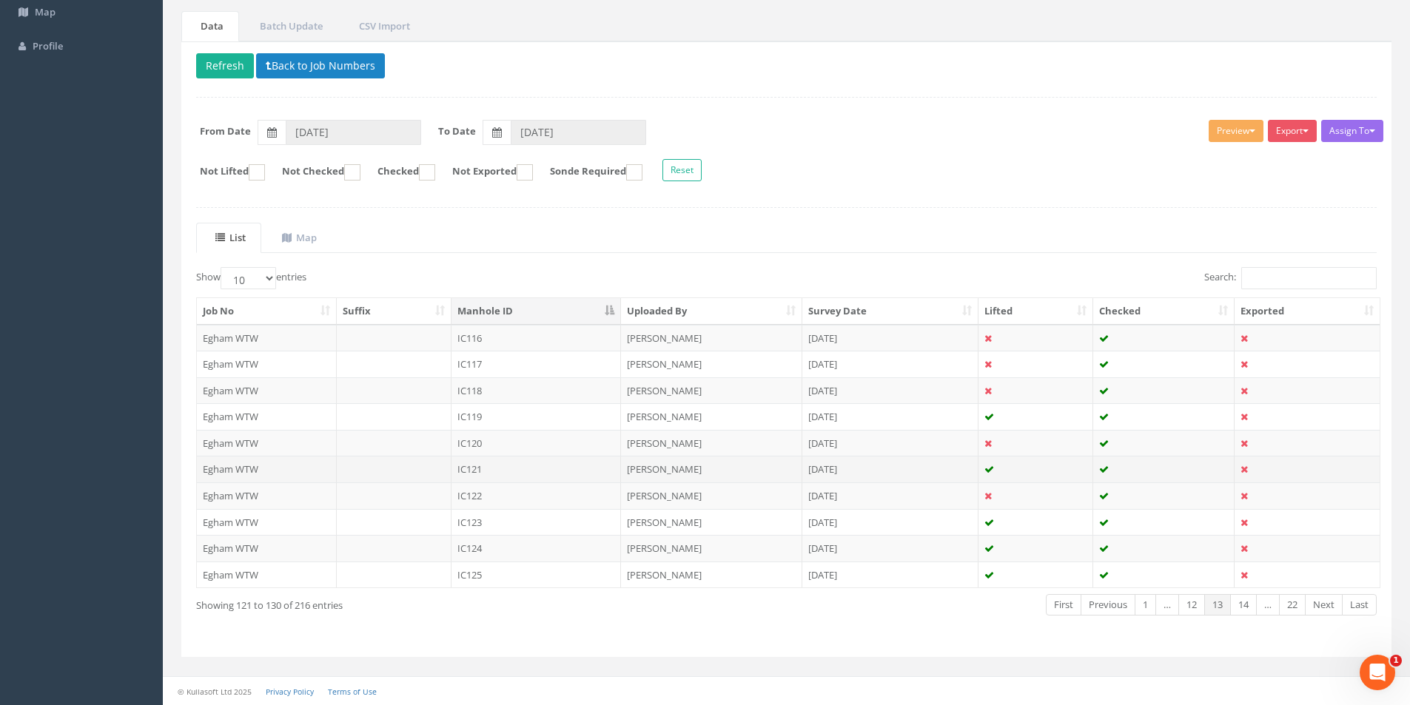
click at [486, 463] on td "IC121" at bounding box center [536, 469] width 170 height 27
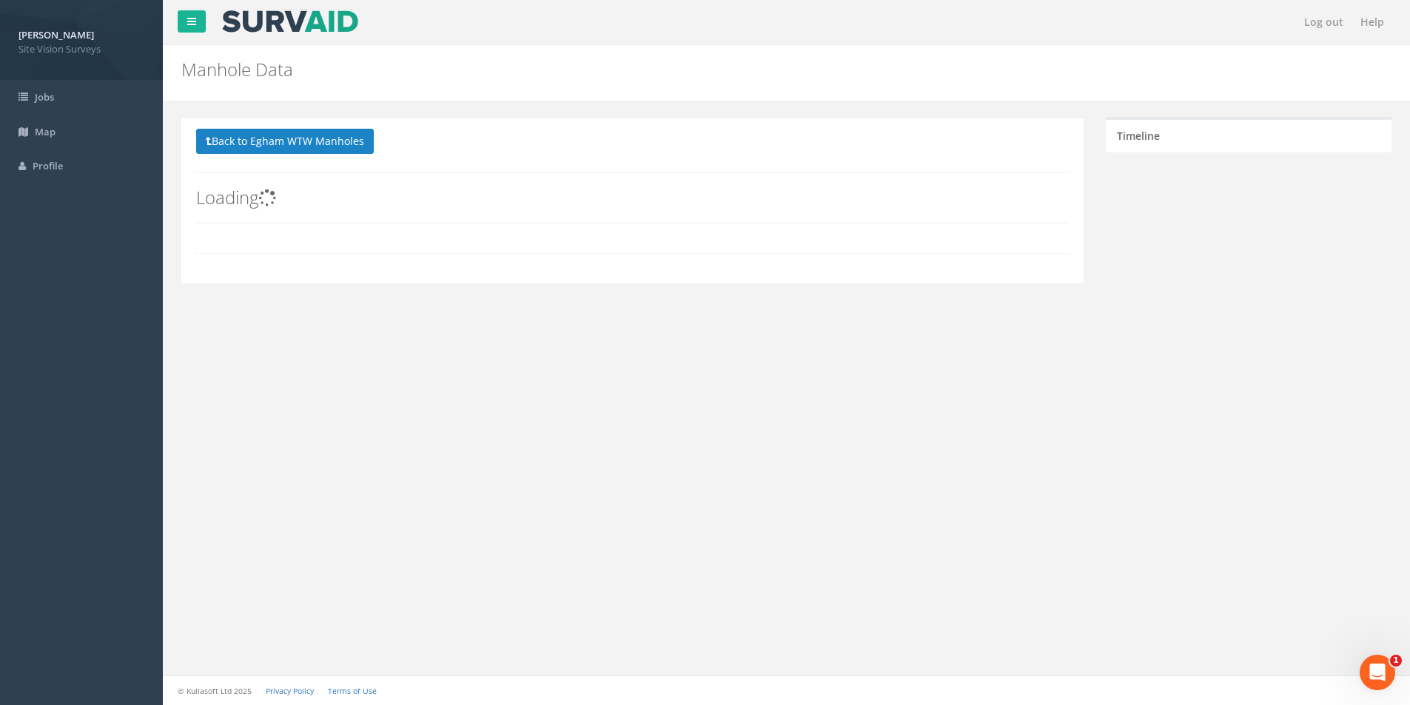
scroll to position [0, 0]
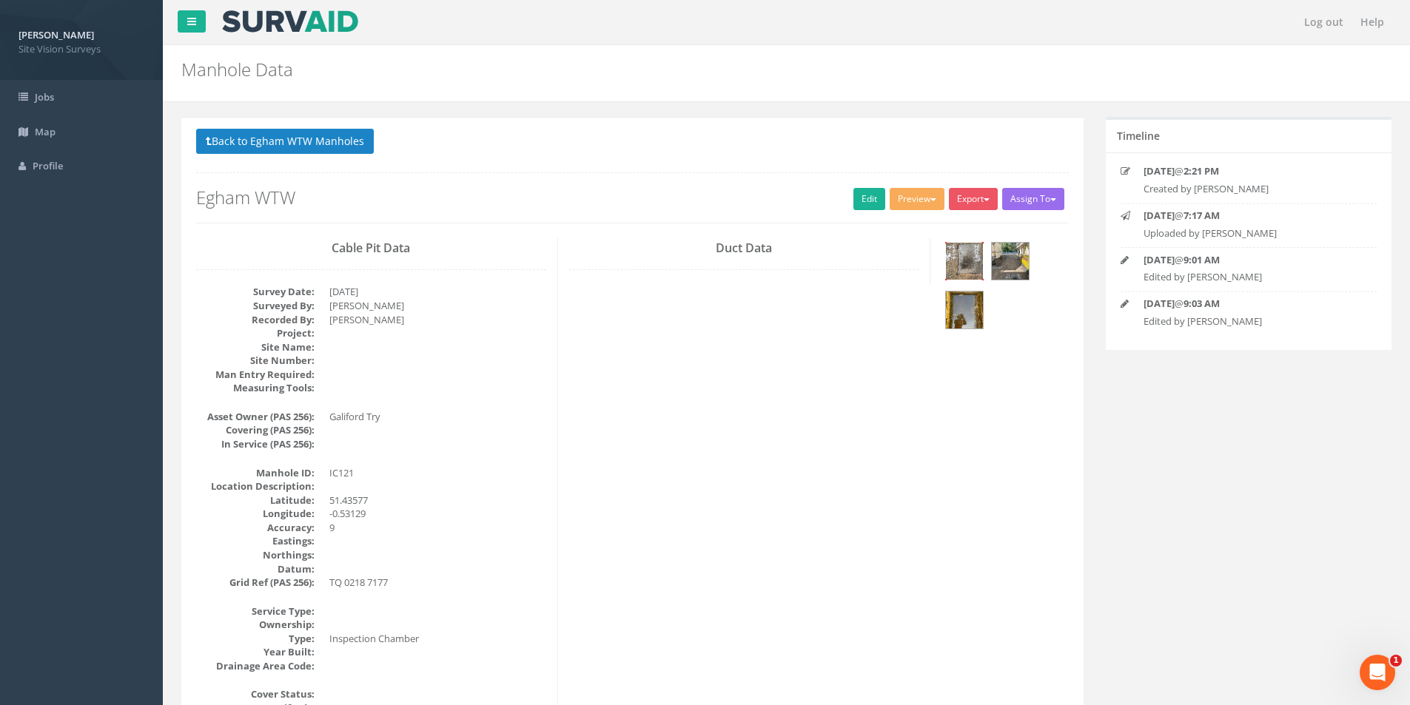
click at [961, 262] on img at bounding box center [964, 261] width 37 height 37
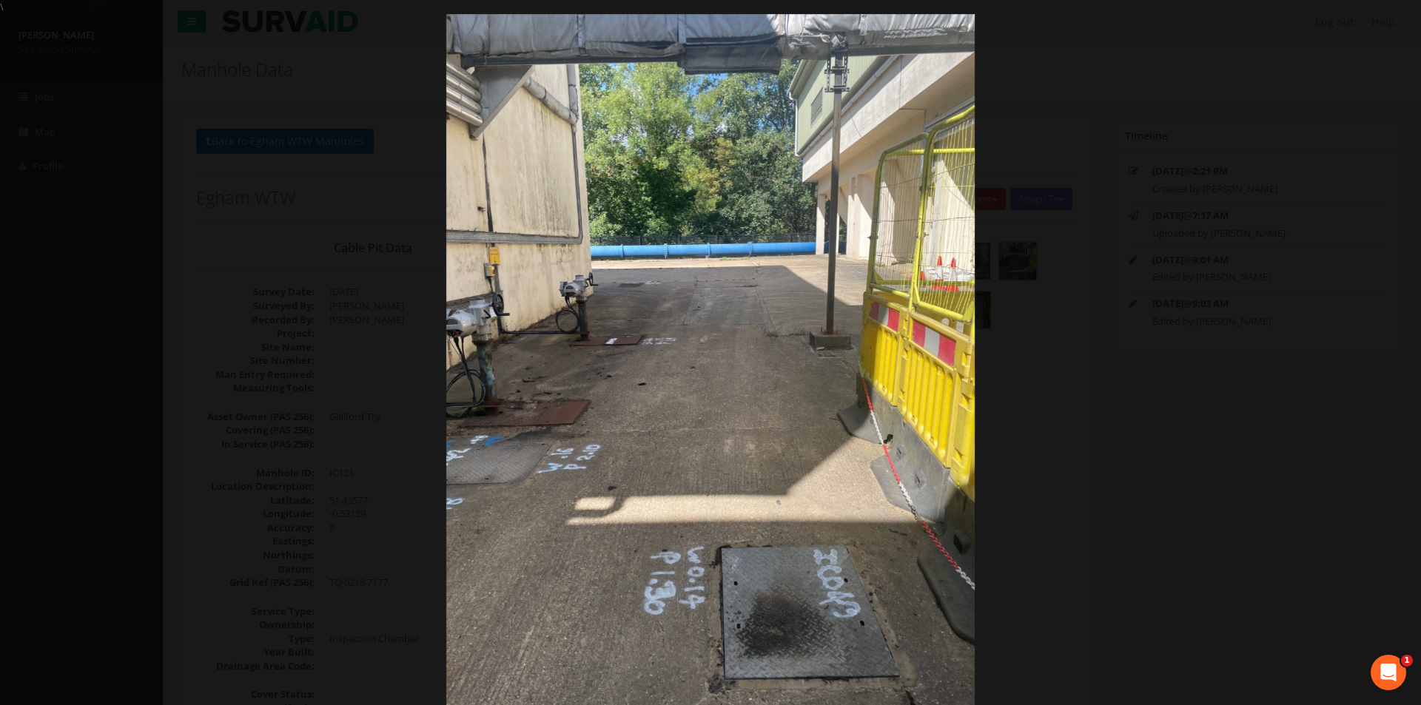
drag, startPoint x: 1235, startPoint y: 470, endPoint x: 1216, endPoint y: 468, distance: 19.4
click at [1235, 469] on div at bounding box center [710, 366] width 1421 height 705
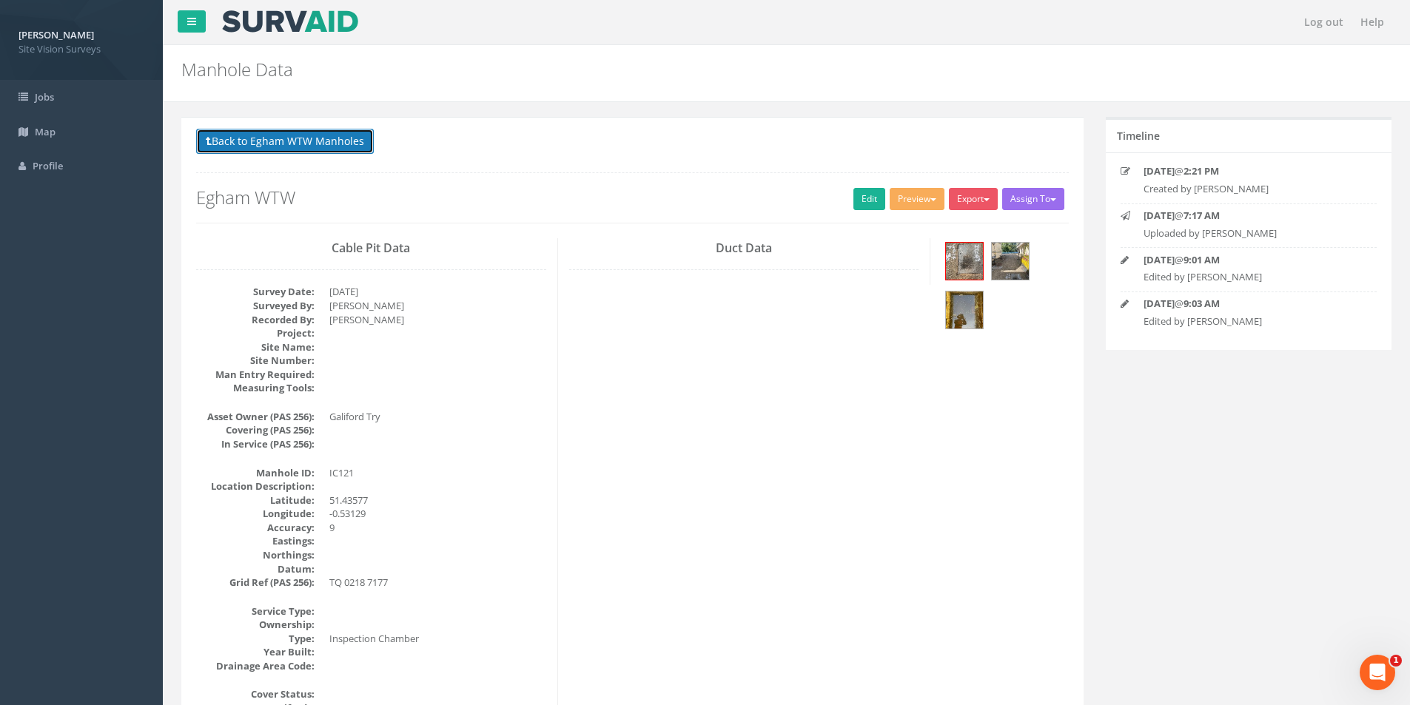
click at [267, 141] on button "Back to Egham WTW Manholes" at bounding box center [285, 141] width 178 height 25
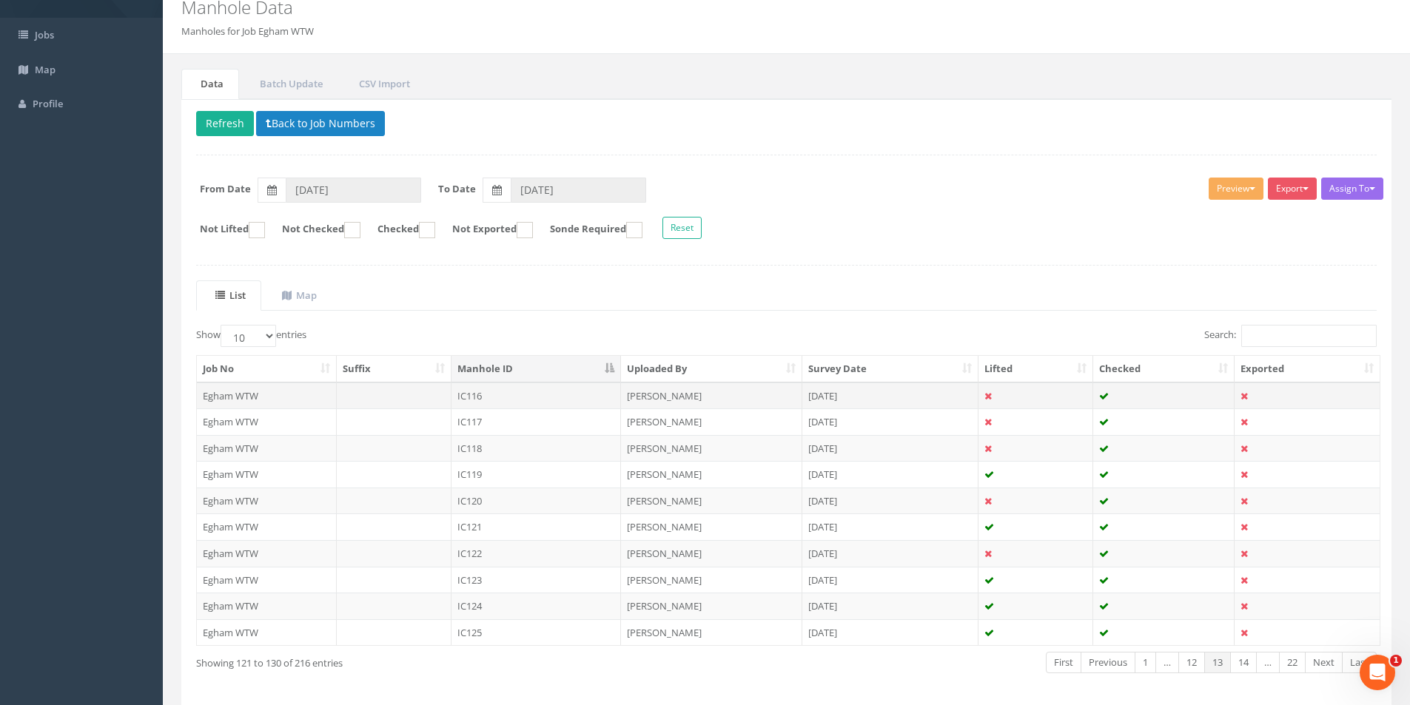
scroll to position [120, 0]
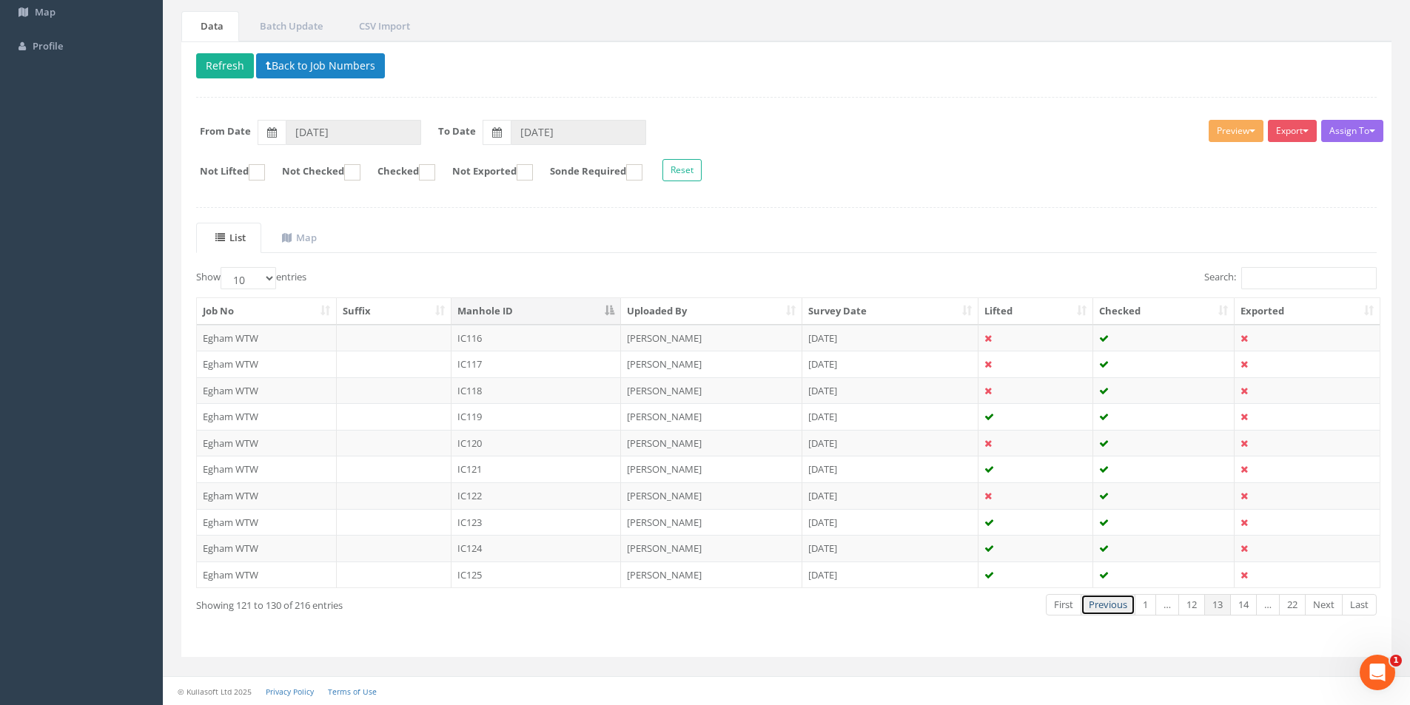
click at [1098, 605] on link "Previous" at bounding box center [1107, 604] width 55 height 21
click at [1098, 605] on link "Previous" at bounding box center [1113, 604] width 55 height 21
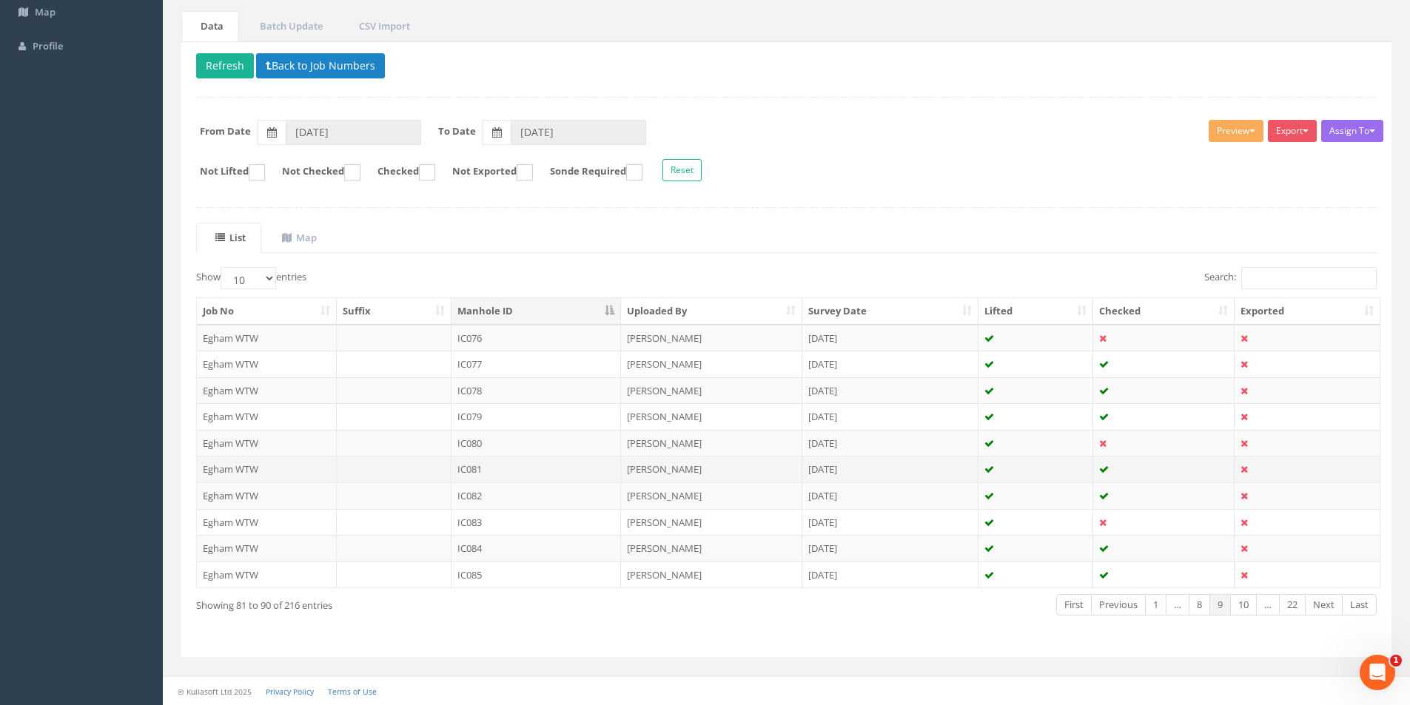
click at [522, 470] on td "IC081" at bounding box center [536, 469] width 170 height 27
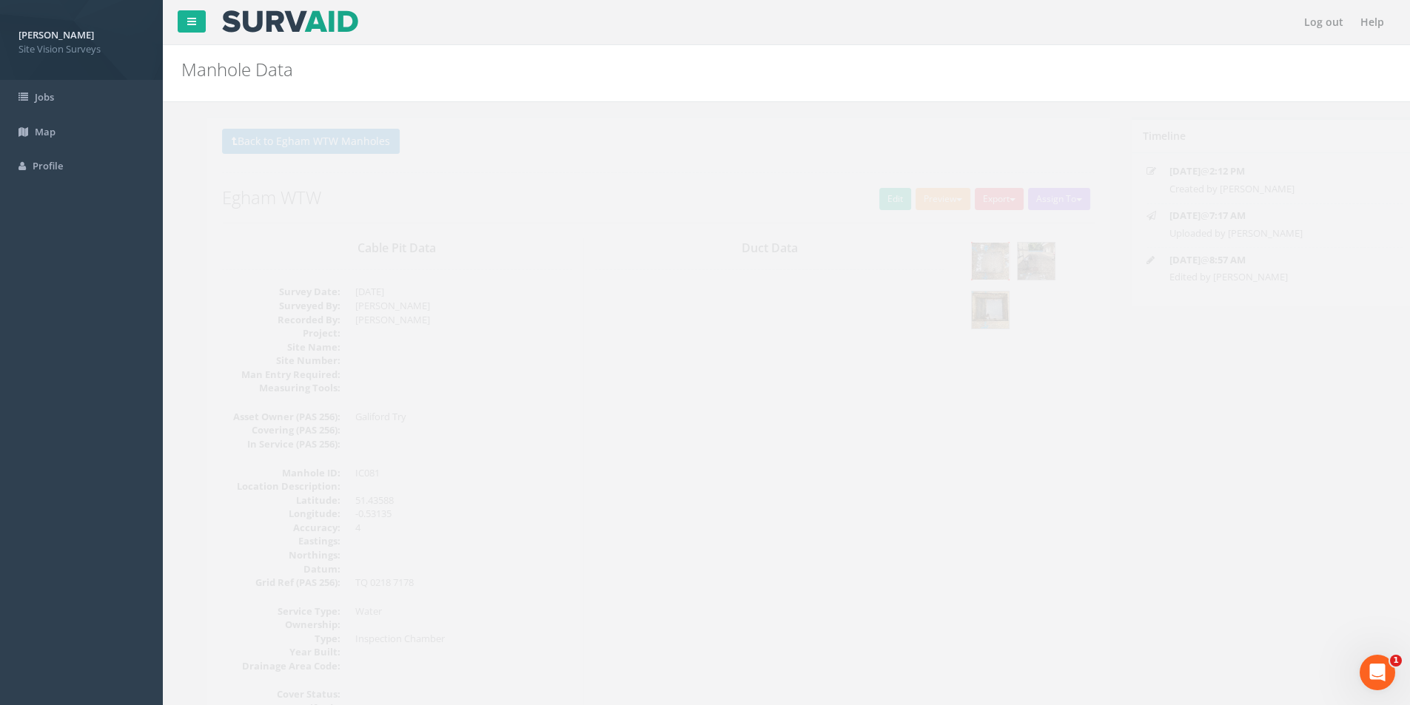
click at [972, 264] on img at bounding box center [964, 261] width 37 height 37
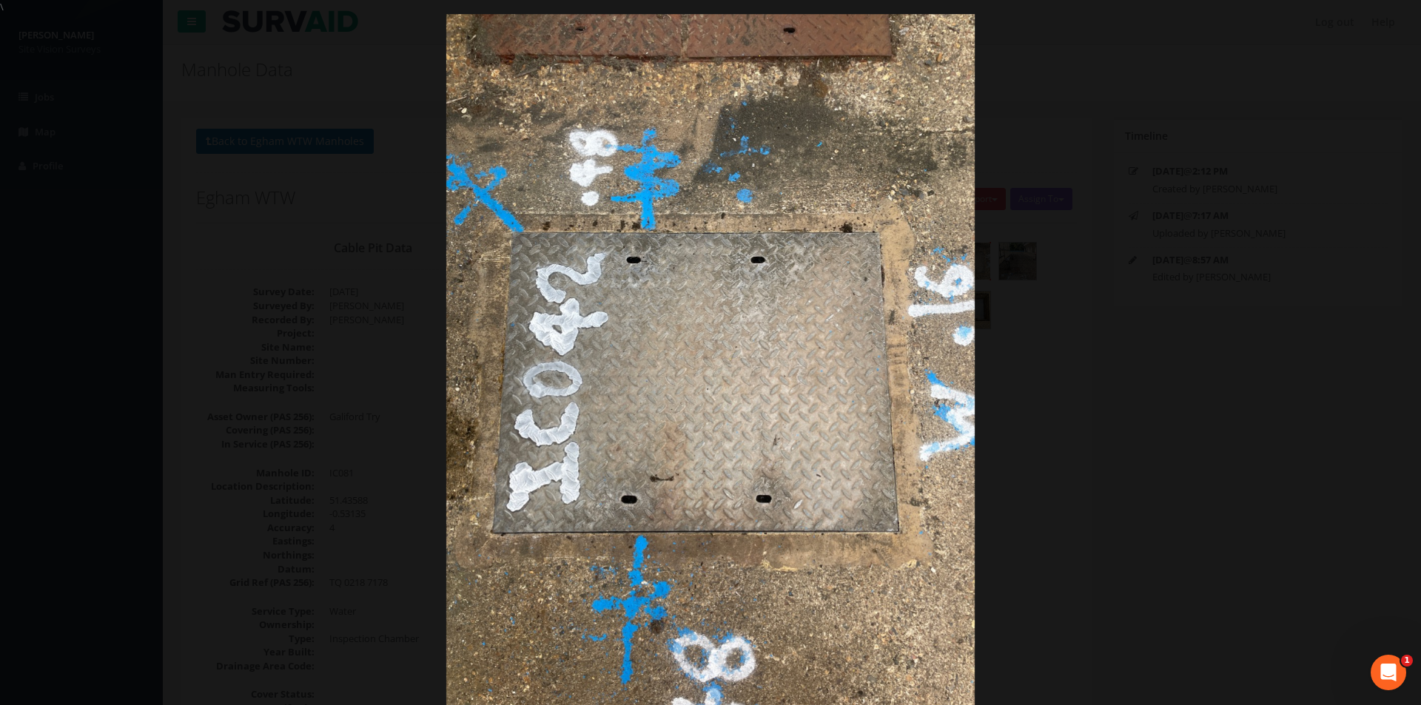
click at [1292, 181] on div at bounding box center [710, 366] width 1421 height 705
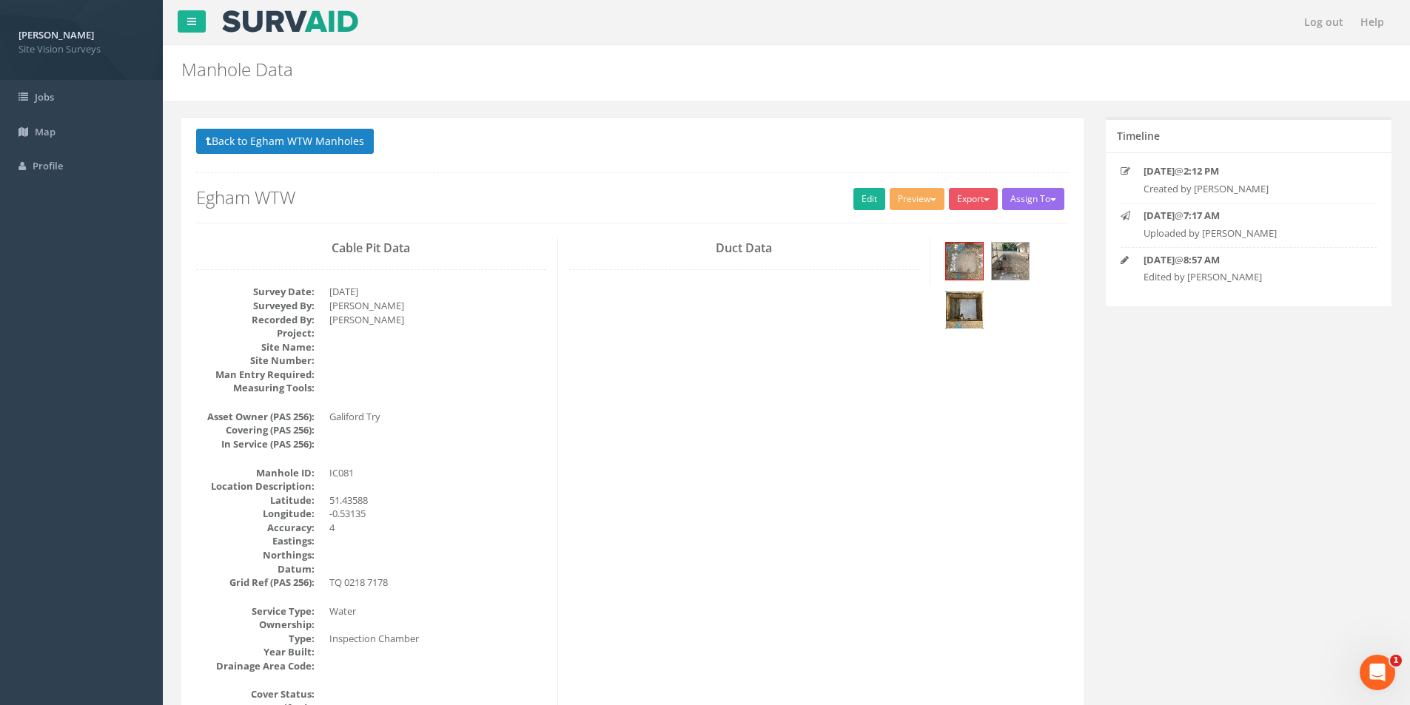
click at [956, 311] on img at bounding box center [964, 310] width 37 height 37
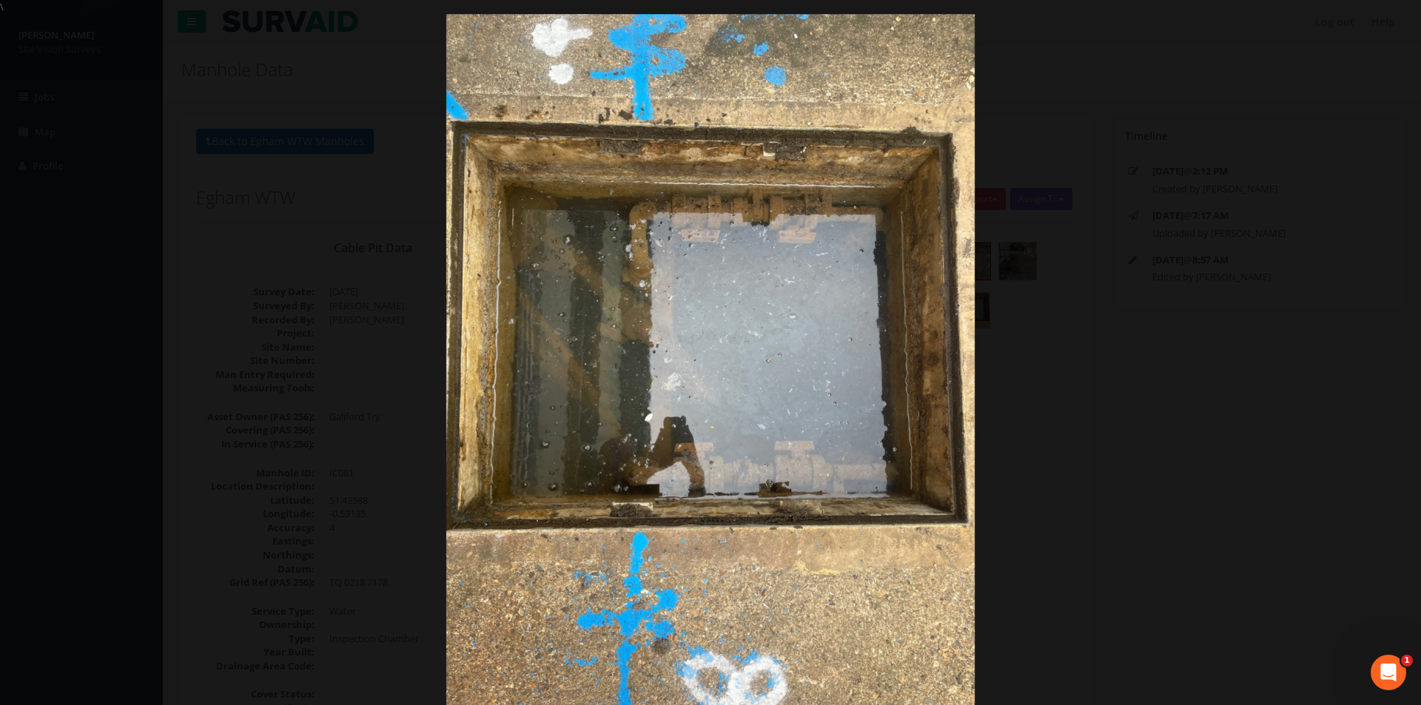
click at [1144, 414] on div at bounding box center [710, 366] width 1421 height 705
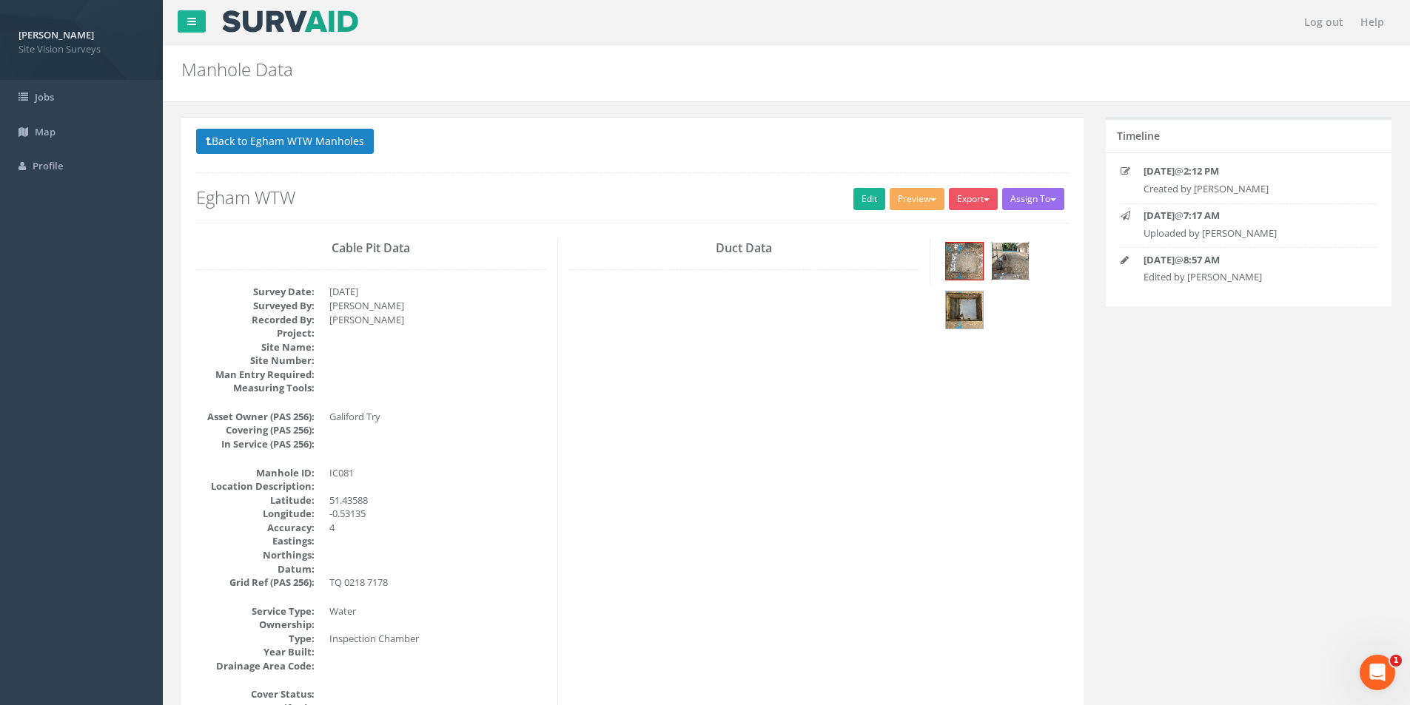
click at [1014, 260] on img at bounding box center [1010, 261] width 37 height 37
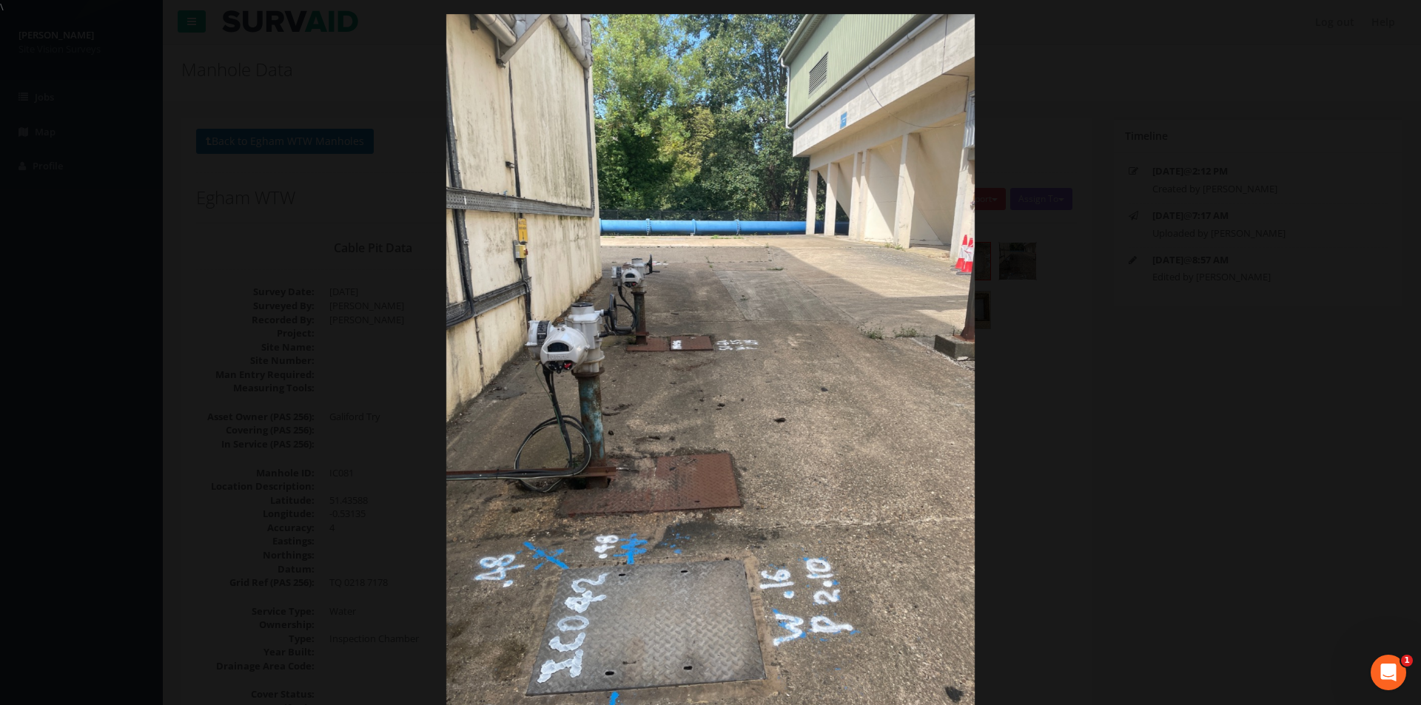
click at [1075, 414] on div at bounding box center [710, 366] width 1421 height 705
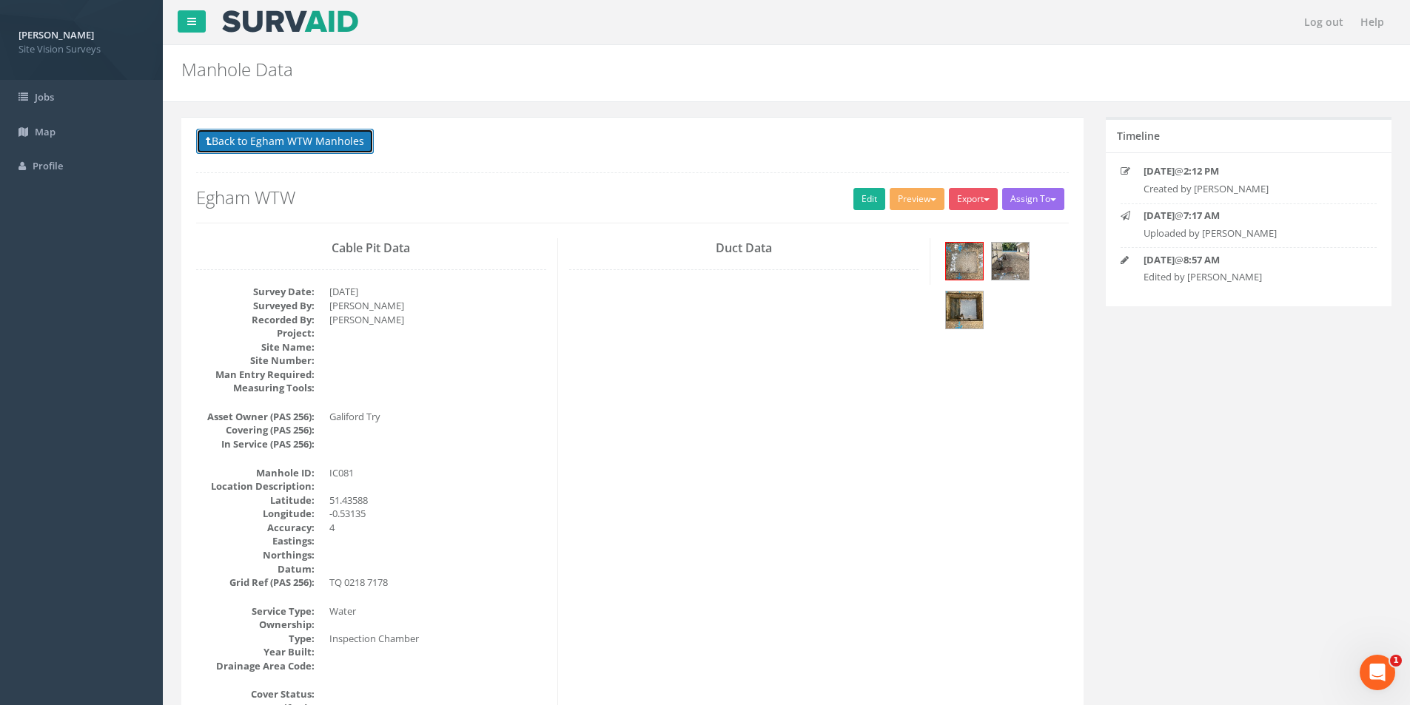
click at [315, 138] on button "Back to Egham WTW Manholes" at bounding box center [285, 141] width 178 height 25
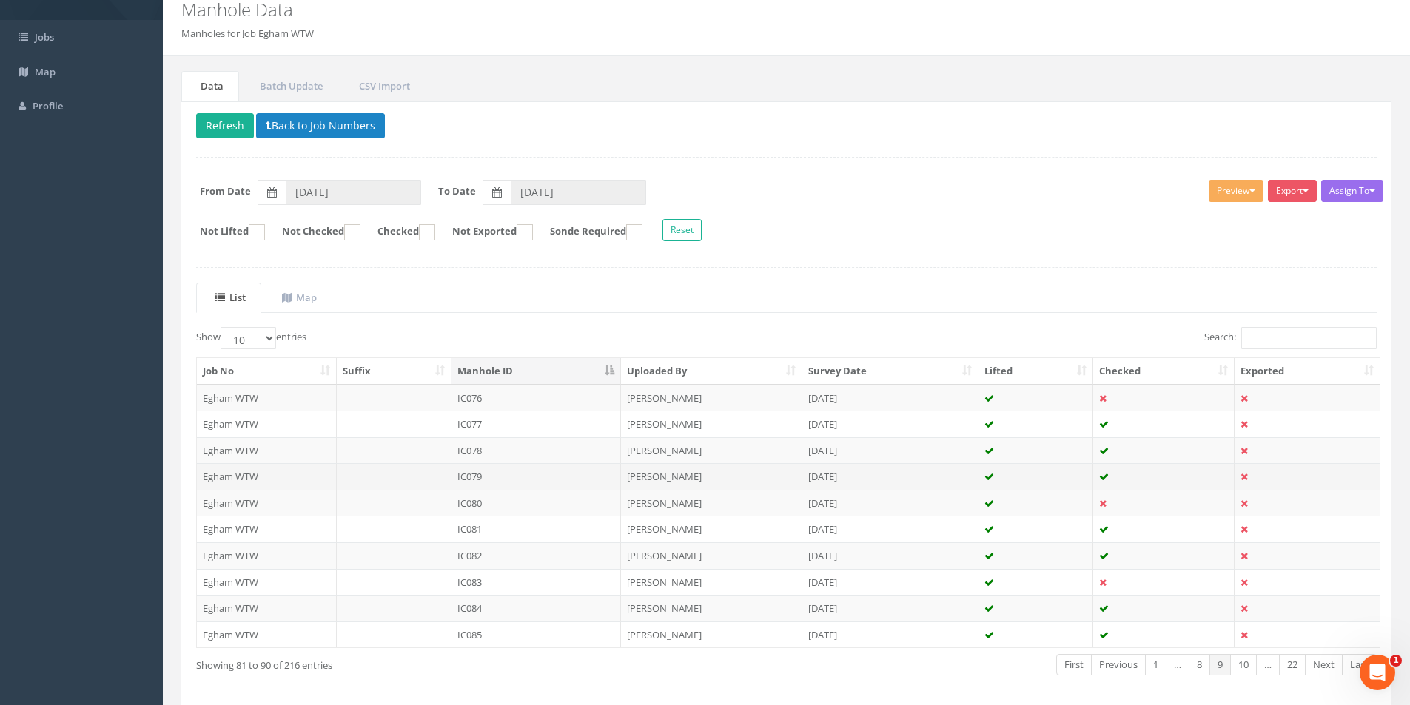
scroll to position [120, 0]
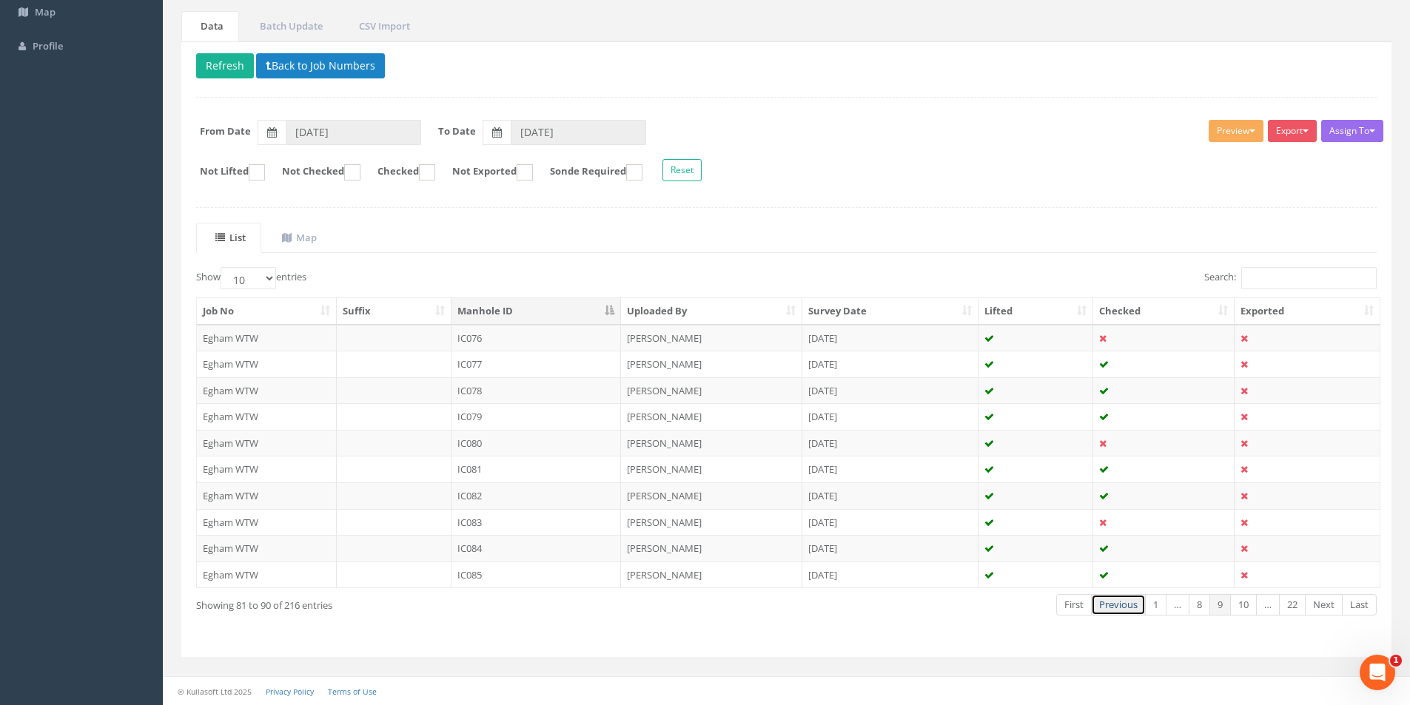
click at [1126, 603] on link "Previous" at bounding box center [1118, 604] width 55 height 21
click at [1124, 603] on link "Previous" at bounding box center [1123, 604] width 55 height 21
click at [565, 334] on td "IC056" at bounding box center [536, 338] width 170 height 27
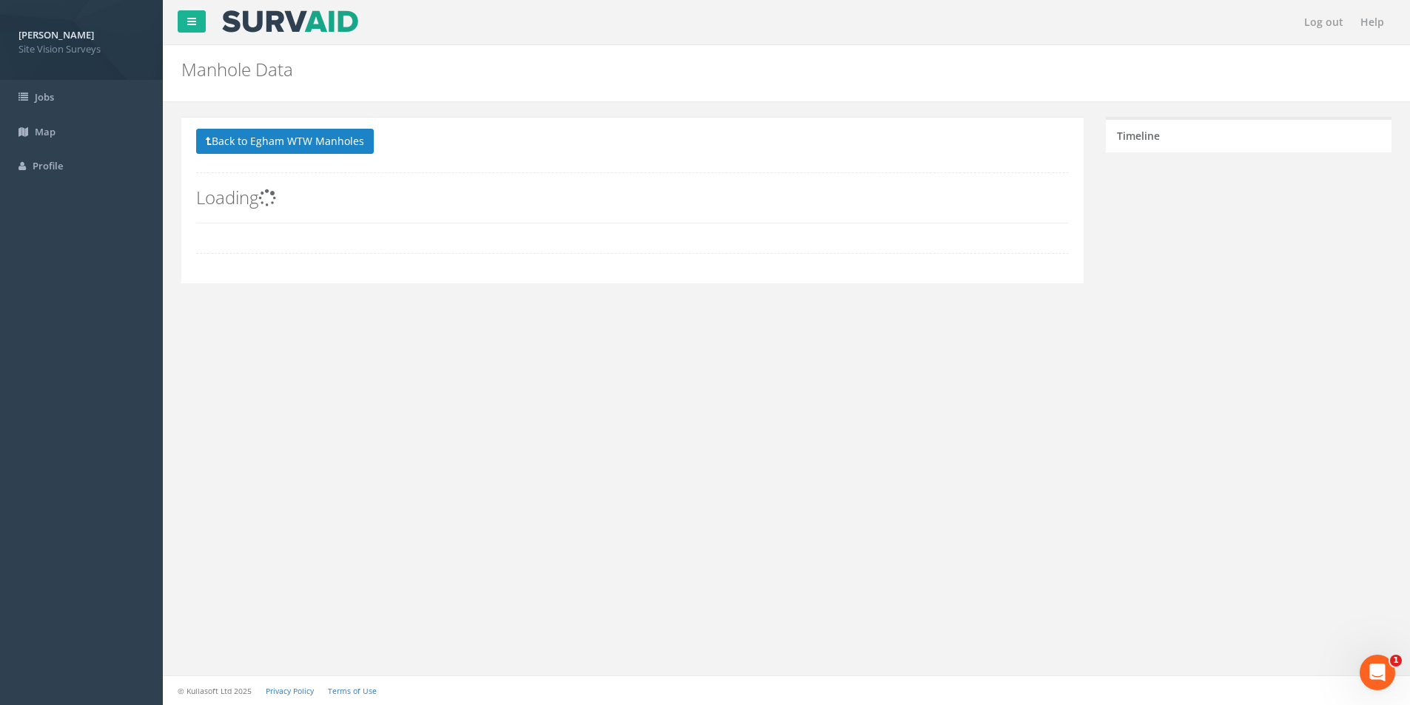
scroll to position [0, 0]
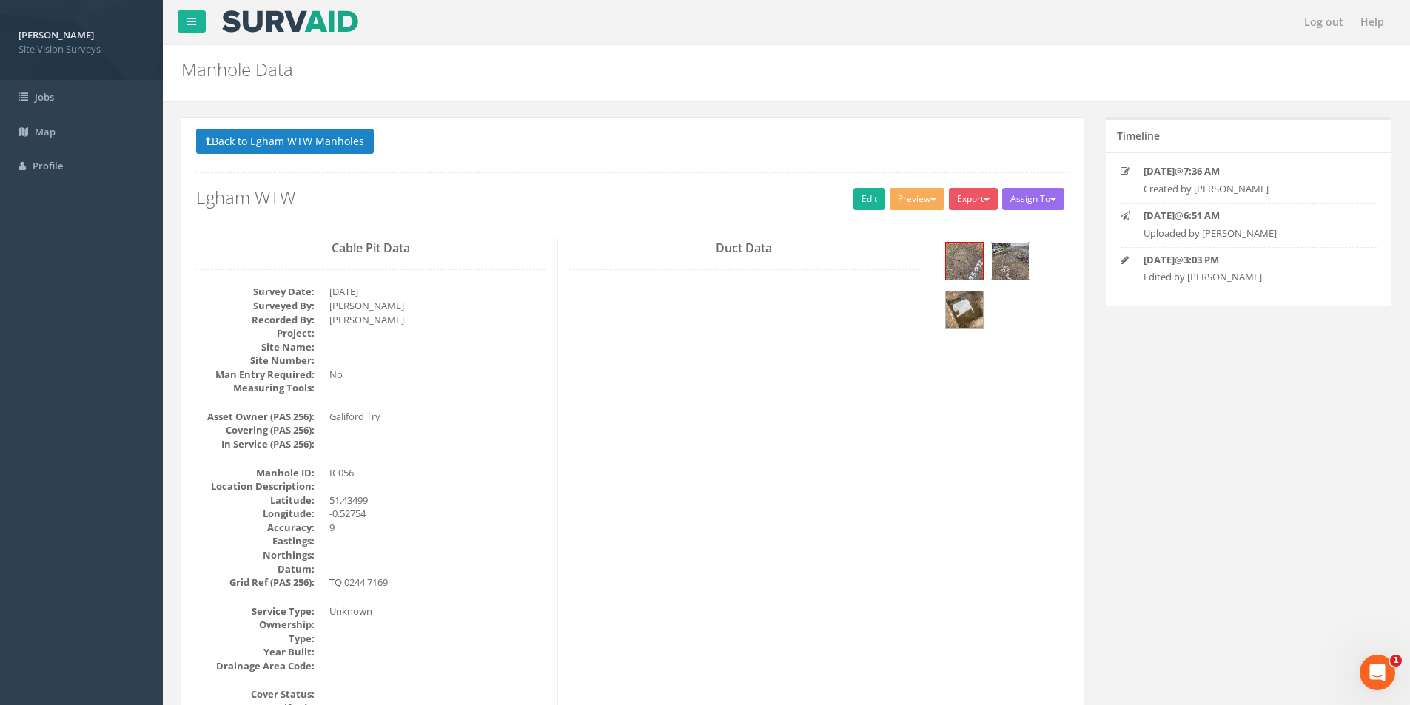
click at [1012, 263] on img at bounding box center [1010, 261] width 37 height 37
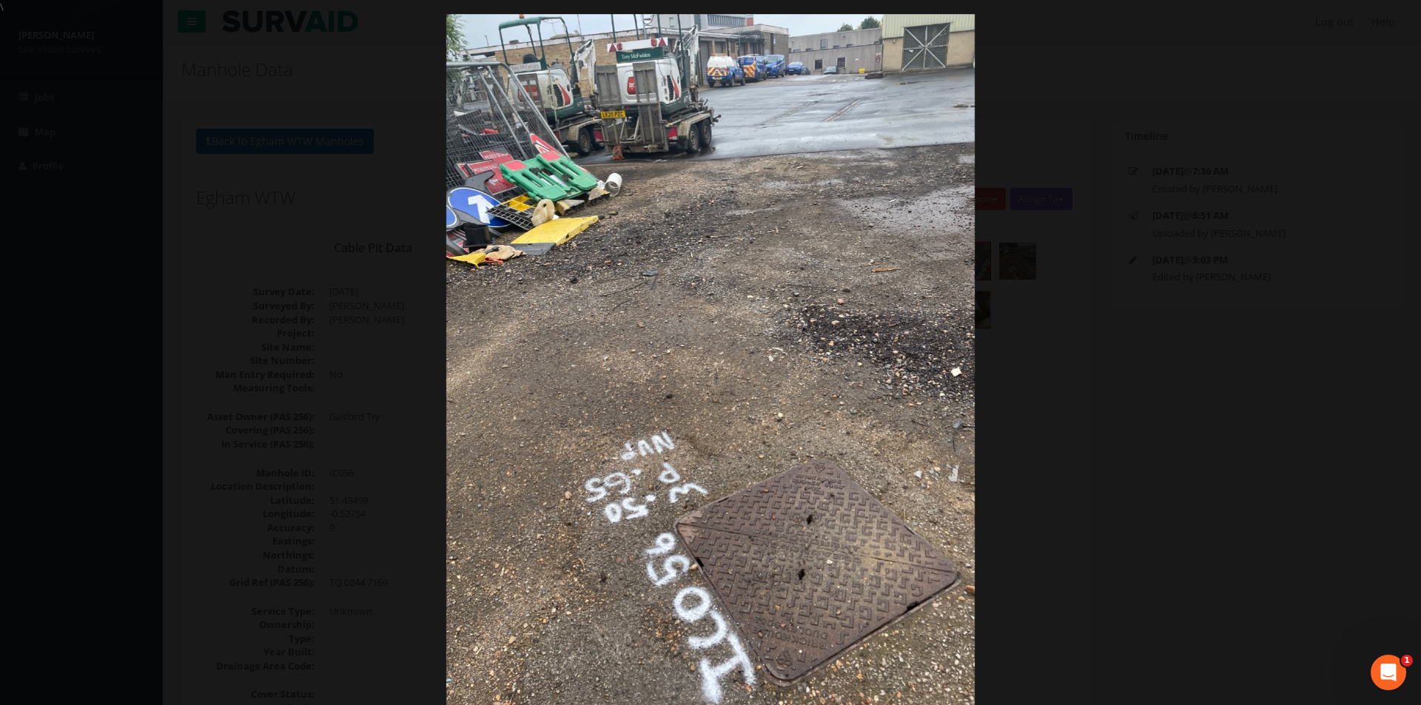
click at [1277, 47] on div at bounding box center [710, 366] width 1421 height 705
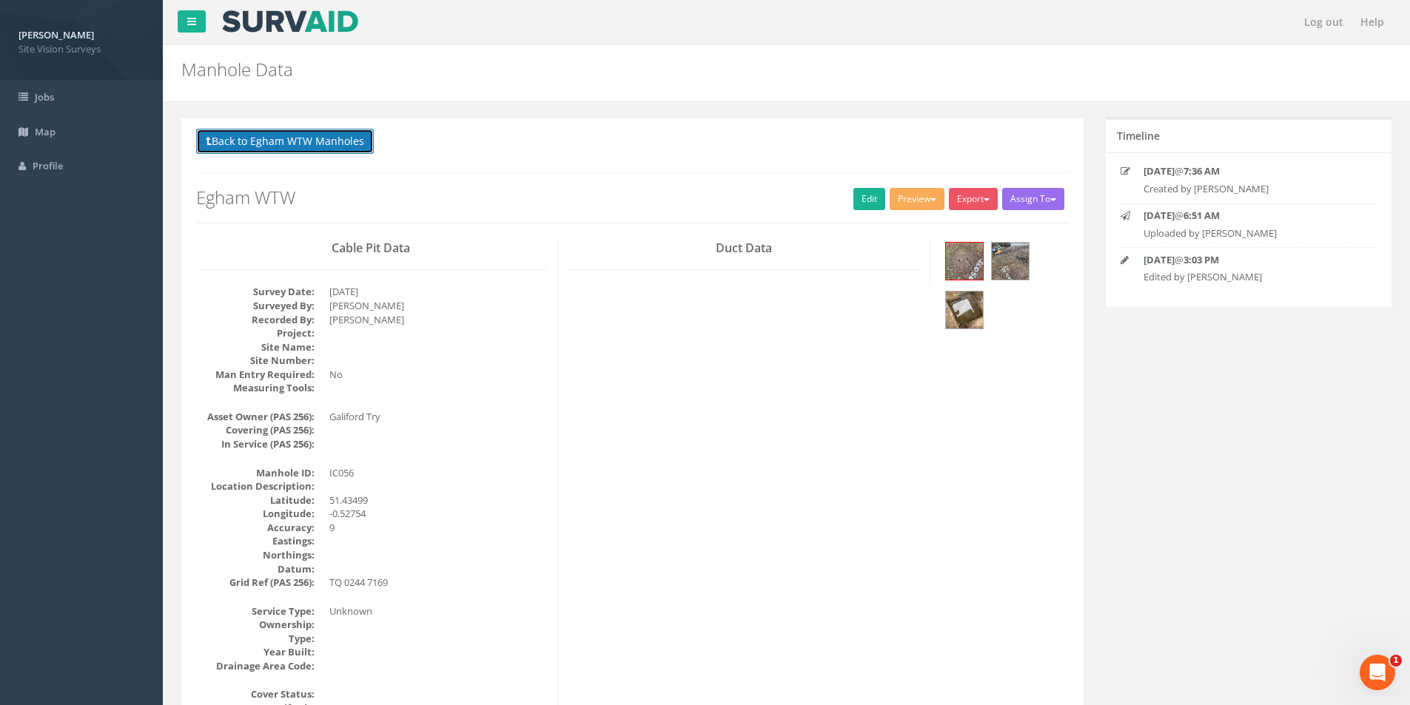
click at [309, 138] on button "Back to Egham WTW Manholes" at bounding box center [285, 141] width 178 height 25
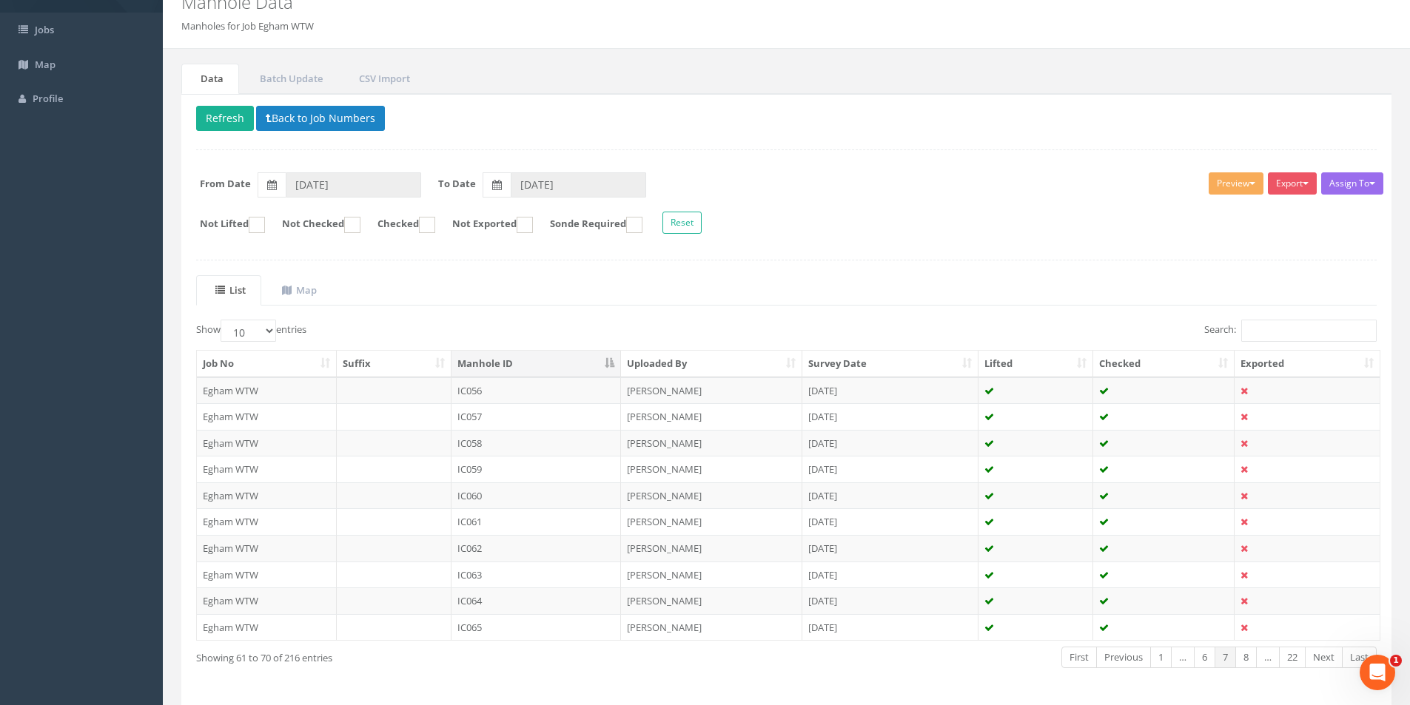
scroll to position [120, 0]
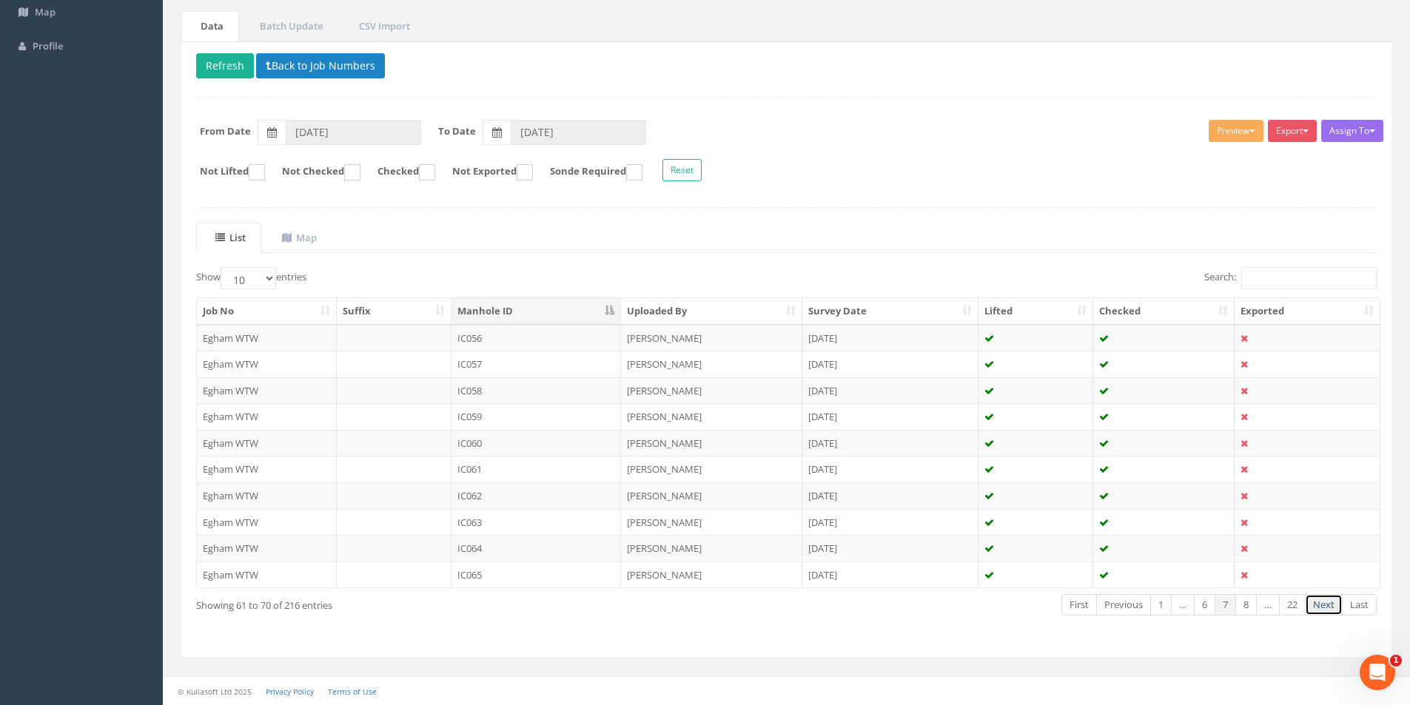
click at [1329, 608] on link "Next" at bounding box center [1324, 604] width 38 height 21
click at [1329, 609] on link "Next" at bounding box center [1324, 604] width 38 height 21
click at [1328, 609] on link "Next" at bounding box center [1324, 604] width 38 height 21
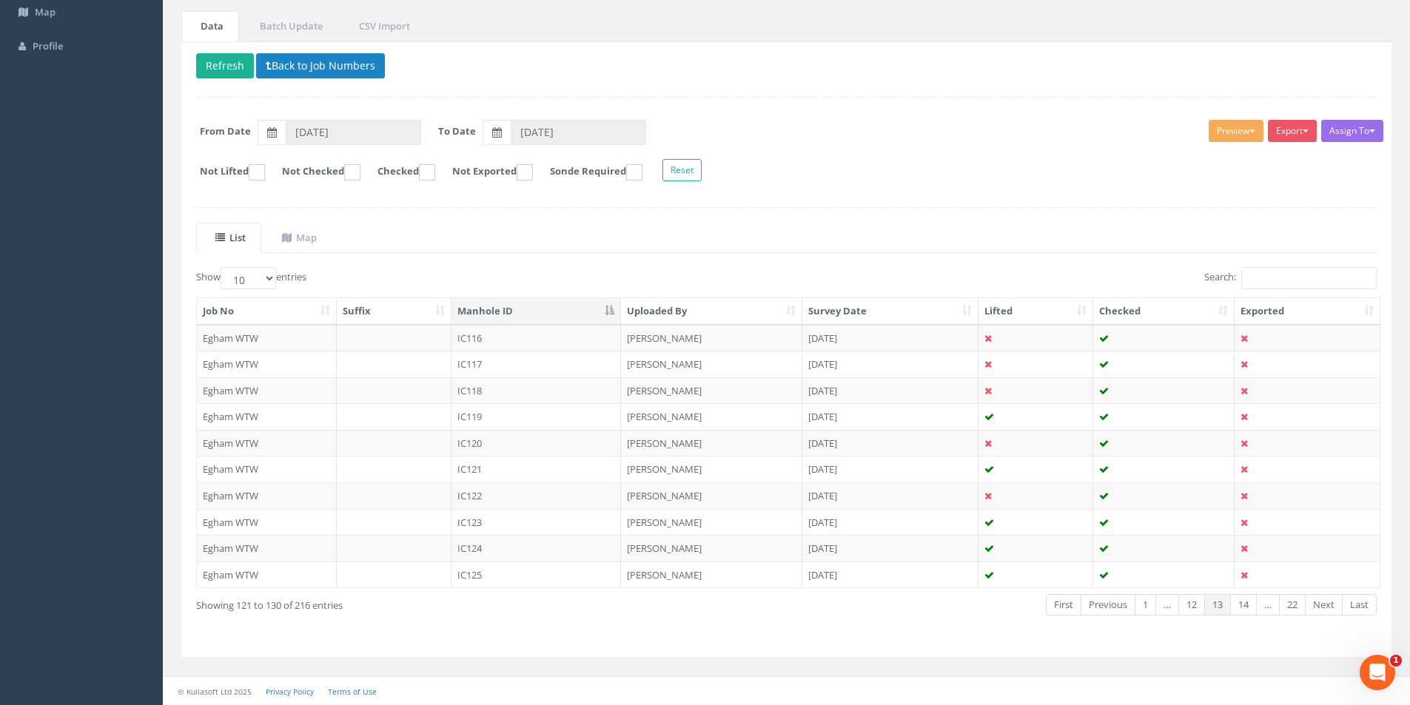
click at [1328, 609] on link "Next" at bounding box center [1324, 604] width 38 height 21
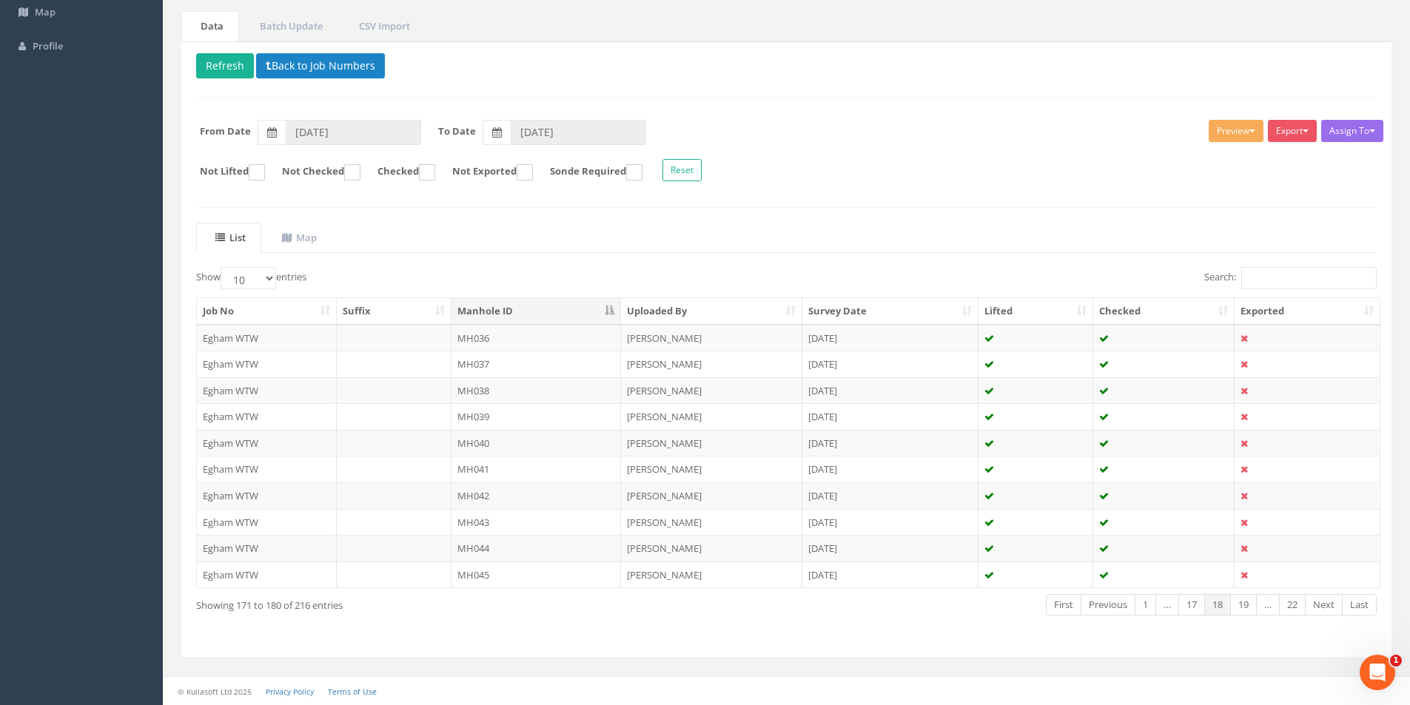
click at [1328, 609] on link "Next" at bounding box center [1324, 604] width 38 height 21
click at [543, 343] on td "MH056" at bounding box center [536, 338] width 170 height 27
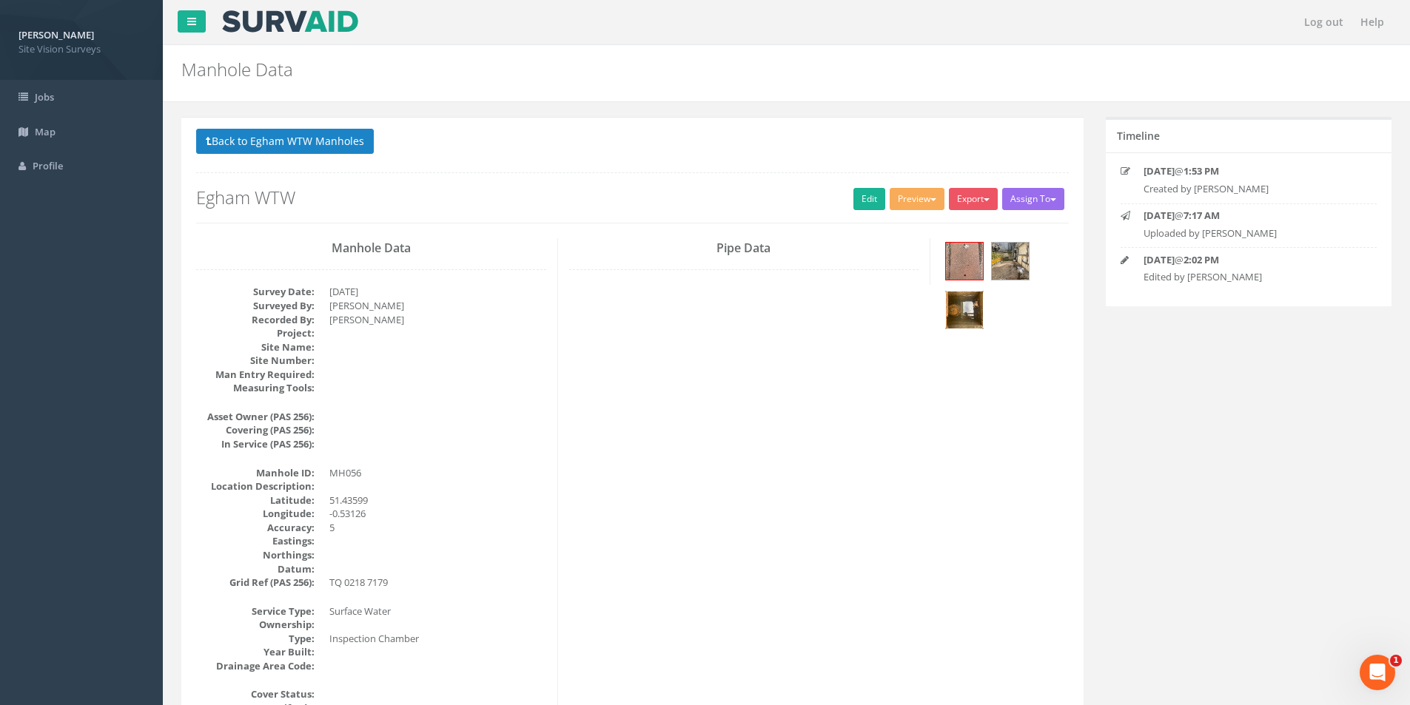
click at [955, 309] on img at bounding box center [964, 310] width 37 height 37
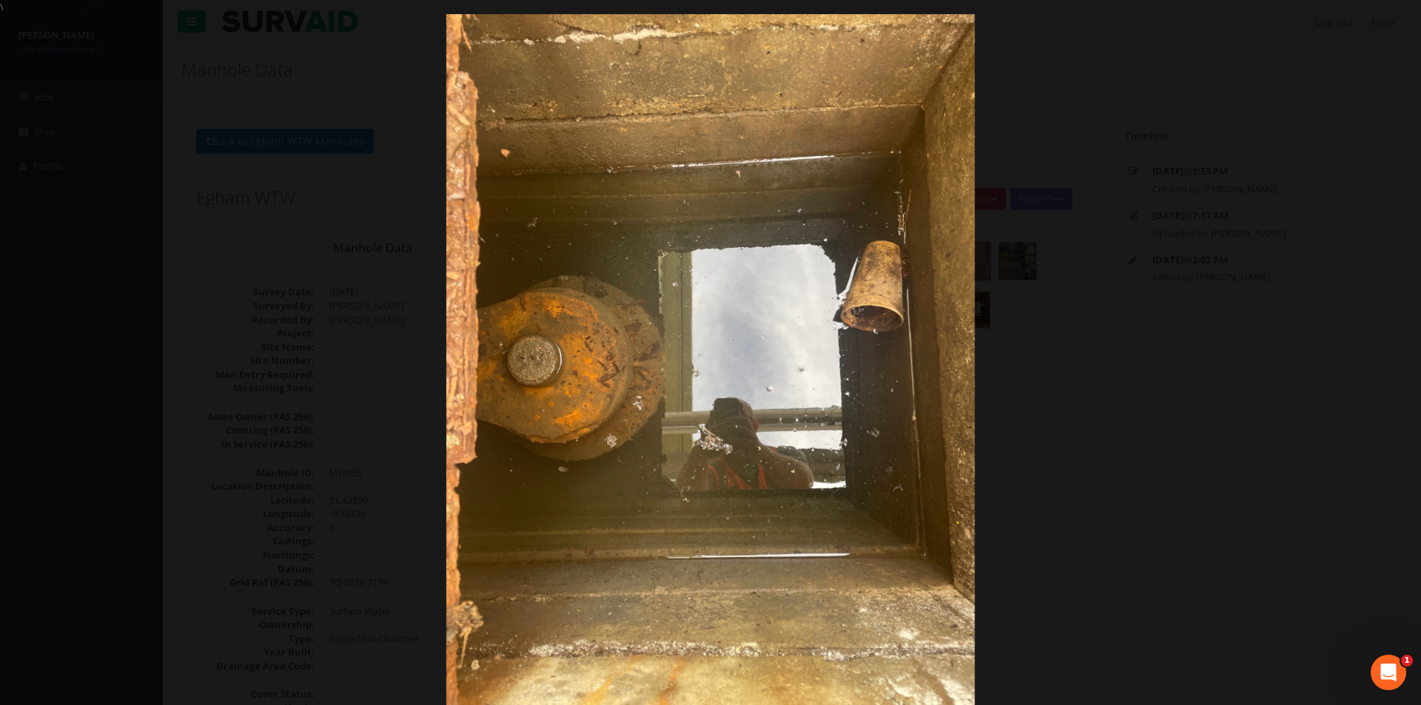
click at [1070, 483] on div at bounding box center [710, 366] width 1421 height 705
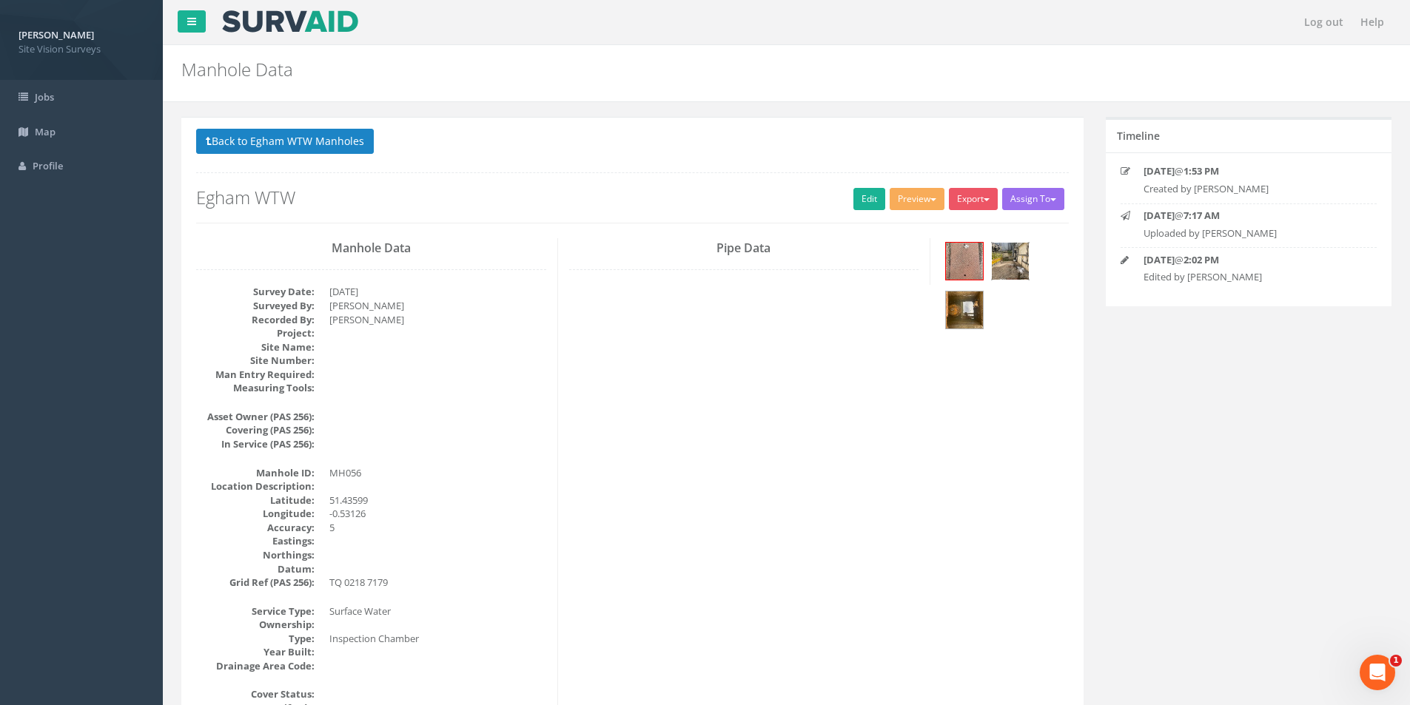
click at [1016, 275] on img at bounding box center [1010, 261] width 37 height 37
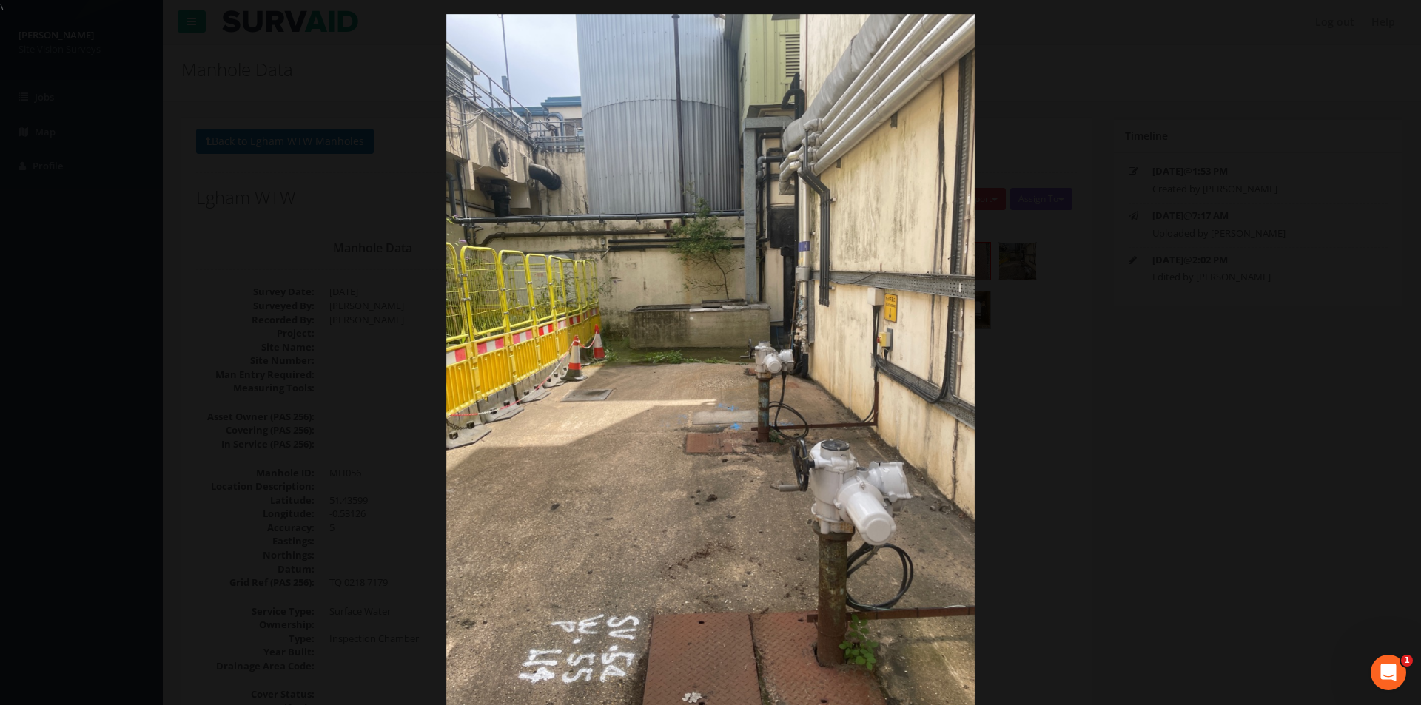
click at [1314, 405] on div at bounding box center [710, 366] width 1421 height 705
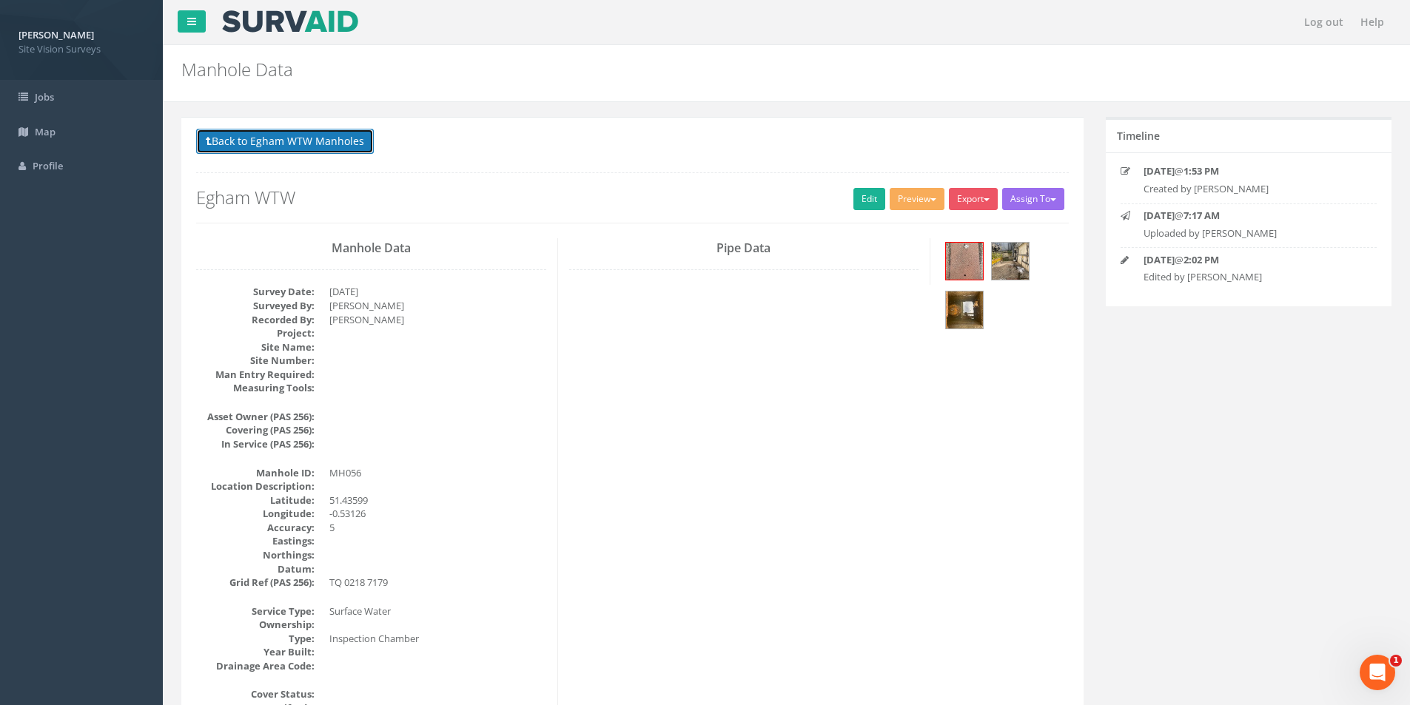
click at [328, 144] on button "Back to Egham WTW Manholes" at bounding box center [285, 141] width 178 height 25
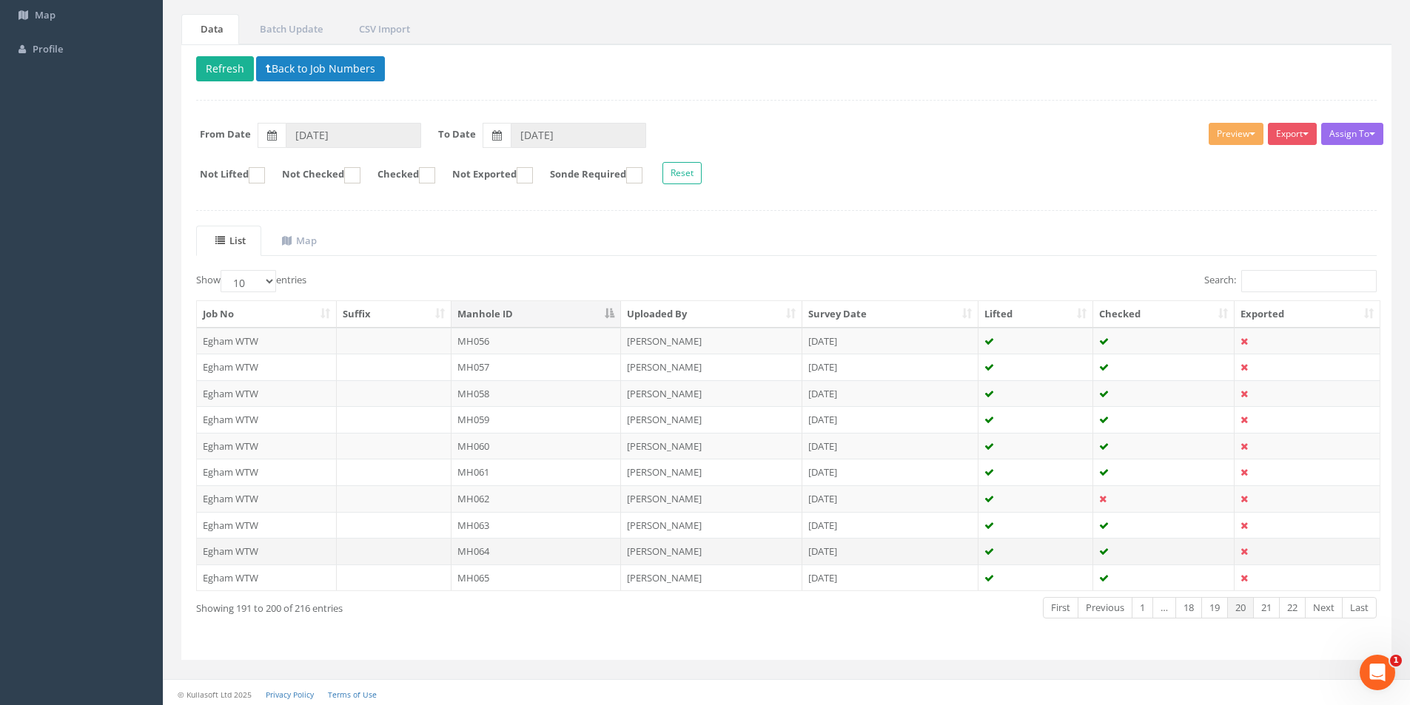
scroll to position [120, 0]
click at [1082, 606] on link "Previous" at bounding box center [1104, 604] width 55 height 21
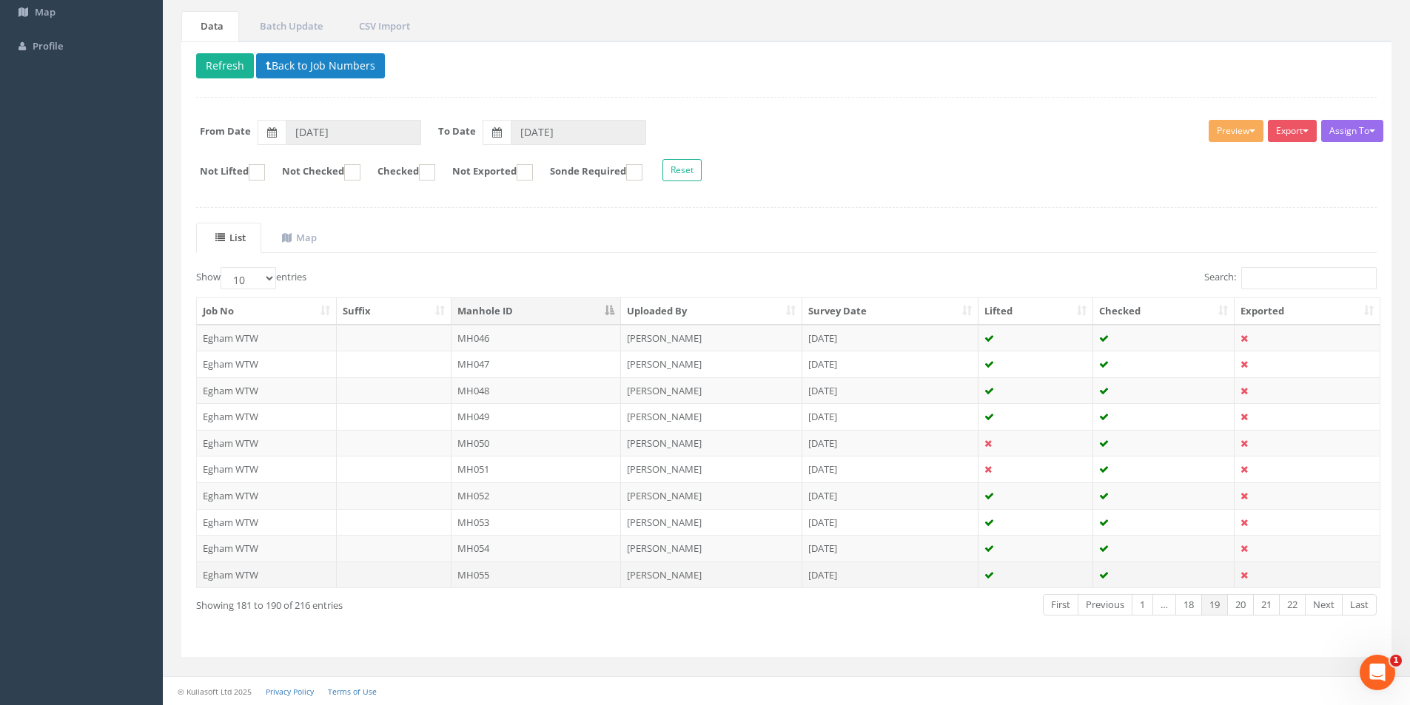
click at [494, 576] on td "MH055" at bounding box center [536, 575] width 170 height 27
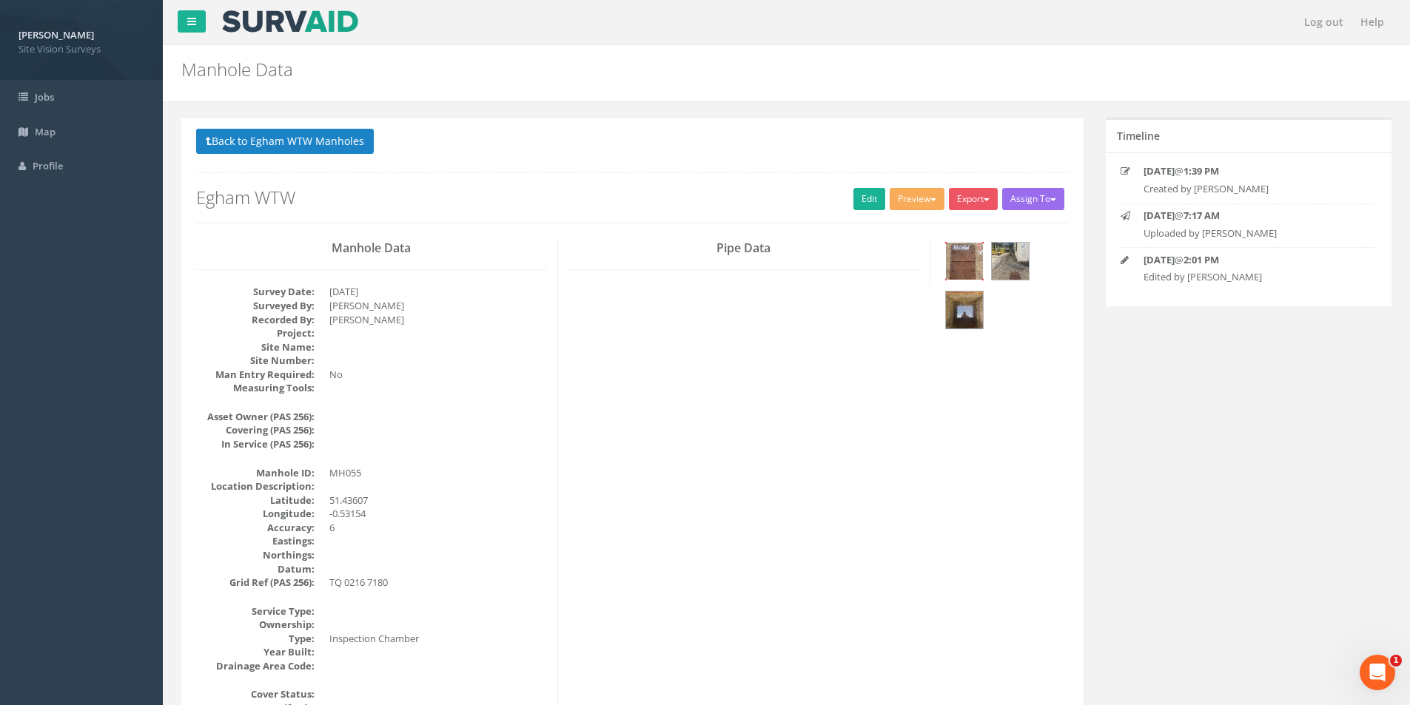
click at [966, 266] on img at bounding box center [964, 261] width 37 height 37
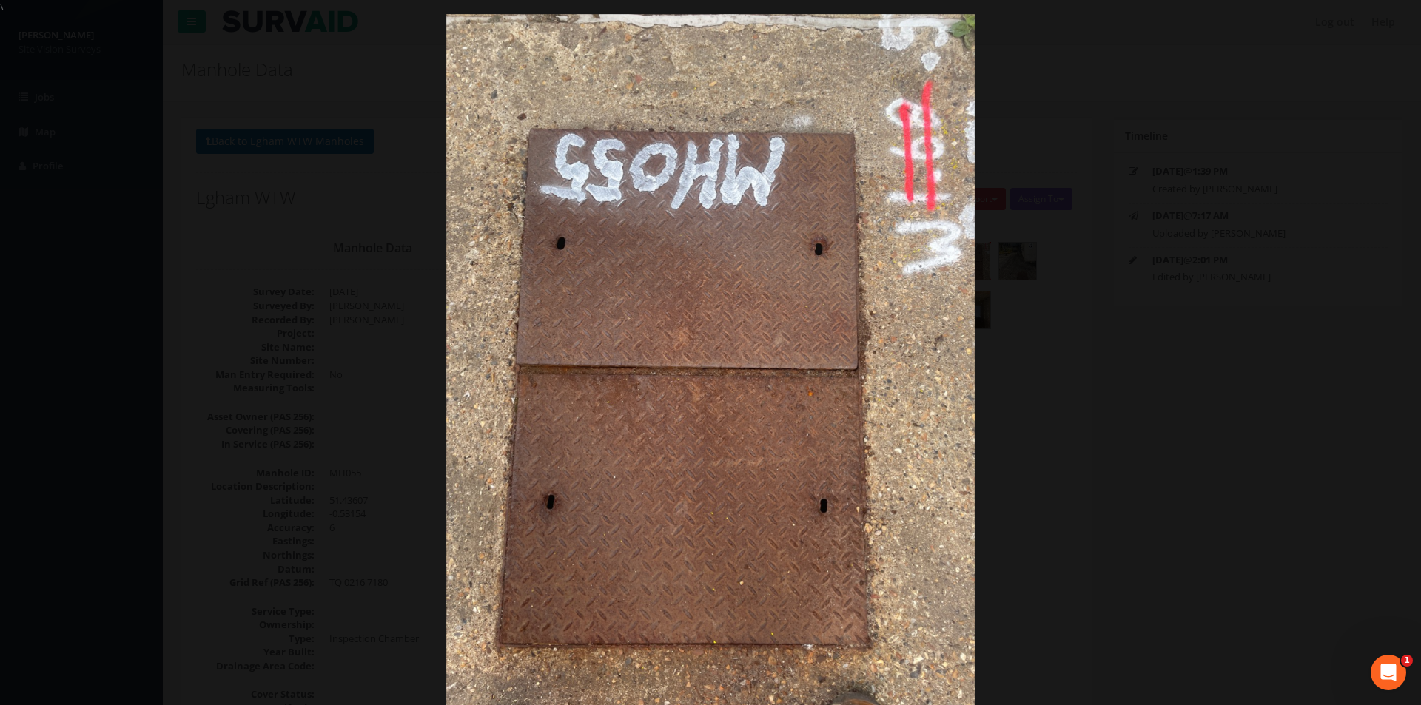
click at [1214, 383] on div at bounding box center [710, 366] width 1421 height 705
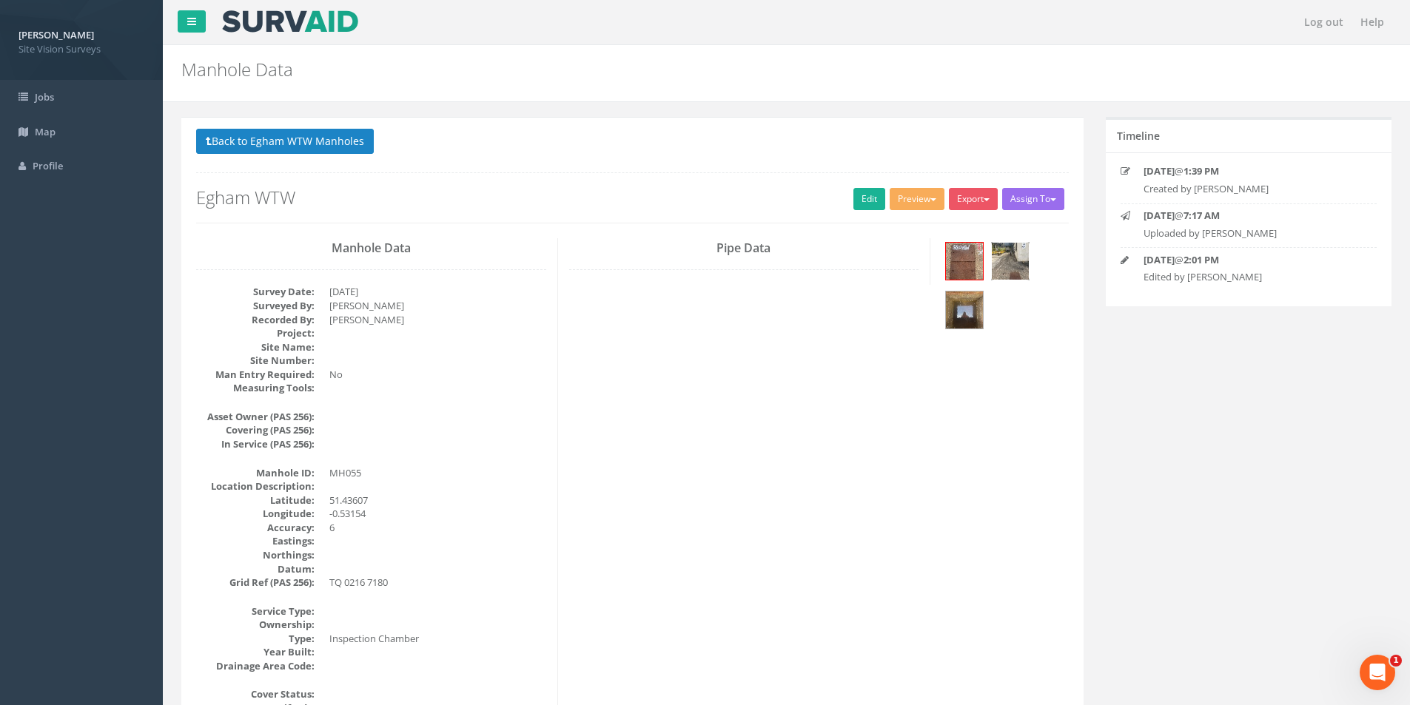
click at [1012, 261] on img at bounding box center [1010, 261] width 37 height 37
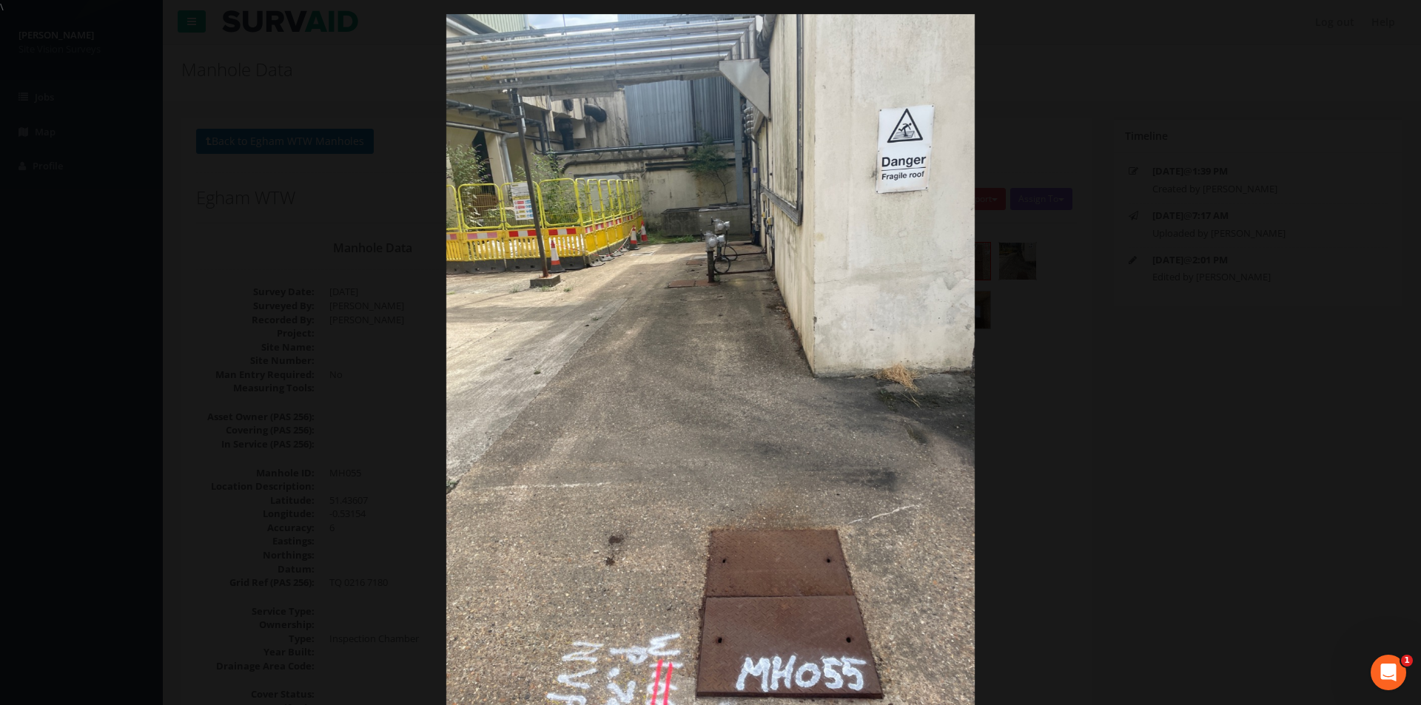
drag, startPoint x: 1240, startPoint y: 320, endPoint x: 1194, endPoint y: 323, distance: 46.0
click at [1239, 321] on div at bounding box center [710, 366] width 1421 height 705
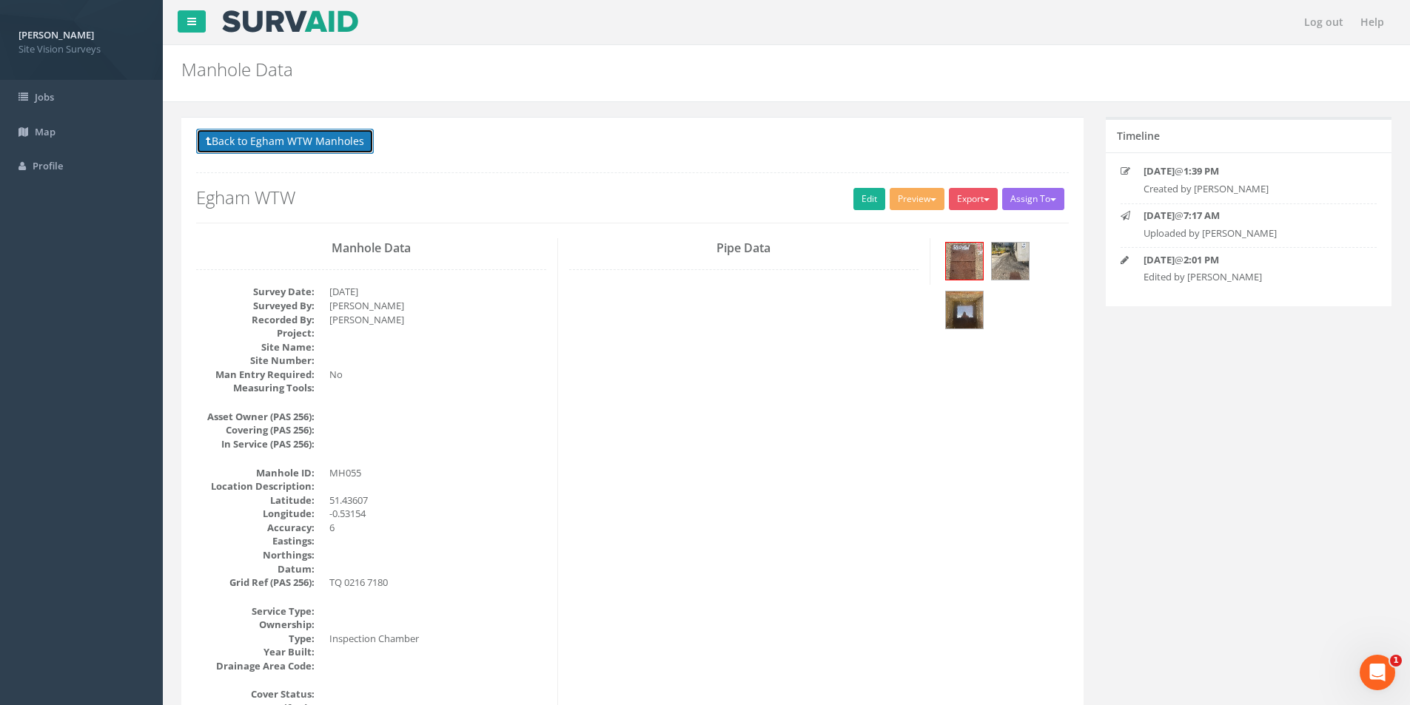
click at [218, 142] on button "Back to Egham WTW Manholes" at bounding box center [285, 141] width 178 height 25
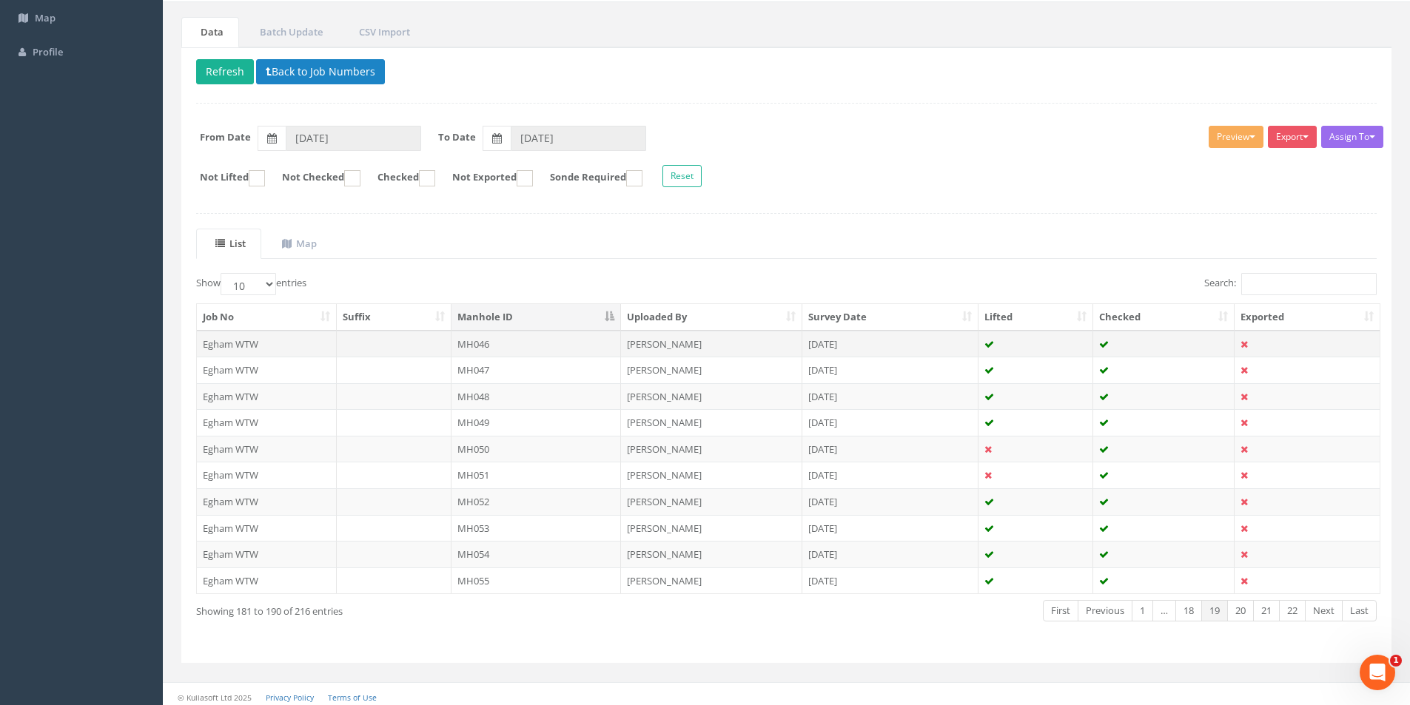
scroll to position [120, 0]
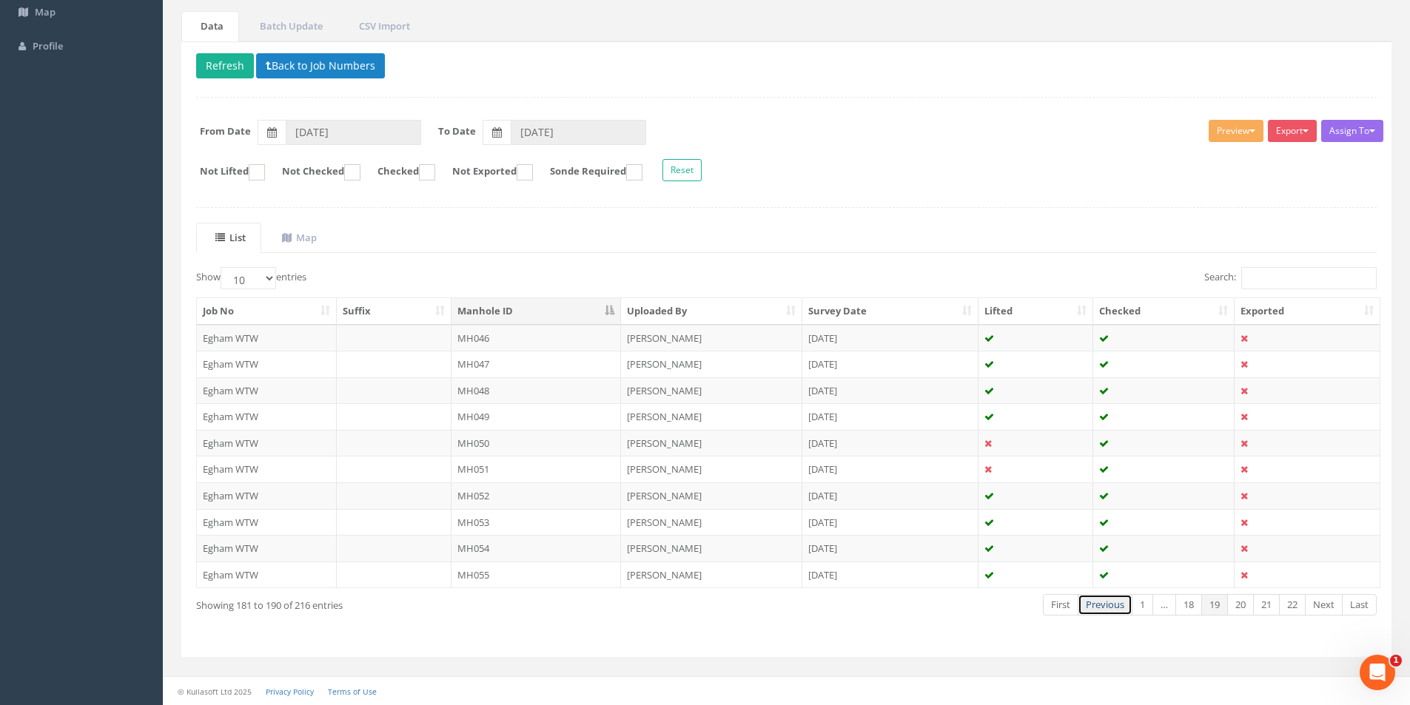
click at [1097, 609] on link "Previous" at bounding box center [1104, 604] width 55 height 21
click at [1097, 609] on link "Previous" at bounding box center [1107, 604] width 55 height 21
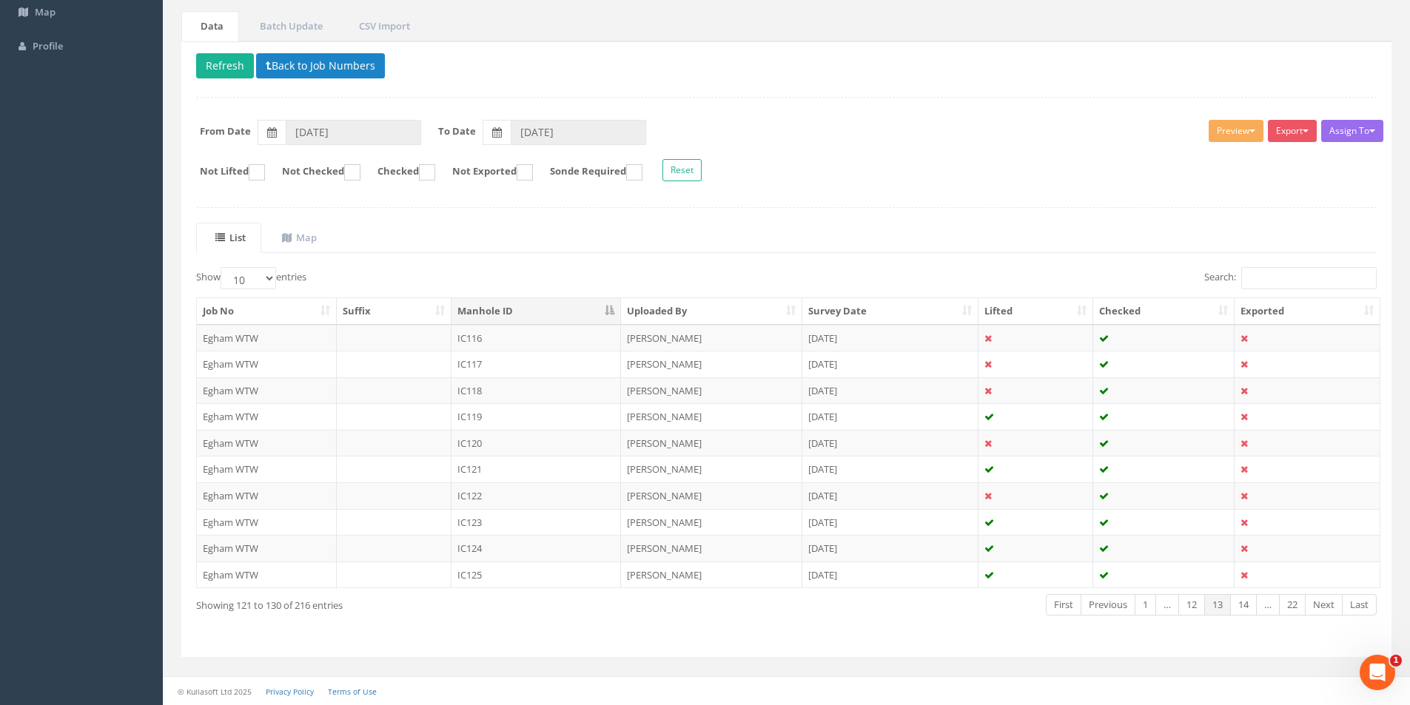
click at [1097, 609] on link "Previous" at bounding box center [1107, 604] width 55 height 21
click at [1097, 609] on link "Previous" at bounding box center [1113, 604] width 55 height 21
click at [1097, 609] on link "Previous" at bounding box center [1118, 604] width 55 height 21
click at [1111, 603] on link "Previous" at bounding box center [1123, 604] width 55 height 21
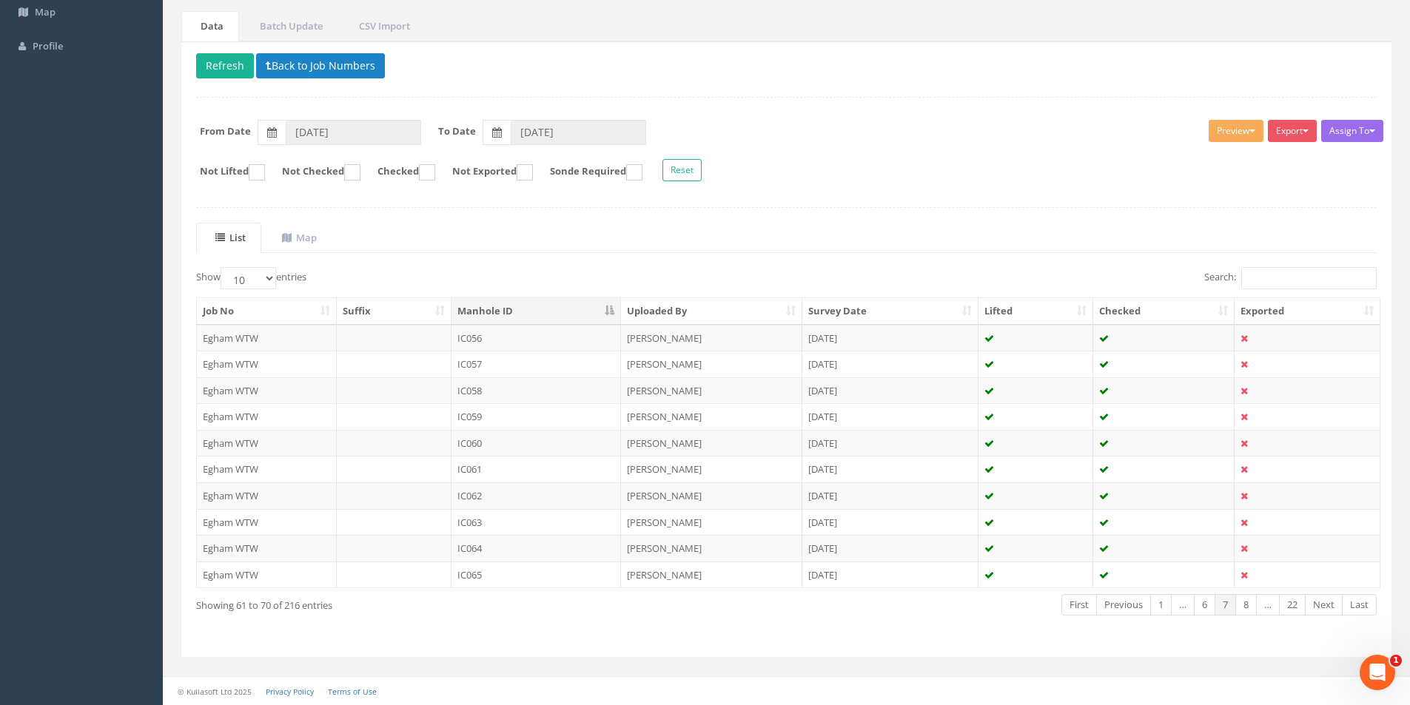
click at [1111, 603] on link "Previous" at bounding box center [1123, 604] width 55 height 21
click at [1111, 603] on link "Previous" at bounding box center [1125, 604] width 55 height 21
click at [1103, 605] on link "Previous" at bounding box center [1125, 604] width 55 height 21
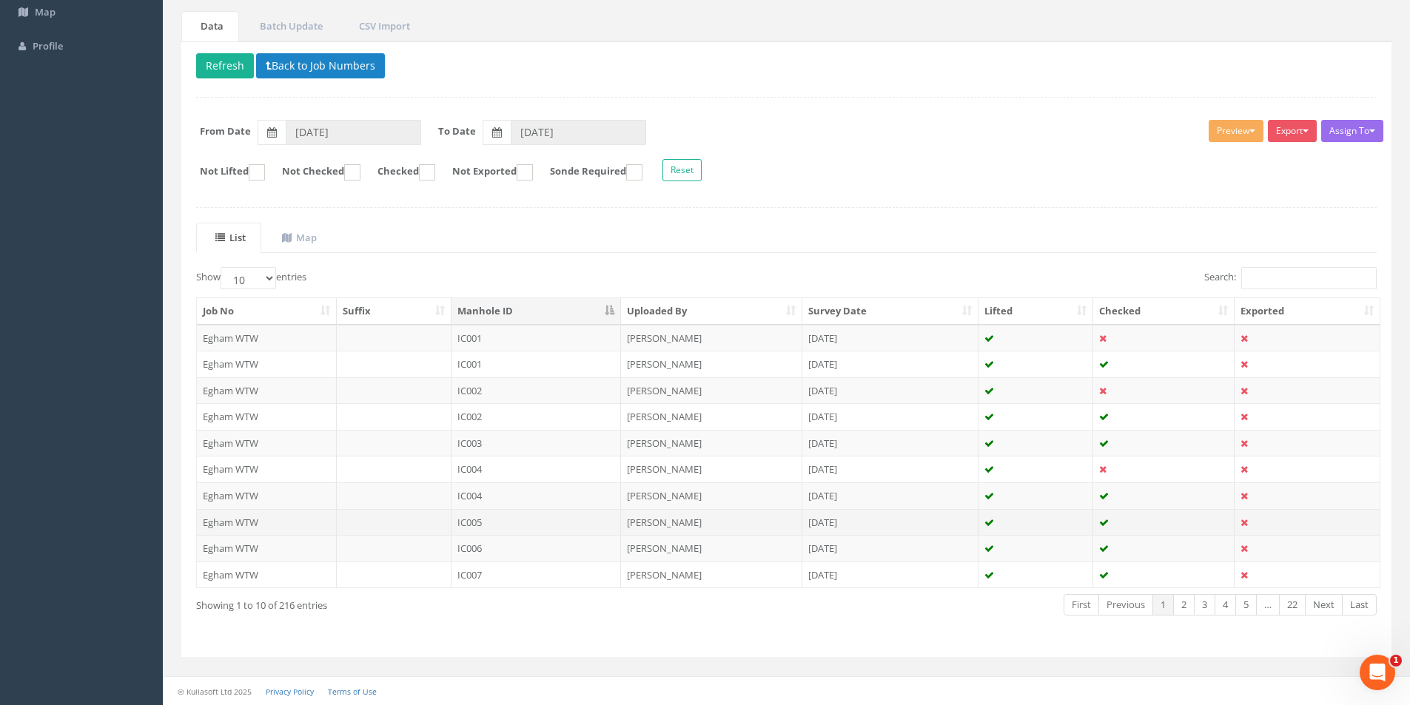
click at [510, 519] on td "IC005" at bounding box center [536, 522] width 170 height 27
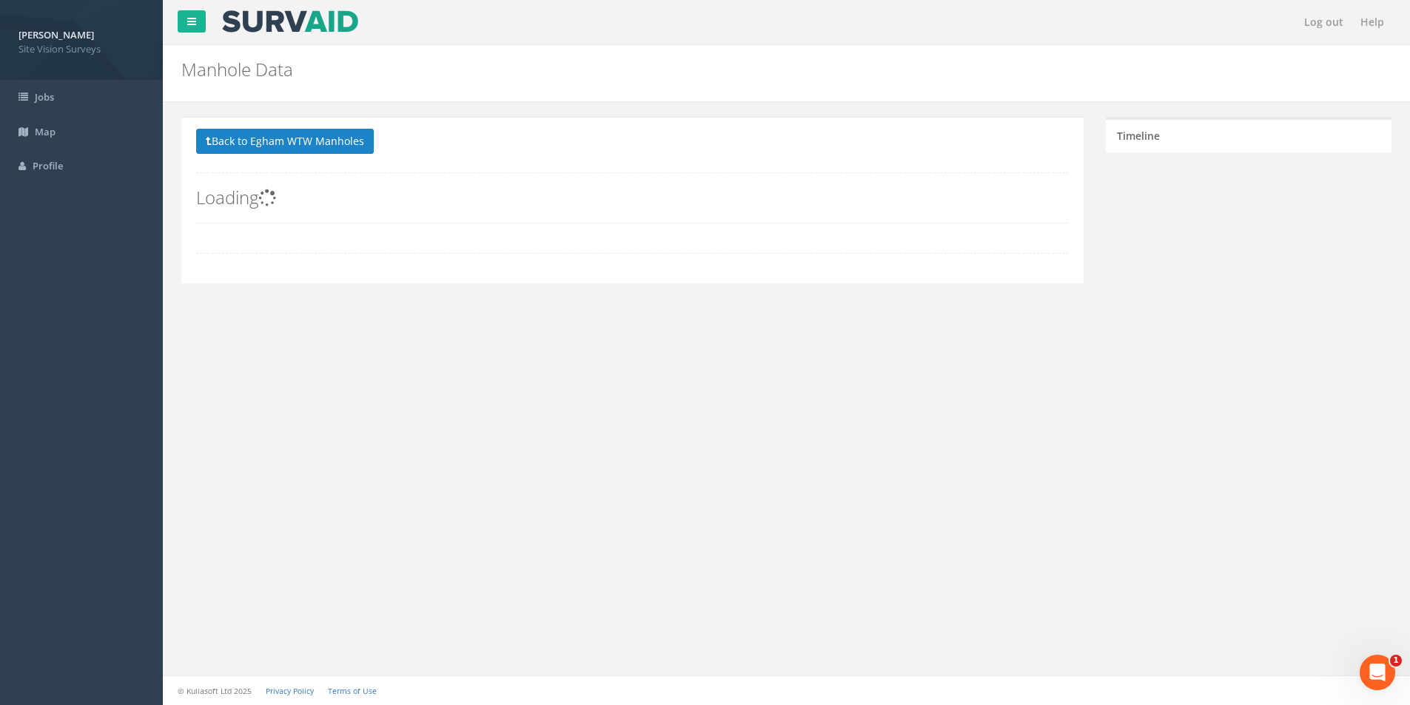
scroll to position [0, 0]
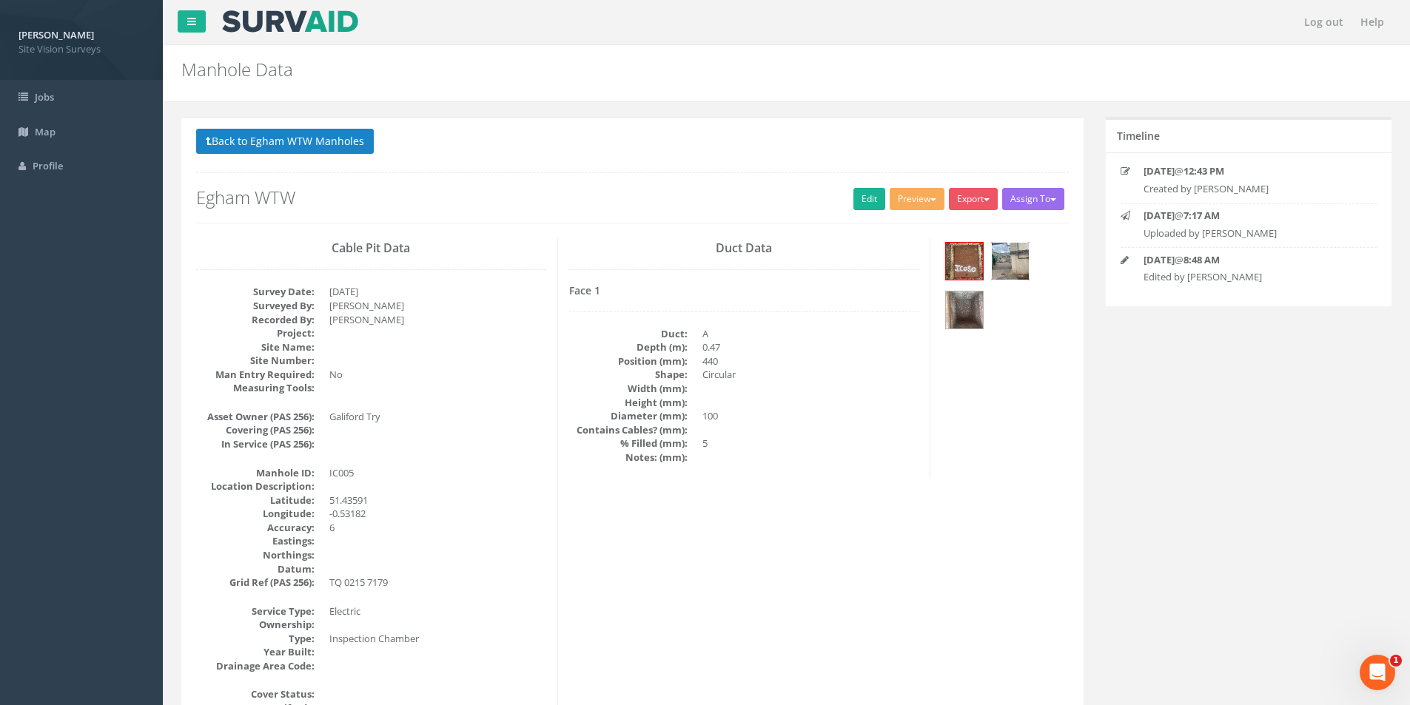
click at [1003, 245] on img at bounding box center [1010, 261] width 37 height 37
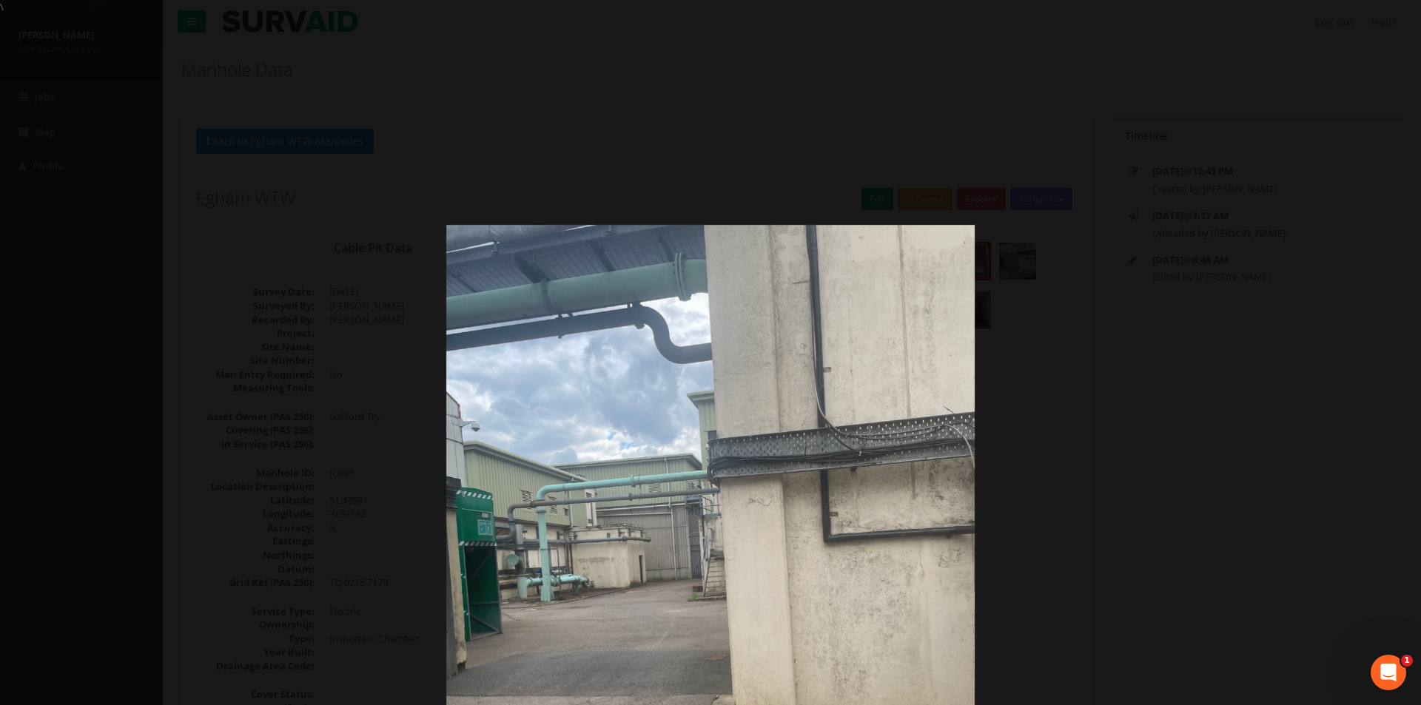
drag, startPoint x: 896, startPoint y: 590, endPoint x: 898, endPoint y: 689, distance: 99.2
click at [902, 666] on img at bounding box center [710, 577] width 529 height 705
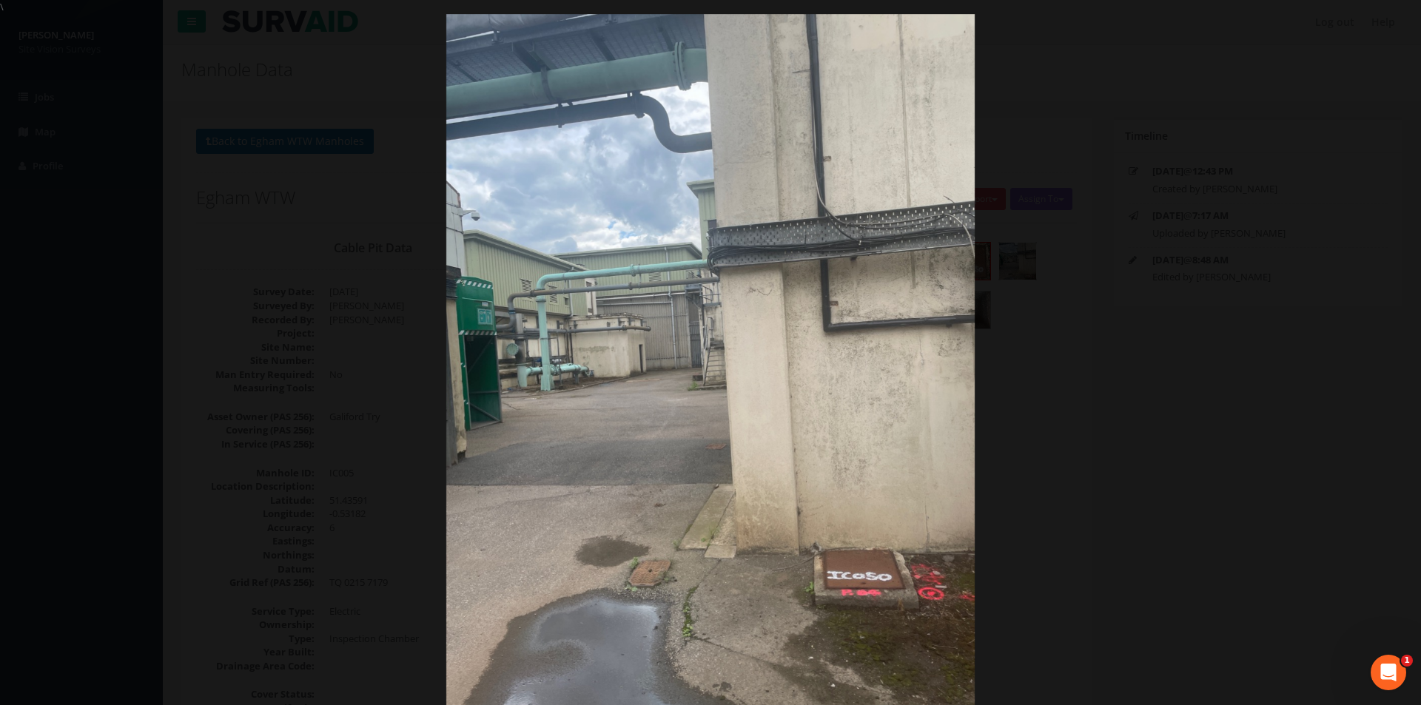
click at [1348, 144] on div at bounding box center [710, 366] width 1421 height 705
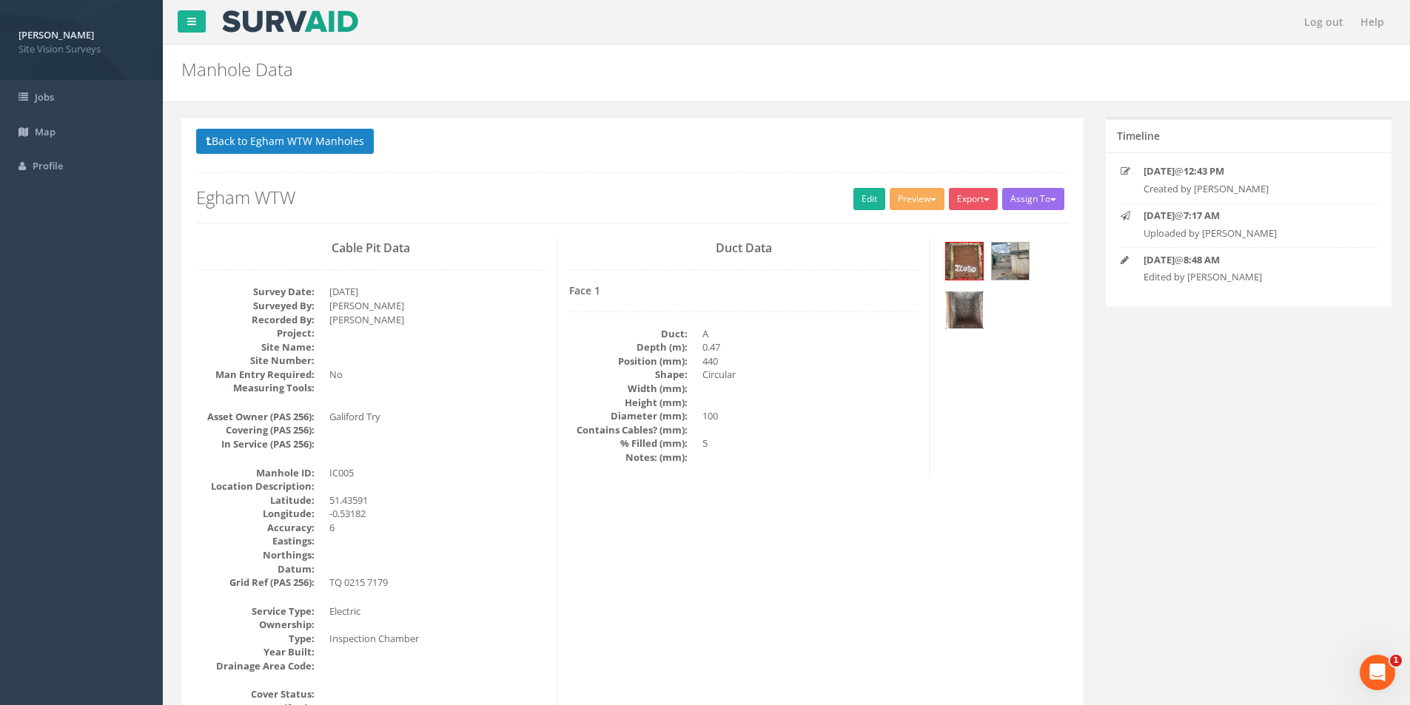
click at [974, 313] on img at bounding box center [964, 310] width 37 height 37
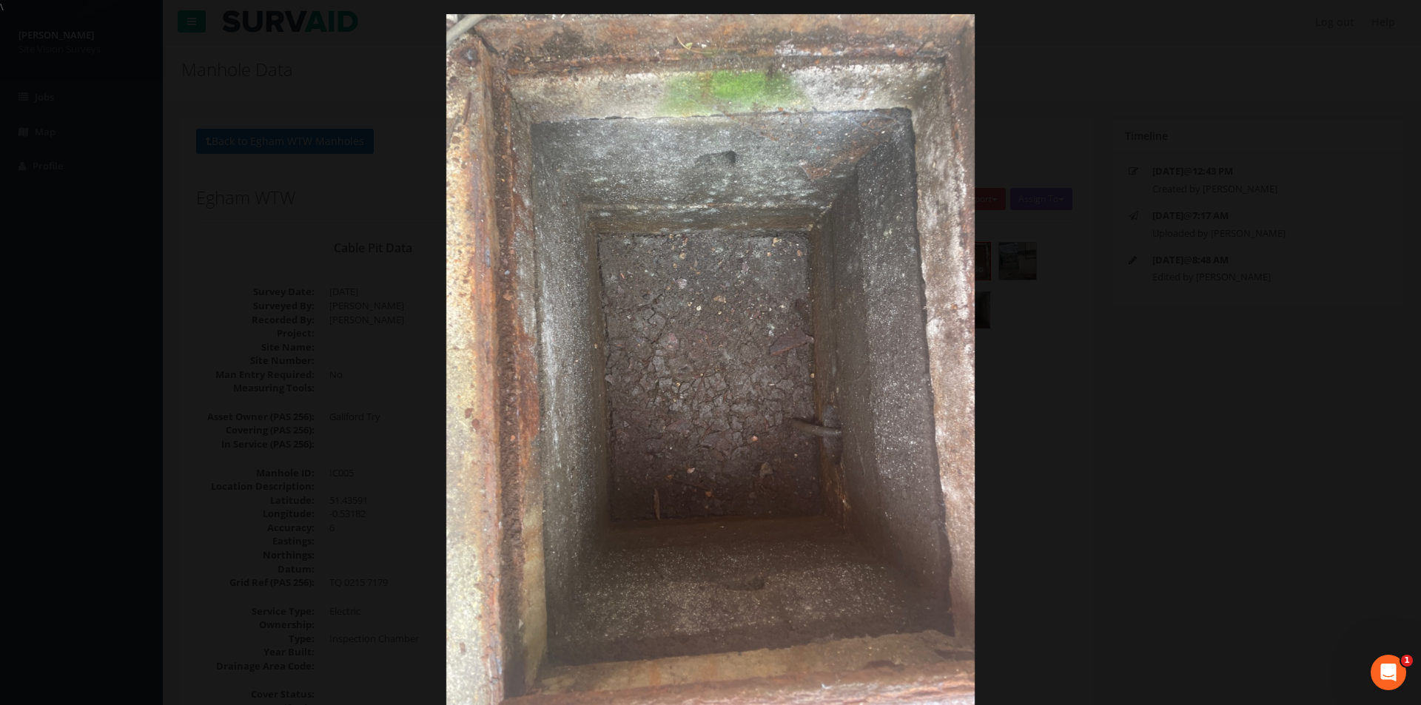
click at [1221, 131] on div at bounding box center [710, 366] width 1421 height 705
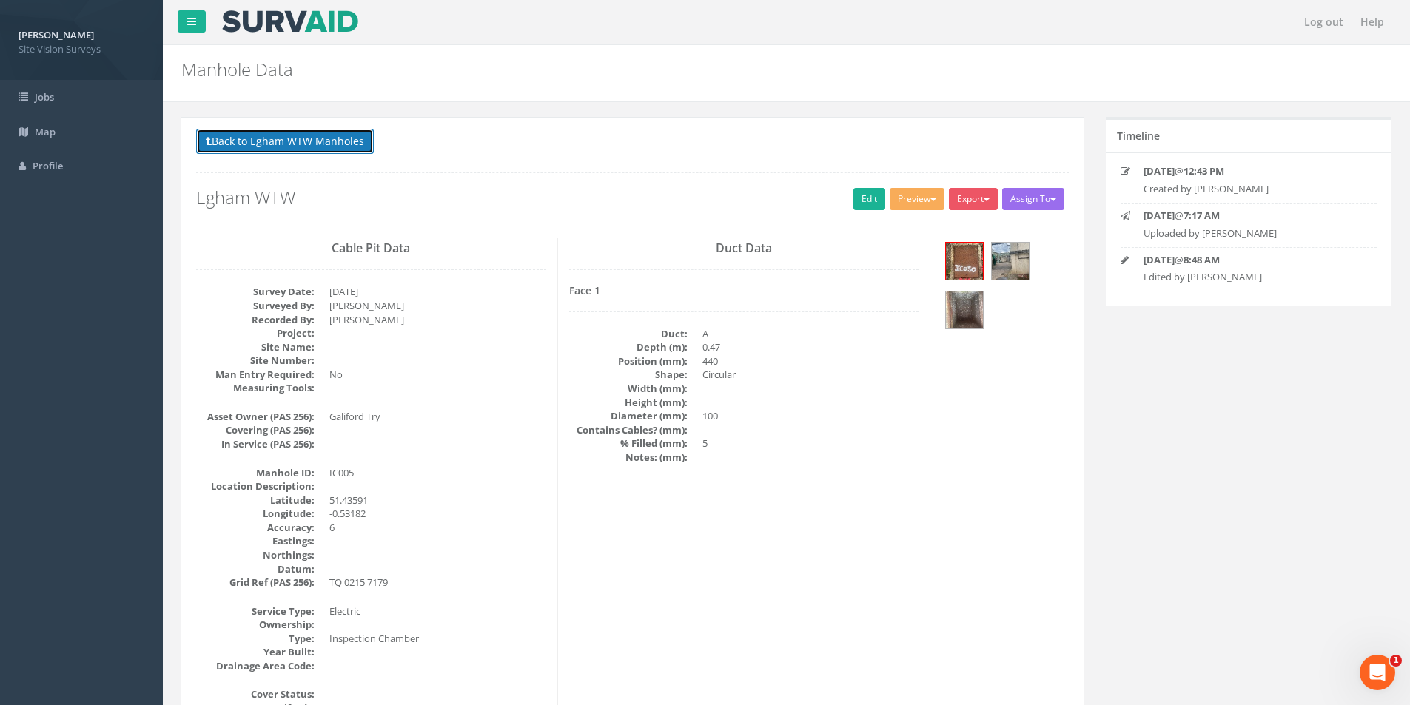
click at [278, 135] on button "Back to Egham WTW Manholes" at bounding box center [285, 141] width 178 height 25
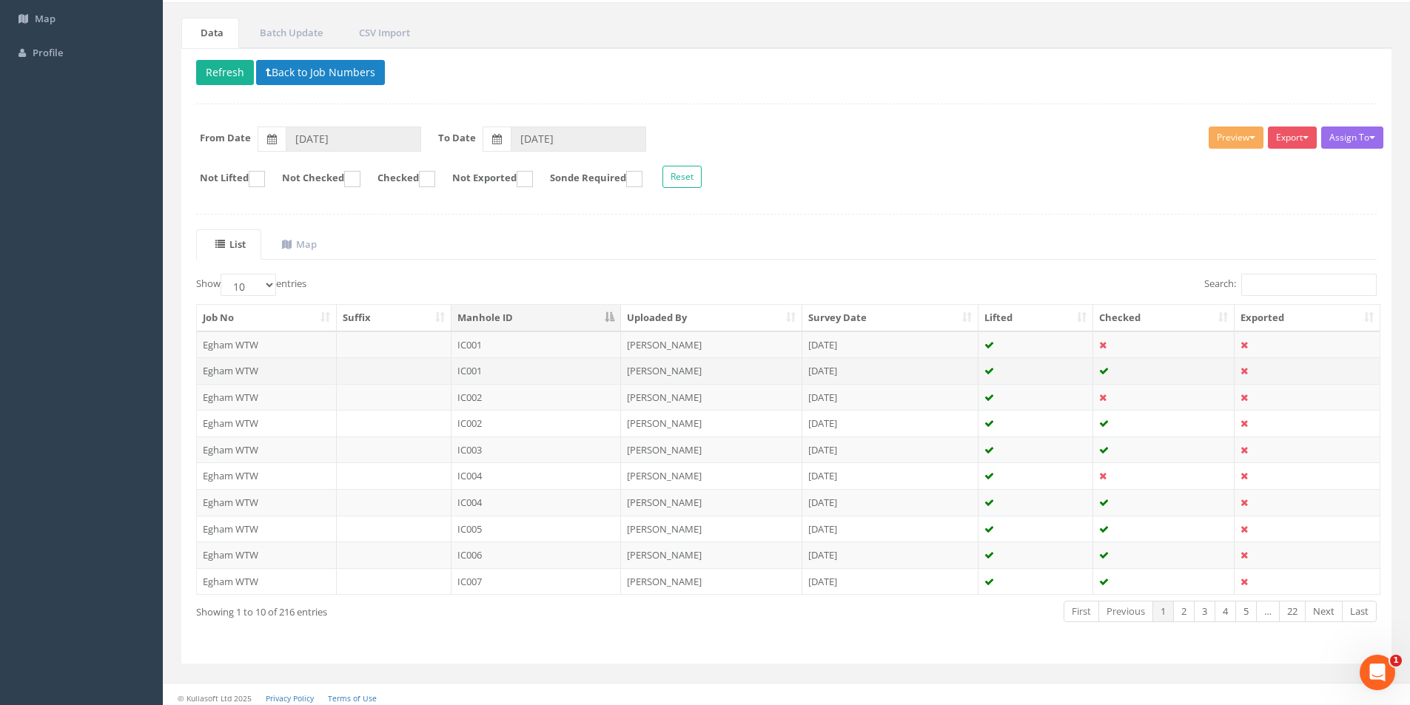
scroll to position [120, 0]
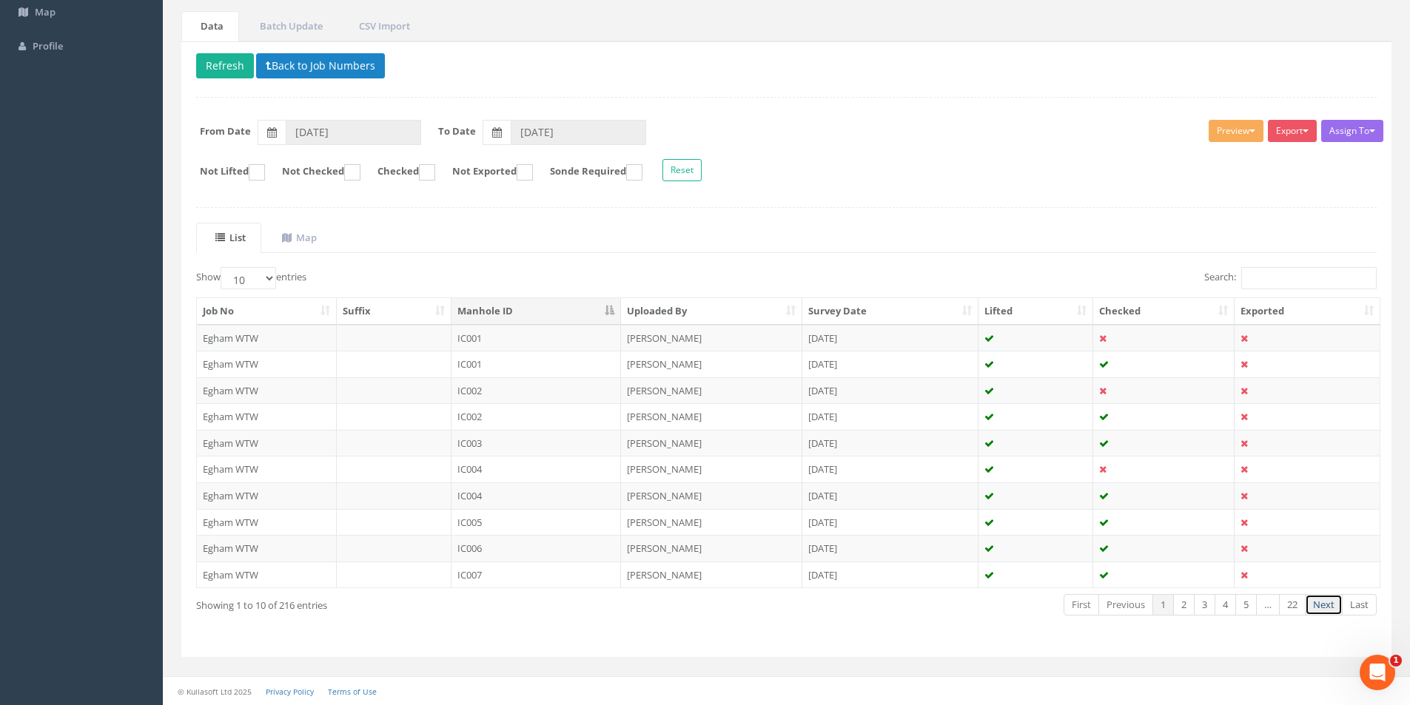
click at [1333, 606] on link "Next" at bounding box center [1324, 604] width 38 height 21
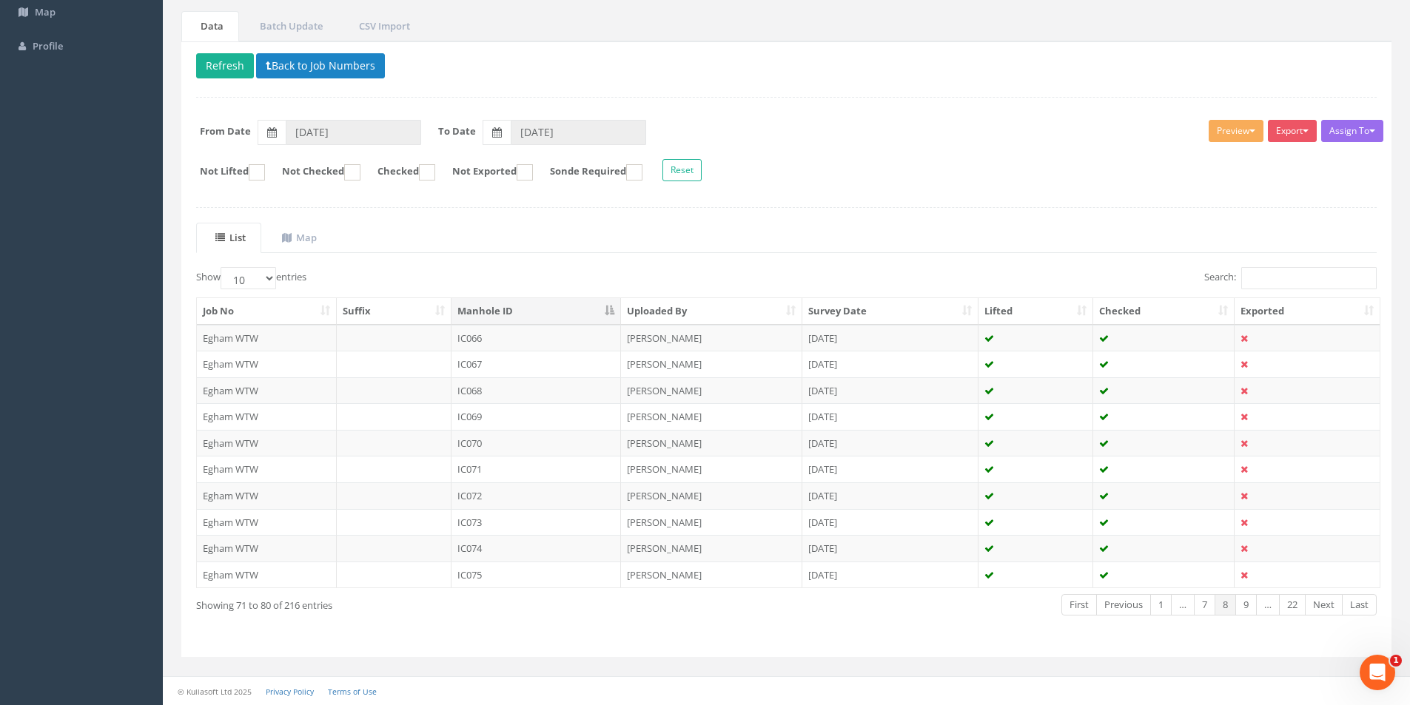
click at [1333, 606] on link "Next" at bounding box center [1324, 604] width 38 height 21
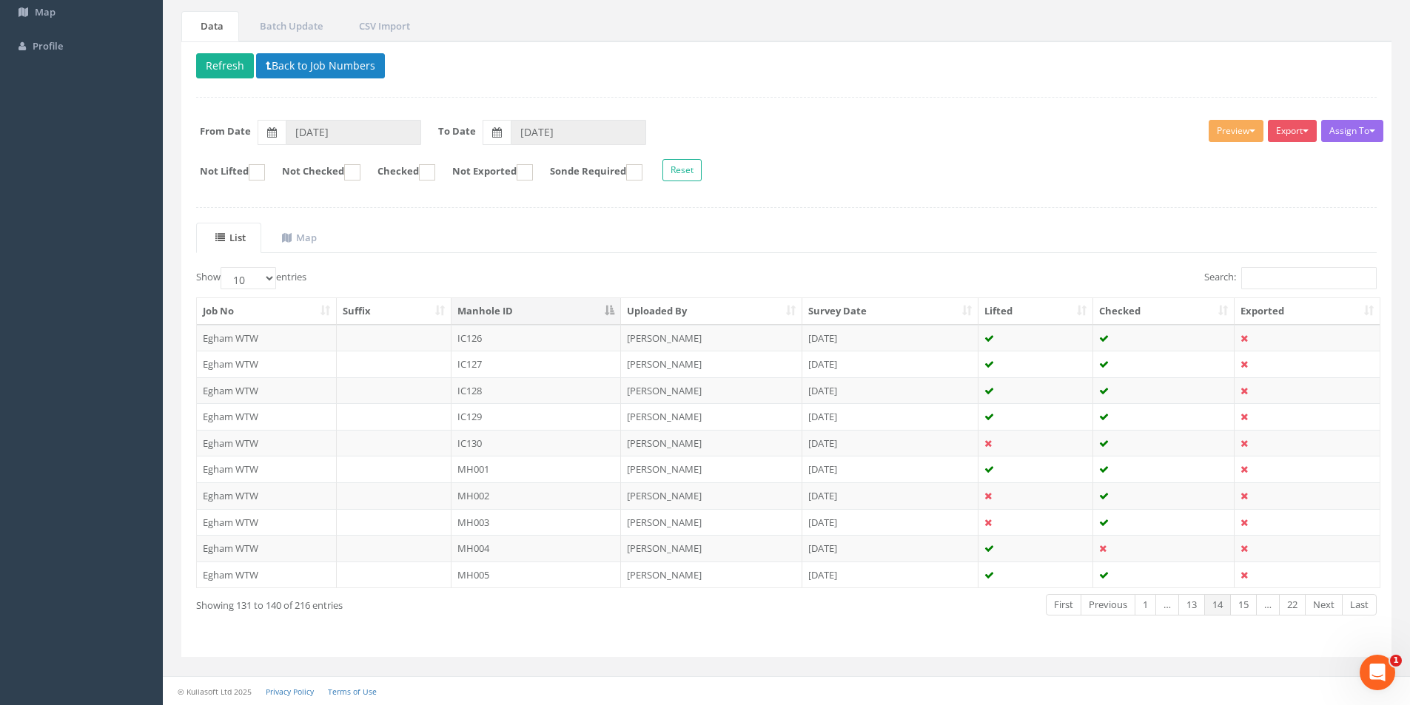
click at [1333, 606] on link "Next" at bounding box center [1324, 604] width 38 height 21
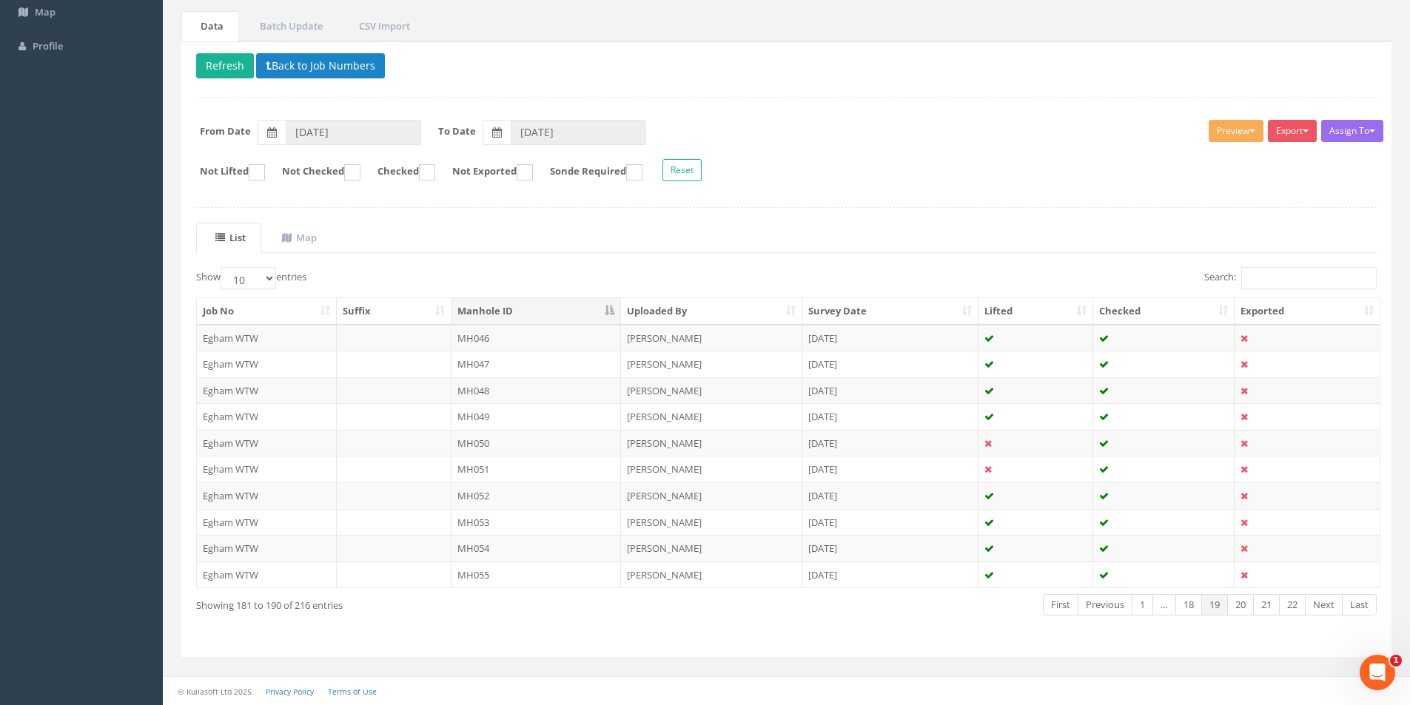
click at [1333, 606] on link "Next" at bounding box center [1324, 604] width 38 height 21
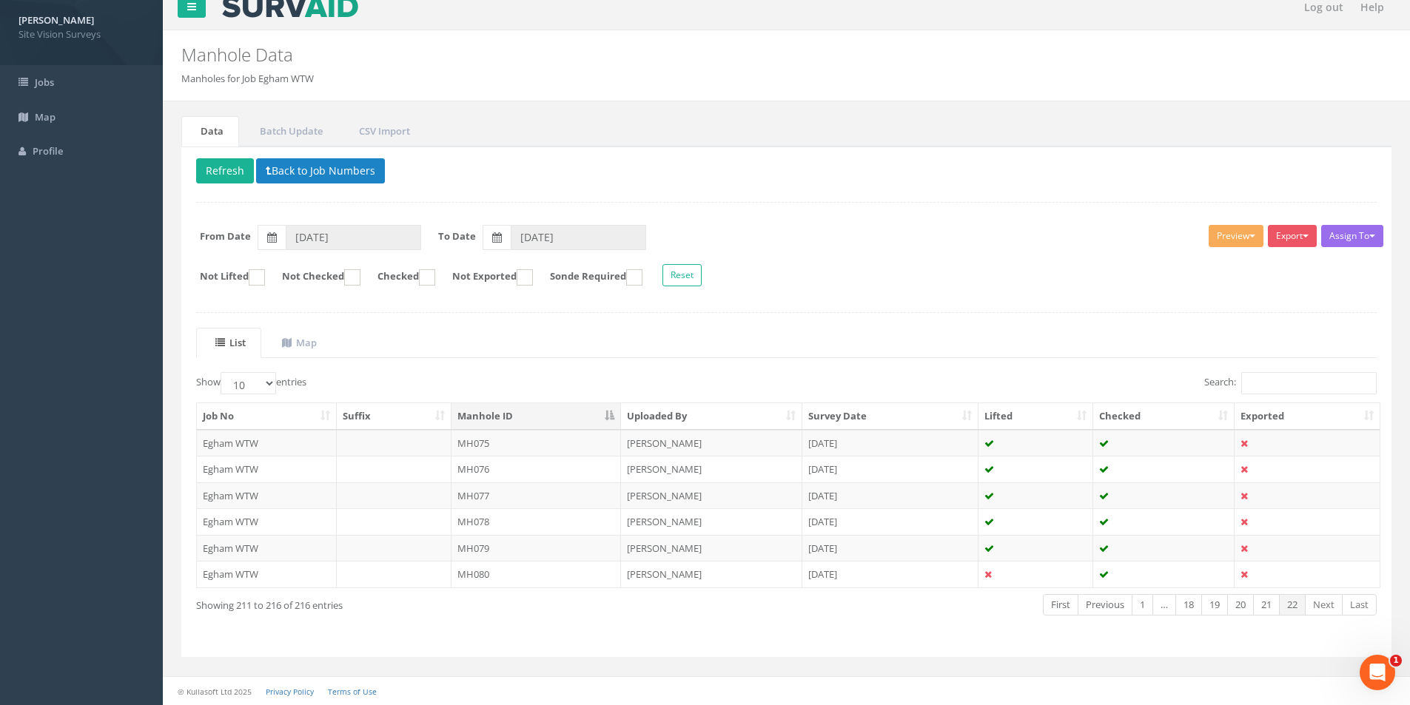
scroll to position [15, 0]
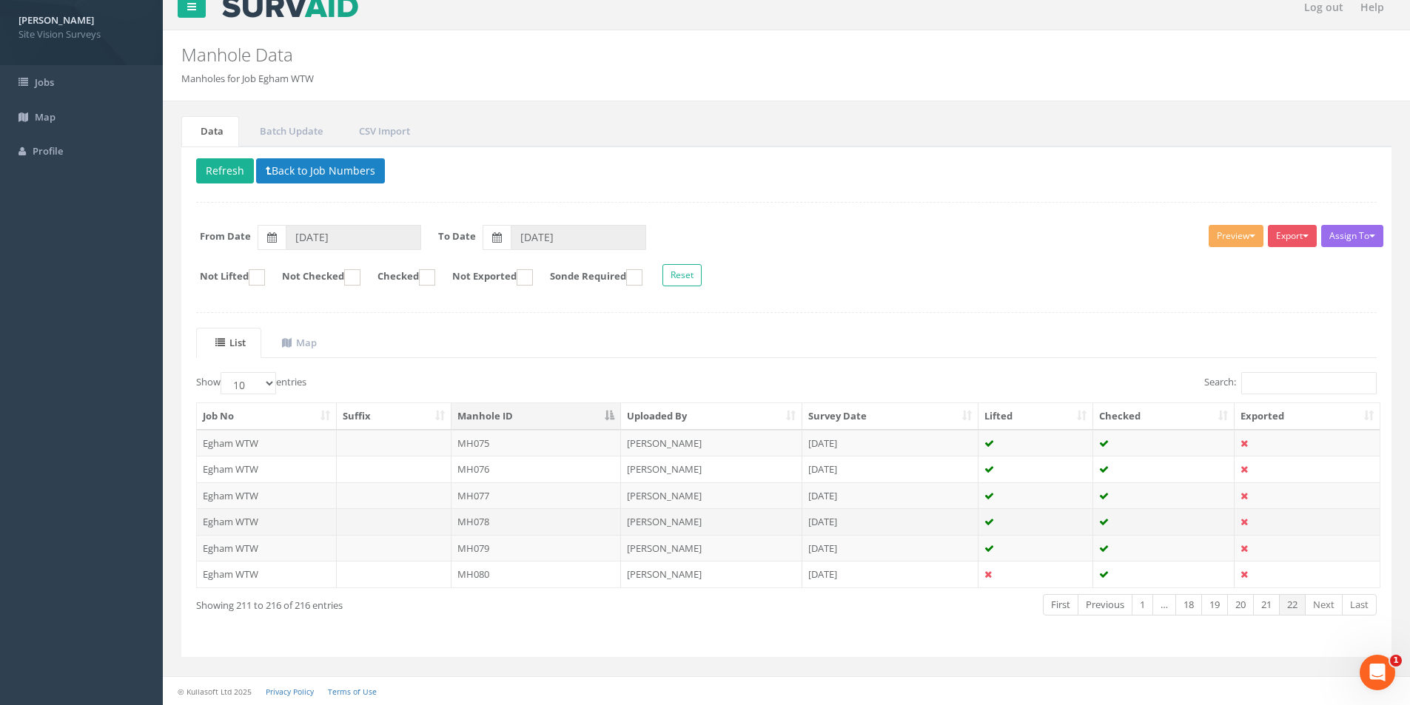
click at [493, 516] on td "MH078" at bounding box center [536, 521] width 170 height 27
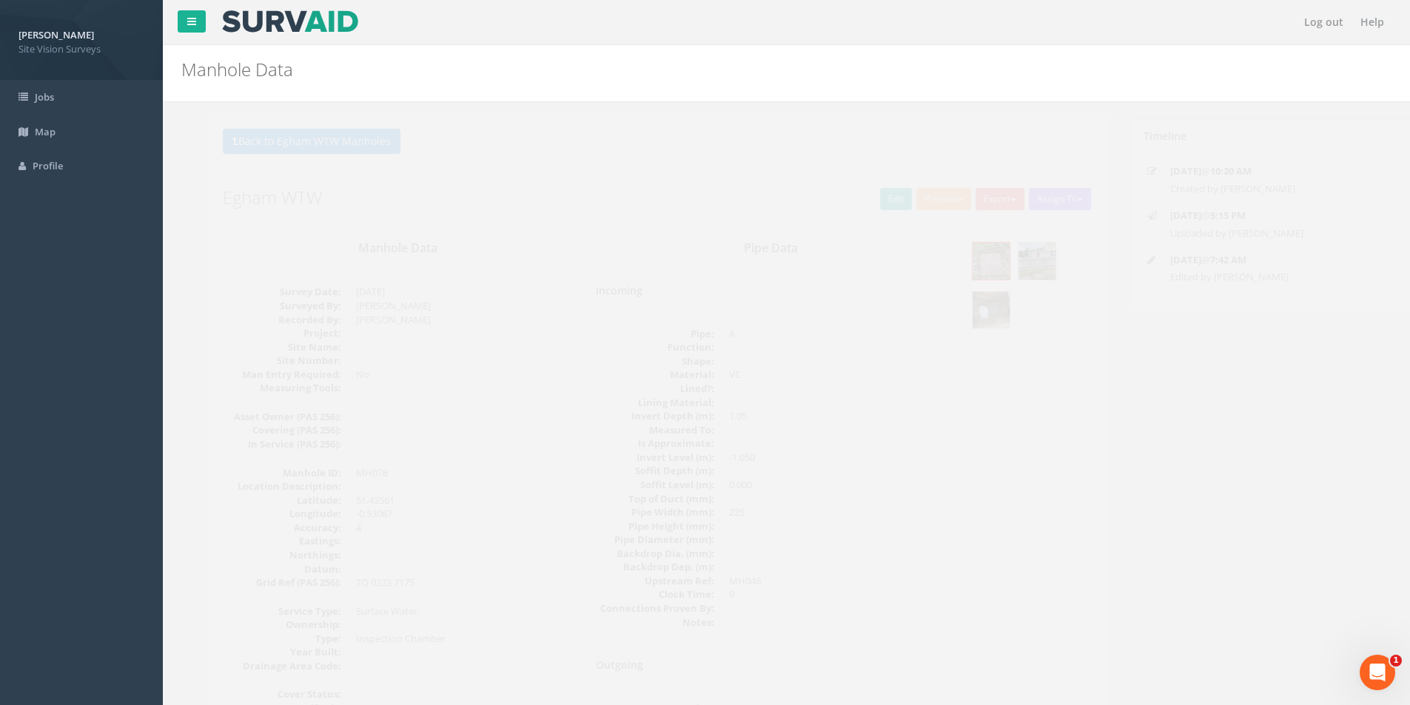
click at [971, 311] on img at bounding box center [964, 310] width 37 height 37
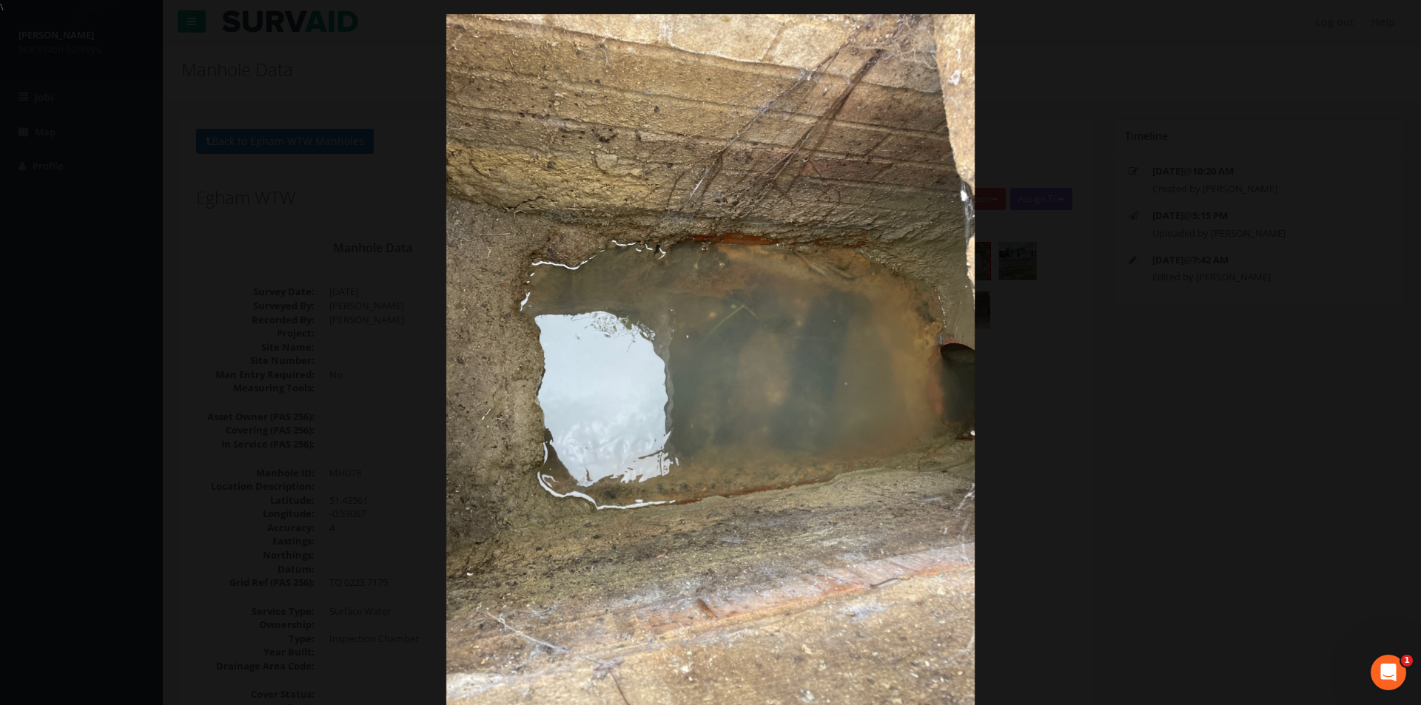
click at [1210, 176] on div at bounding box center [710, 366] width 1421 height 705
